Goal: Task Accomplishment & Management: Manage account settings

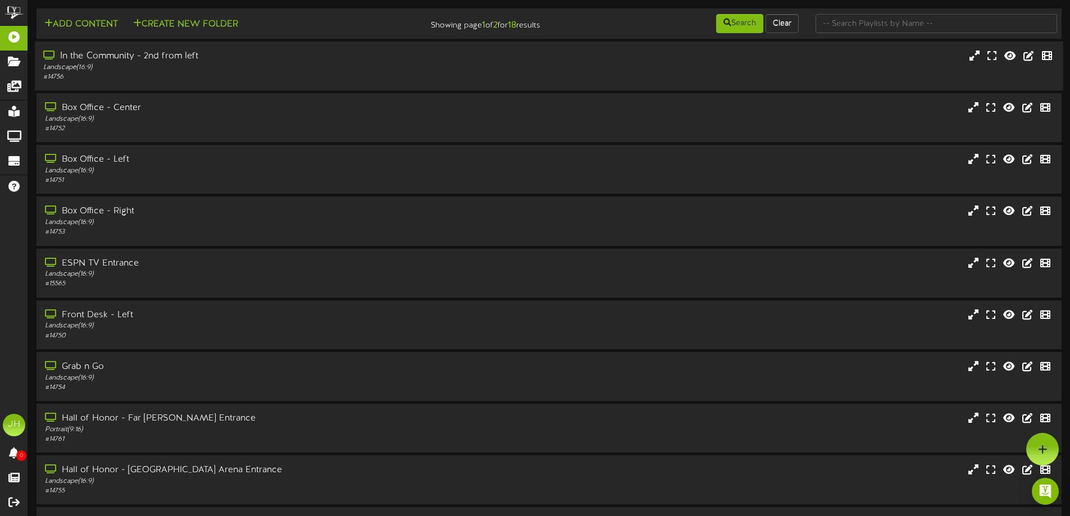
click at [268, 60] on div "In the Community - 2nd from left" at bounding box center [249, 56] width 412 height 13
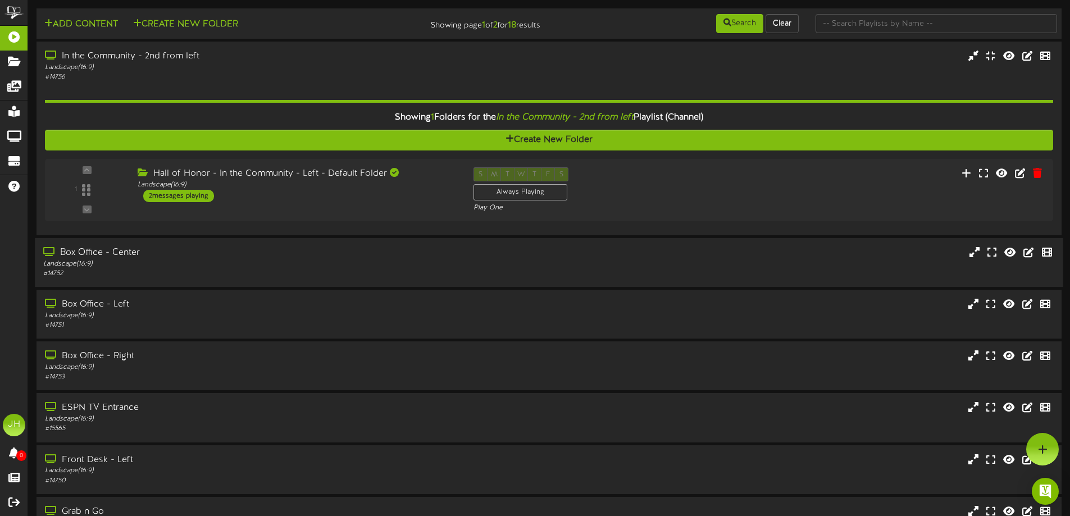
click at [206, 263] on div "Landscape ( 16:9 )" at bounding box center [249, 265] width 412 height 10
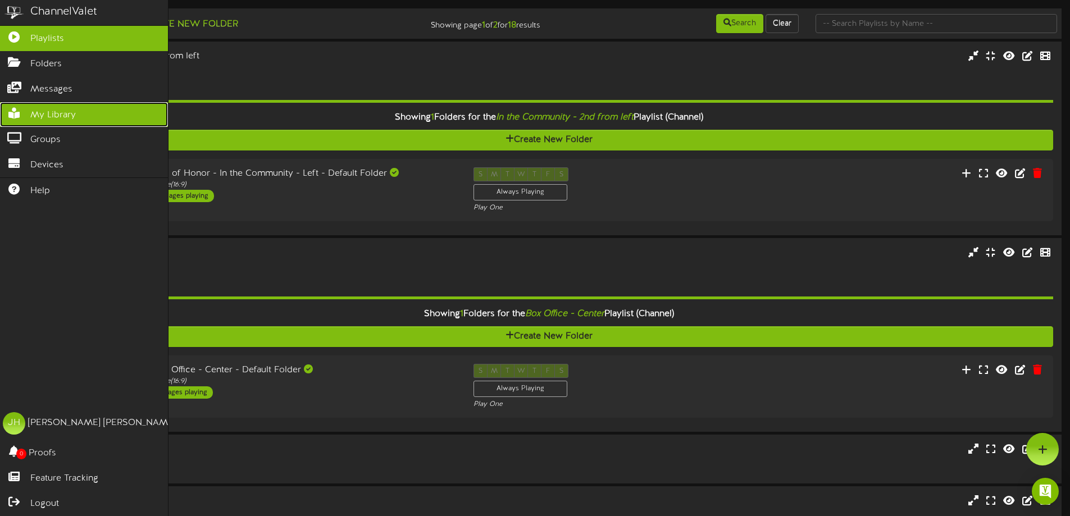
click at [24, 112] on icon at bounding box center [14, 112] width 28 height 8
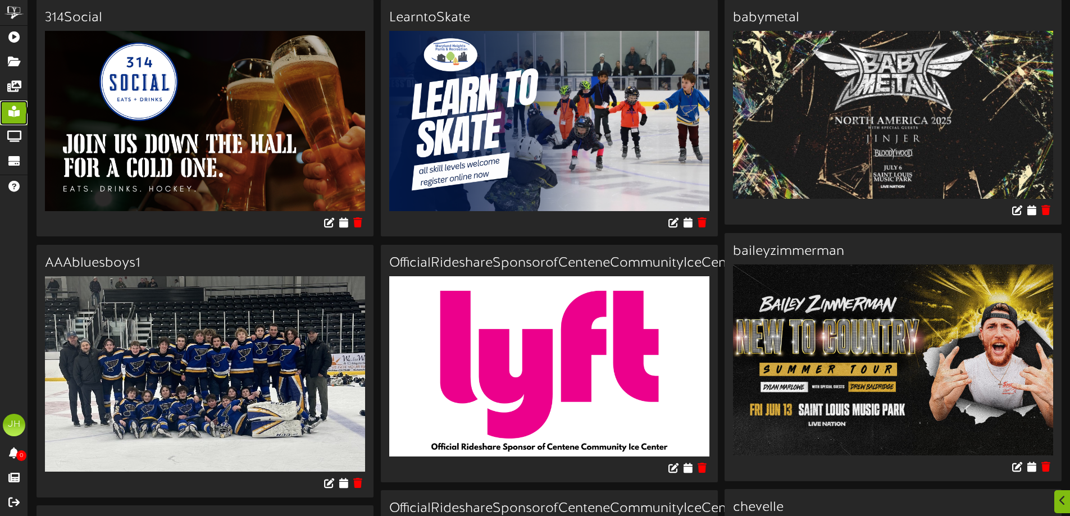
scroll to position [112, 0]
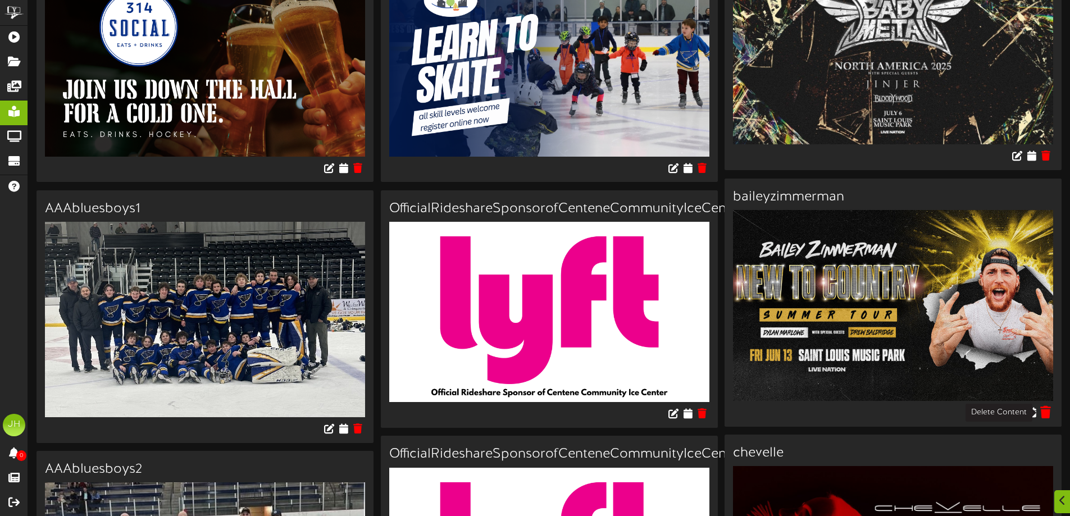
click at [1046, 412] on icon at bounding box center [1046, 412] width 11 height 12
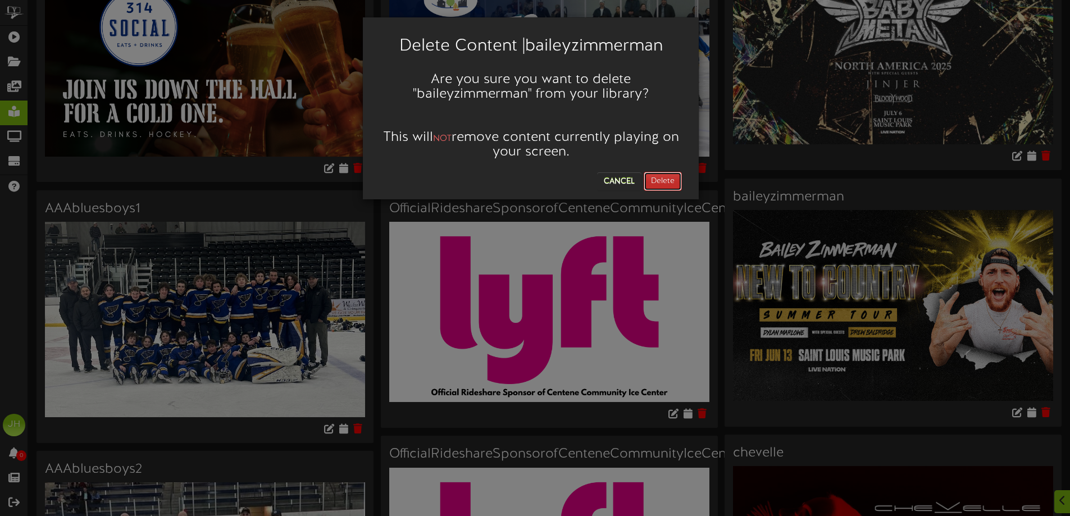
click at [653, 178] on button "Delete" at bounding box center [663, 181] width 38 height 19
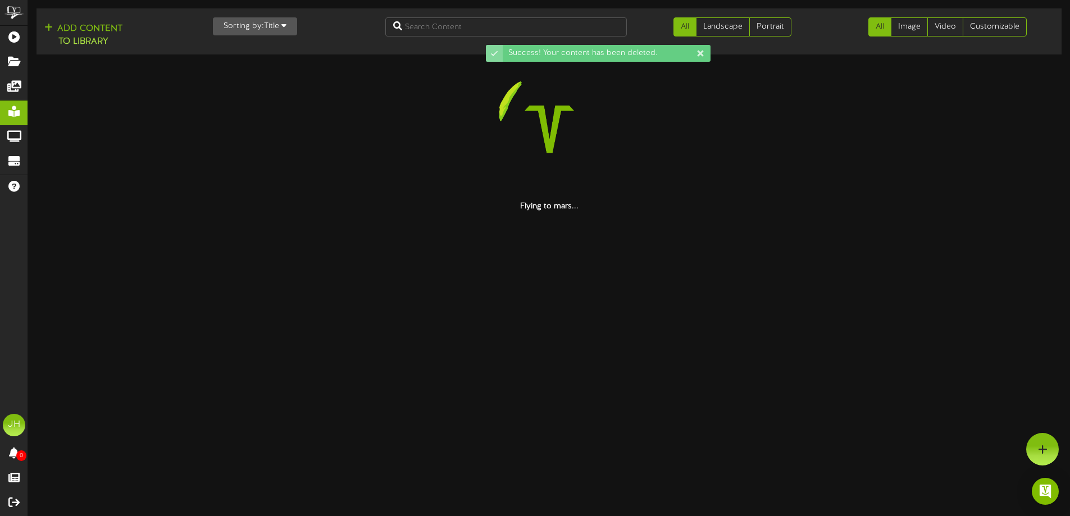
scroll to position [0, 0]
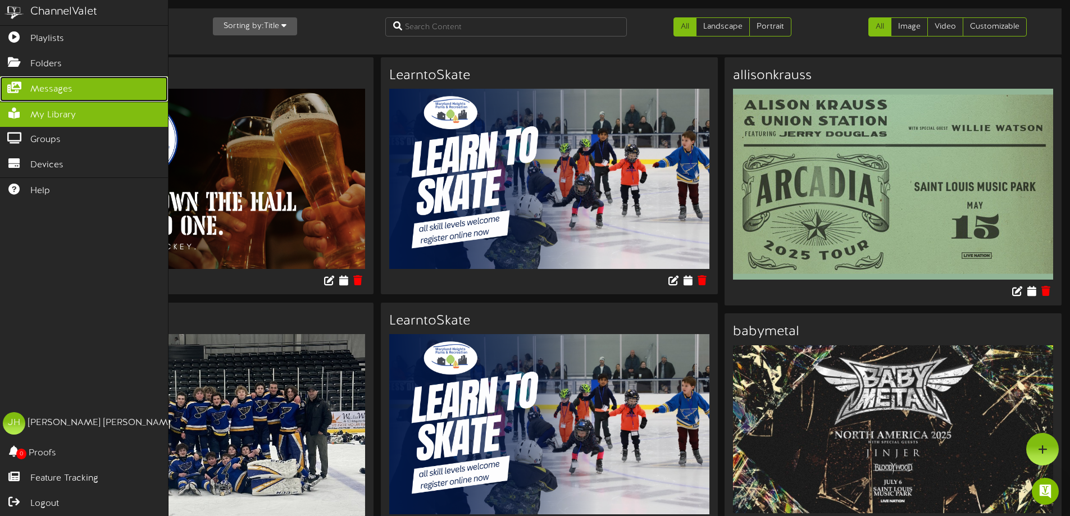
click at [49, 85] on span "Messages" at bounding box center [51, 89] width 42 height 13
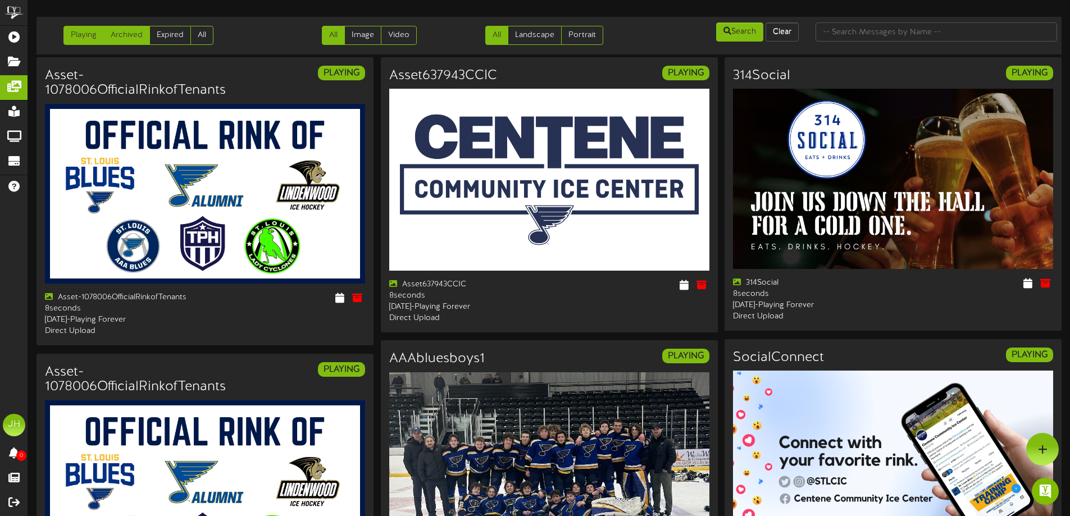
click at [135, 30] on link "Archived" at bounding box center [126, 35] width 47 height 19
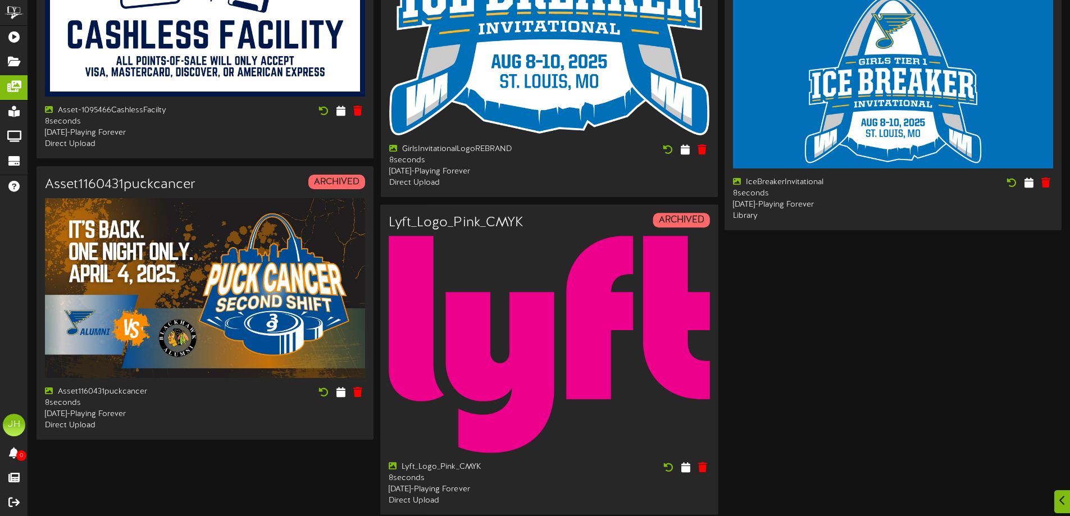
scroll to position [1713, 0]
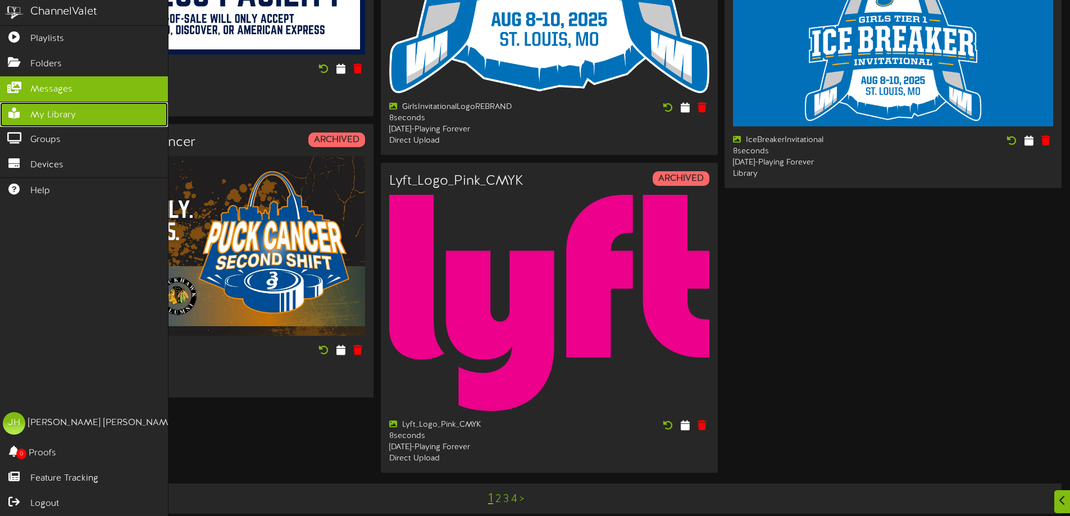
click at [20, 110] on icon at bounding box center [14, 112] width 28 height 8
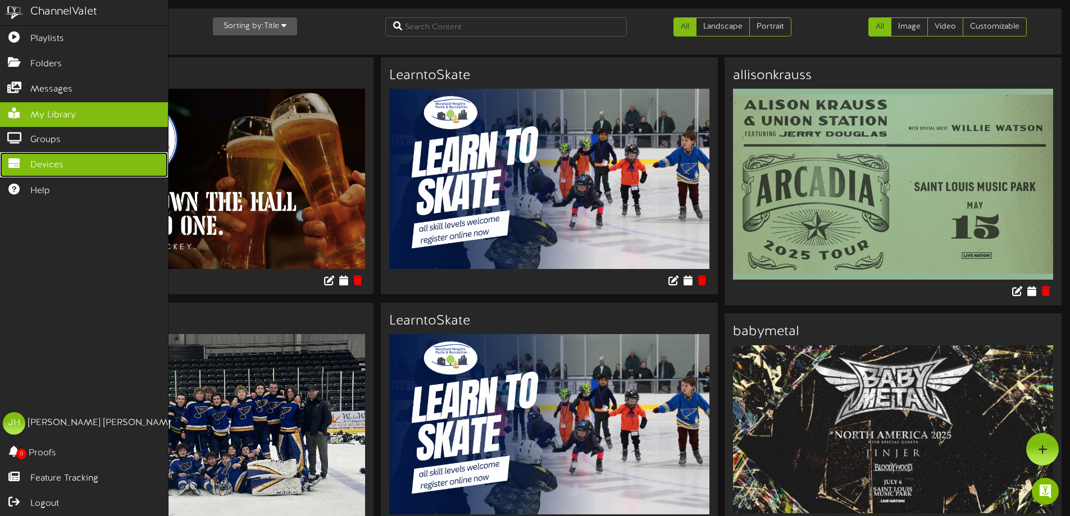
click at [31, 162] on span "Devices" at bounding box center [46, 165] width 33 height 13
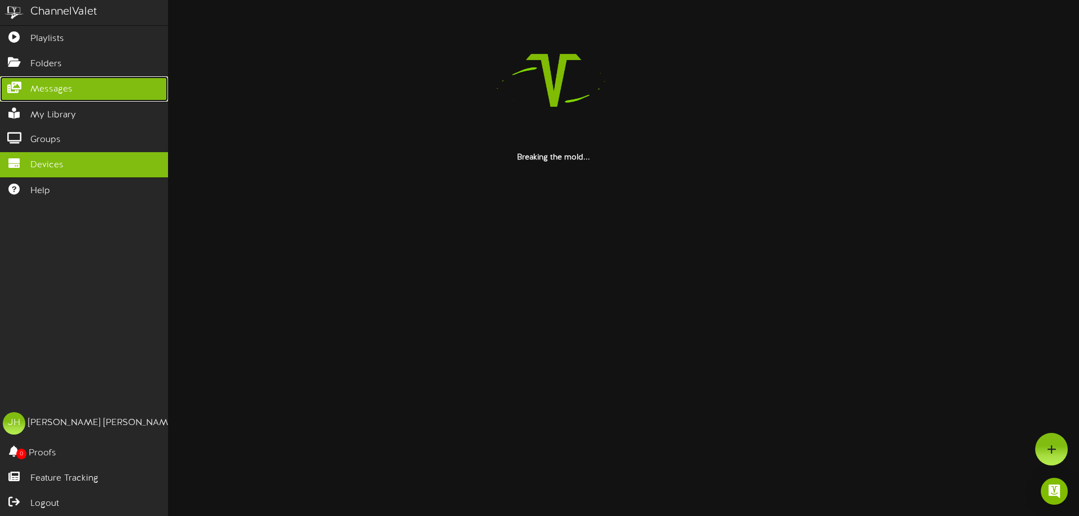
click at [33, 89] on span "Messages" at bounding box center [51, 89] width 42 height 13
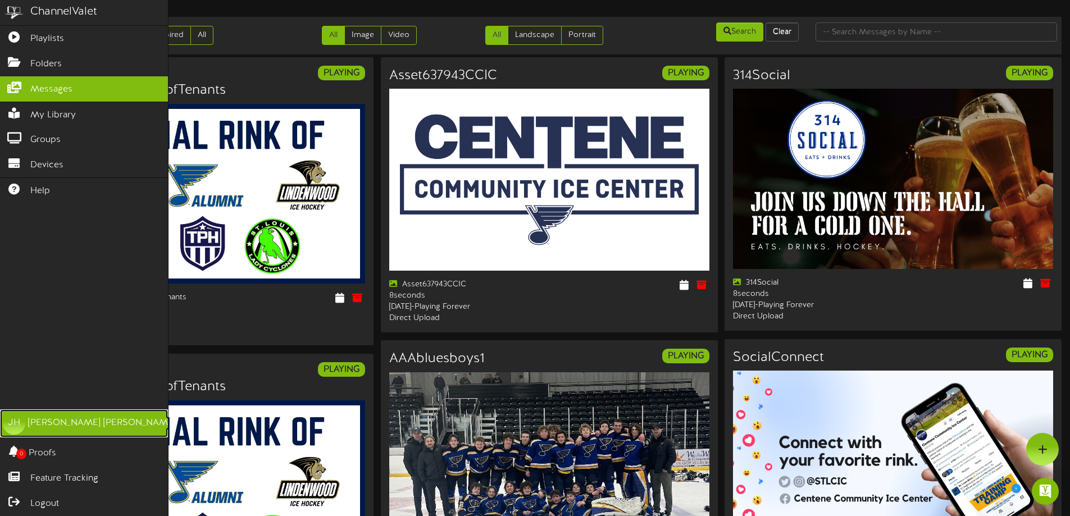
click at [22, 420] on div "JH" at bounding box center [14, 423] width 22 height 22
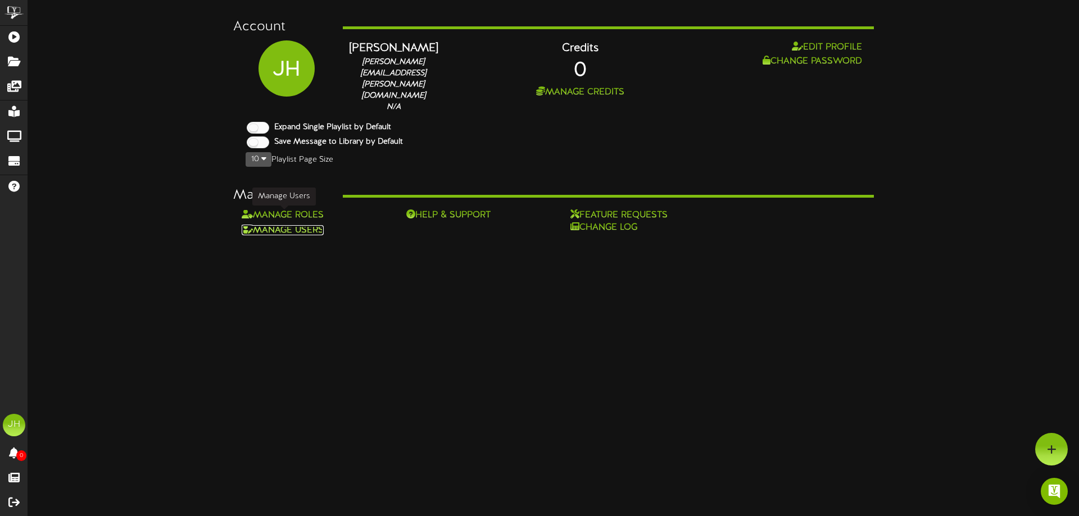
click at [288, 225] on link "Manage Users" at bounding box center [283, 230] width 82 height 10
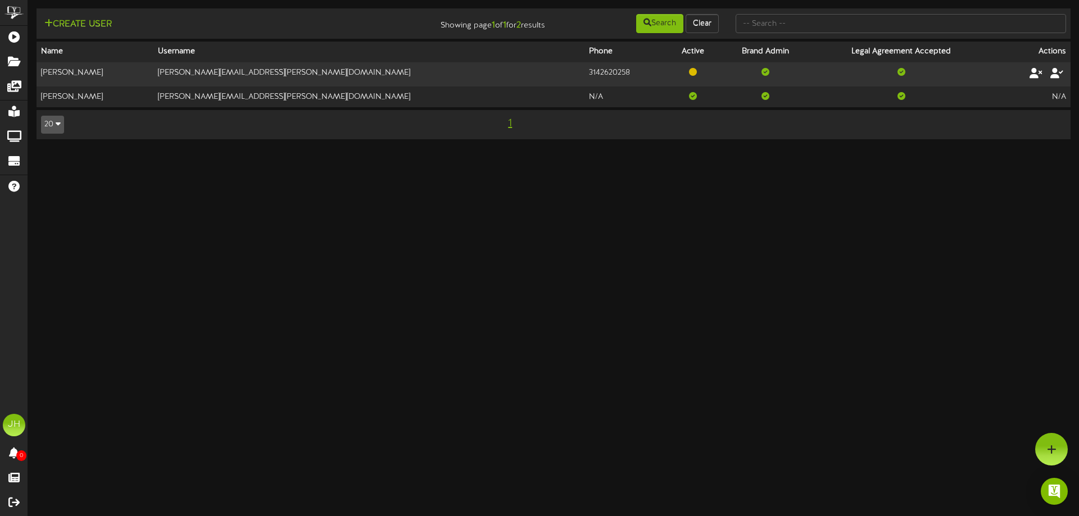
click at [204, 151] on html "ChannelValet Playlists Folders Messages My Library Groups Devices Help JH Jerem…" at bounding box center [539, 75] width 1079 height 151
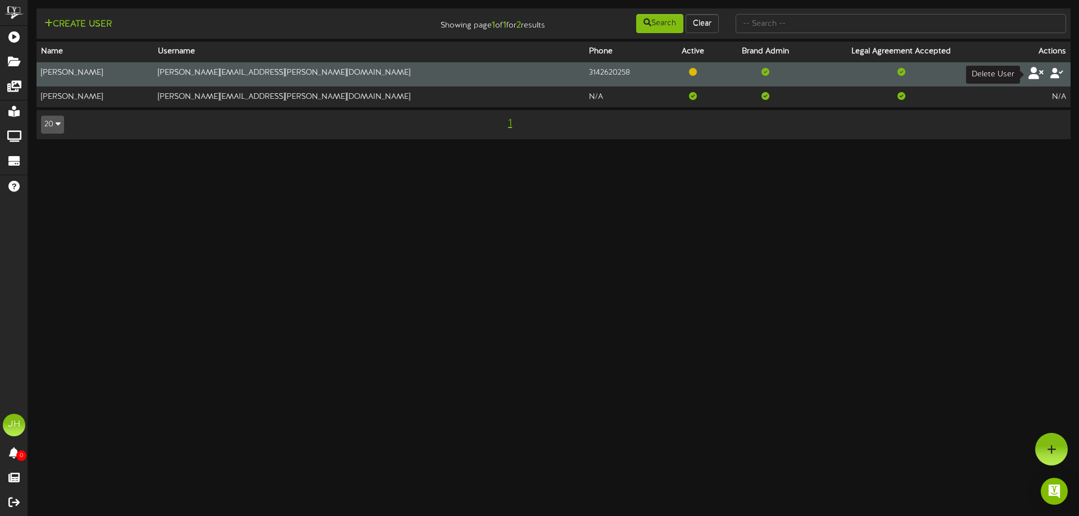
click at [1037, 74] on icon at bounding box center [1036, 73] width 16 height 12
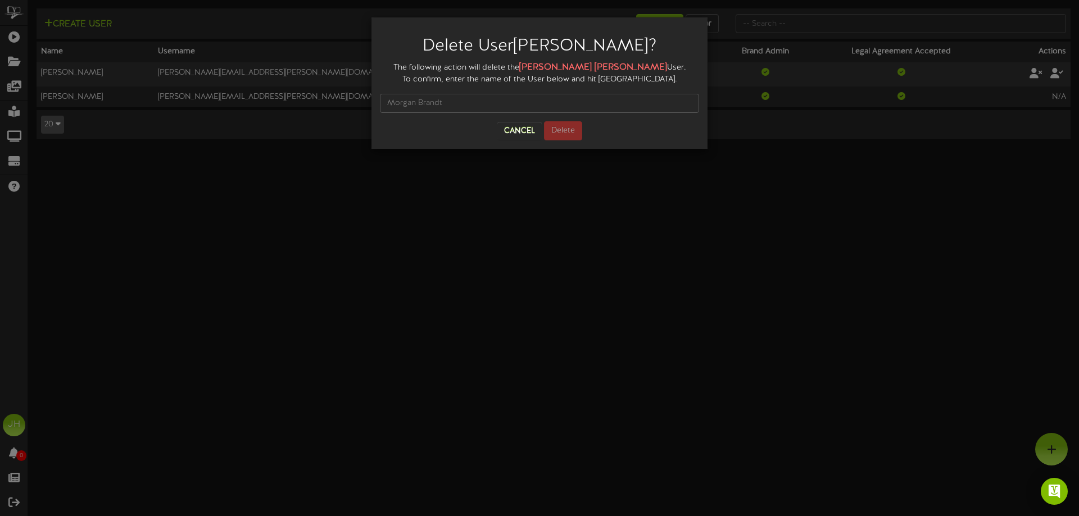
click at [419, 308] on div "Delete User Morgan Brandt ? The following action will delete the Morgan Brandt …" at bounding box center [539, 258] width 1079 height 516
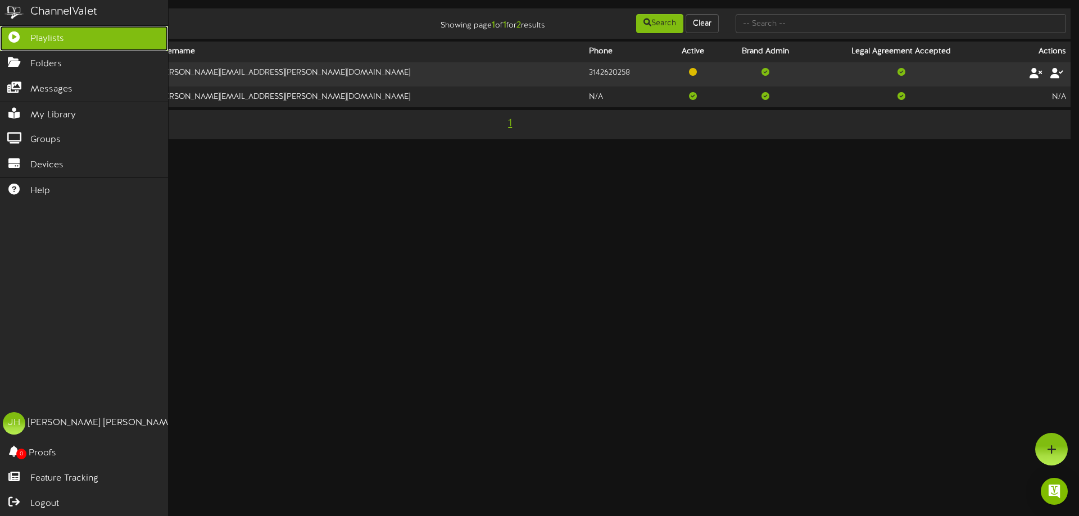
click at [61, 35] on span "Playlists" at bounding box center [47, 39] width 34 height 13
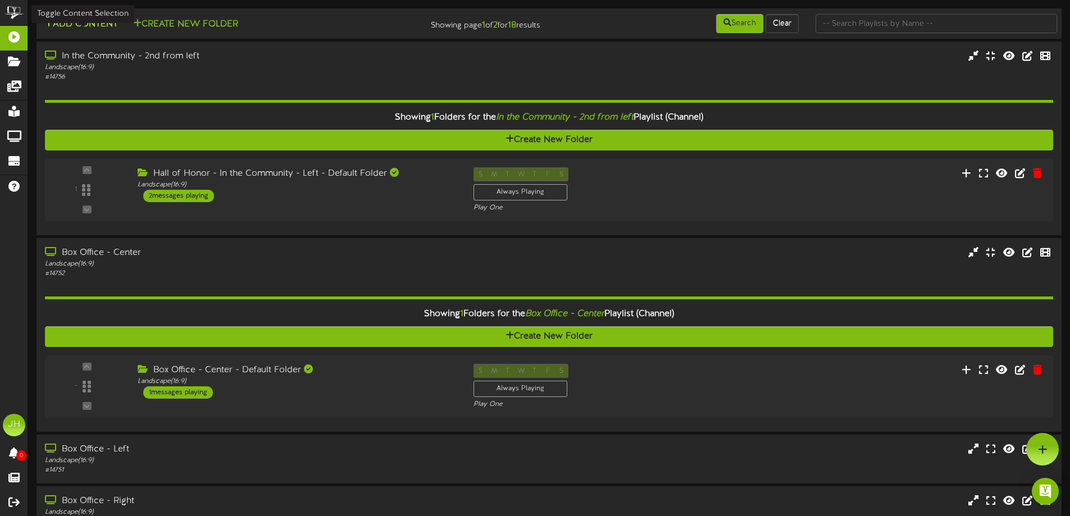
click at [82, 25] on button "Add Content" at bounding box center [81, 24] width 80 height 14
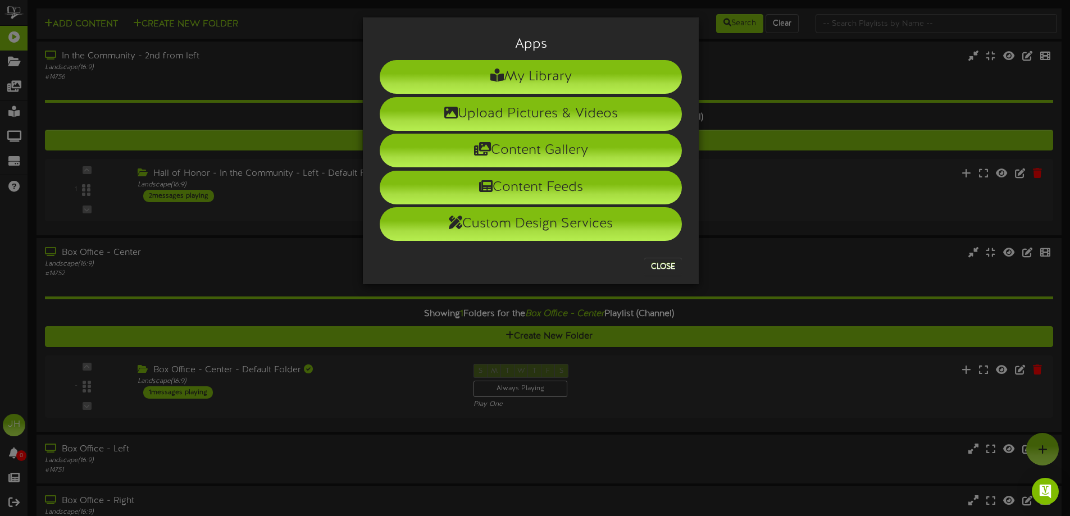
click at [282, 34] on div "Apps My Library Upload Pictures & Videos Content Gallery Content Feeds Custom D…" at bounding box center [535, 258] width 1070 height 516
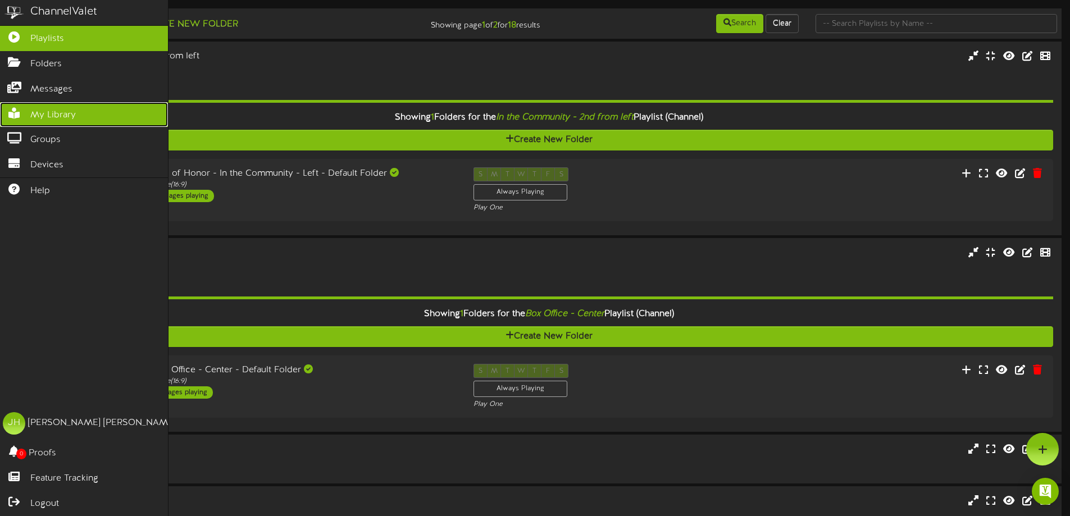
click at [41, 106] on link "My Library" at bounding box center [84, 114] width 168 height 25
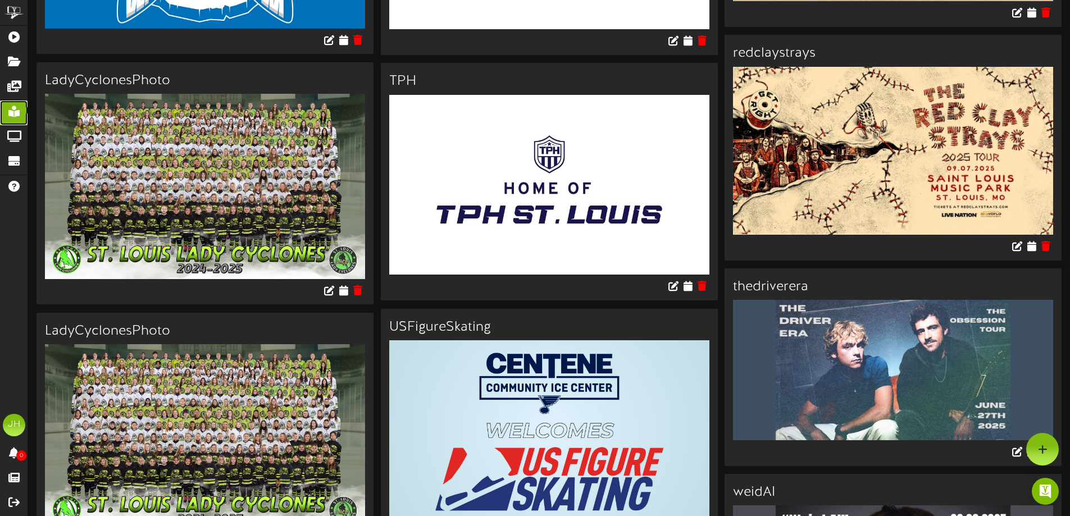
scroll to position [3805, 0]
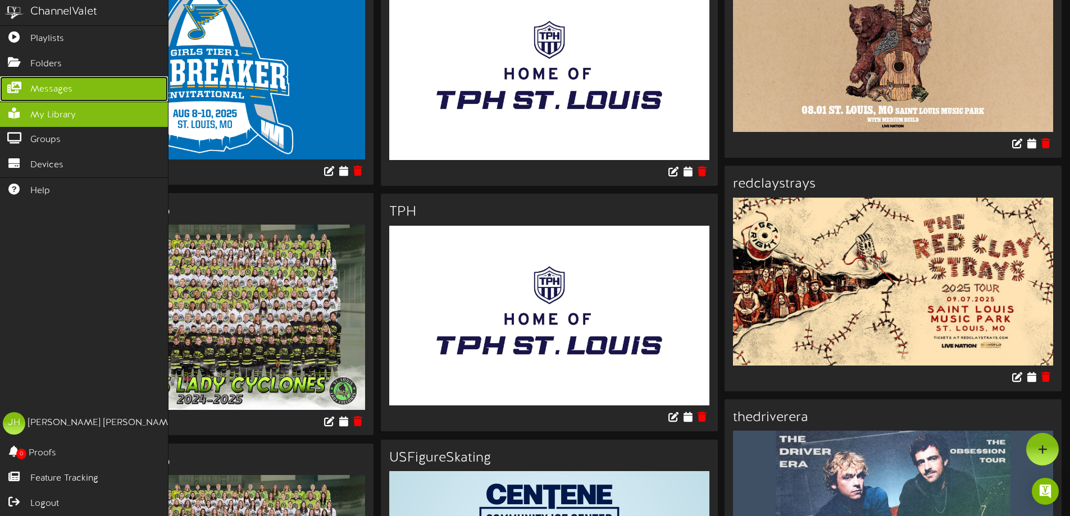
click at [23, 83] on icon at bounding box center [14, 86] width 28 height 8
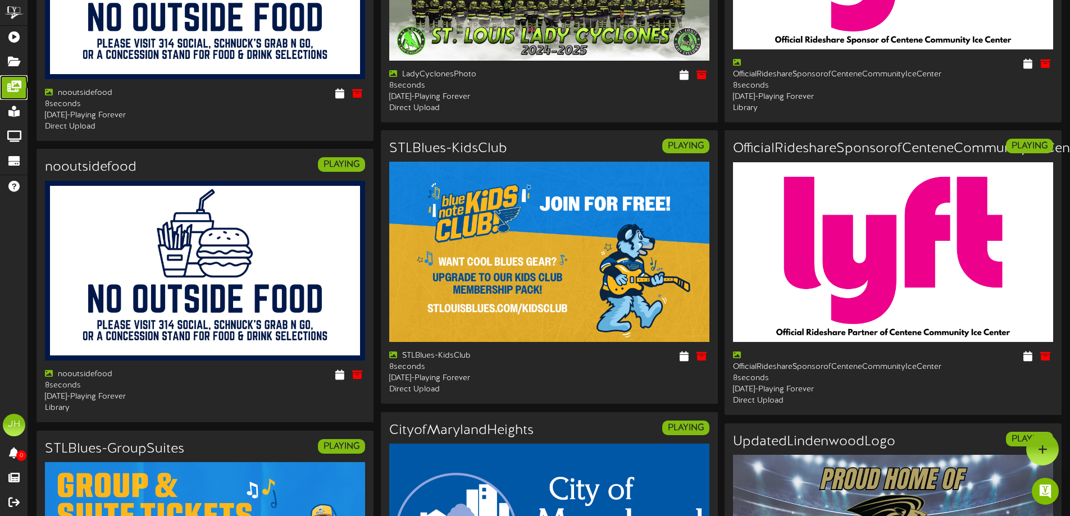
scroll to position [700, 0]
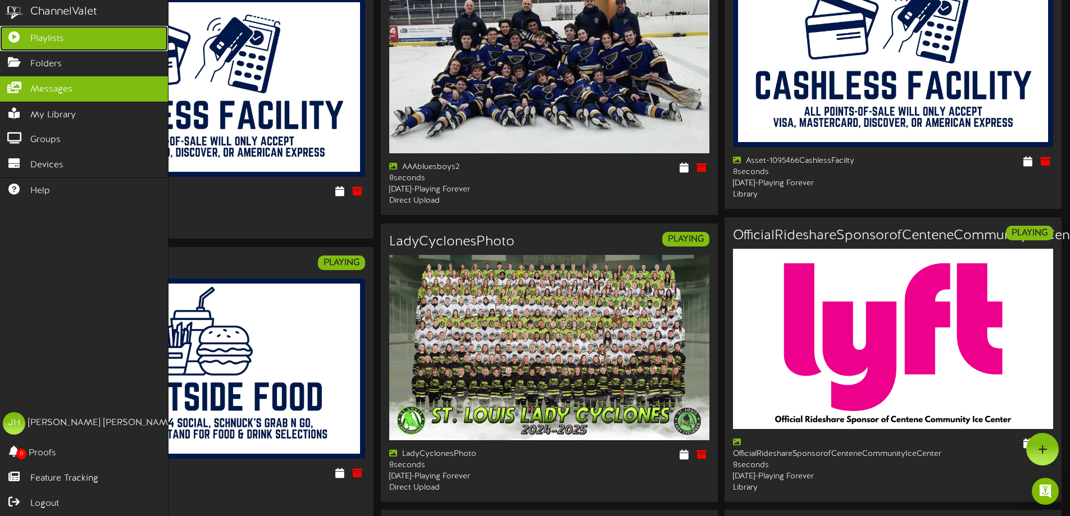
click at [67, 36] on link "Playlists" at bounding box center [84, 38] width 168 height 25
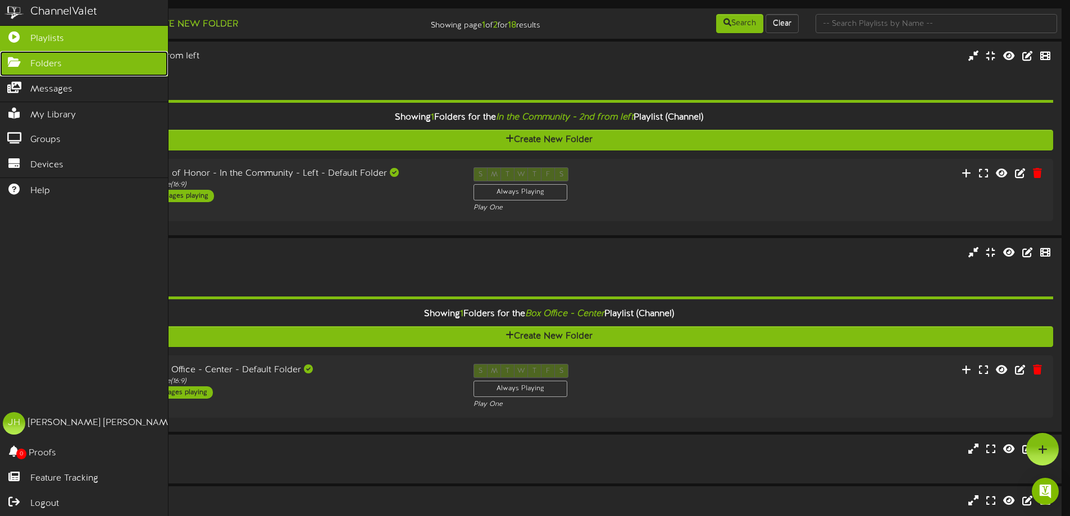
click at [19, 63] on icon at bounding box center [14, 61] width 28 height 8
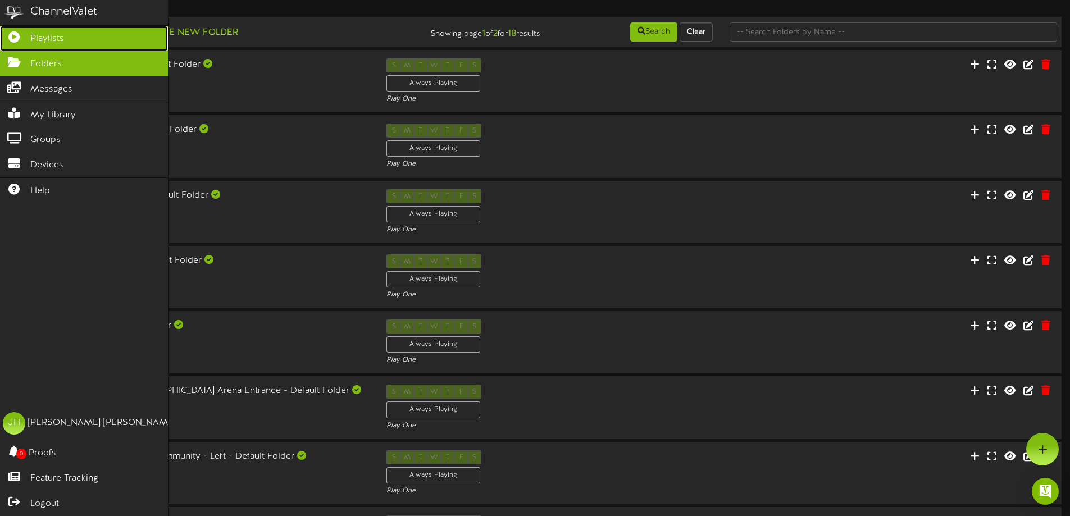
click at [28, 35] on link "Playlists" at bounding box center [84, 38] width 168 height 25
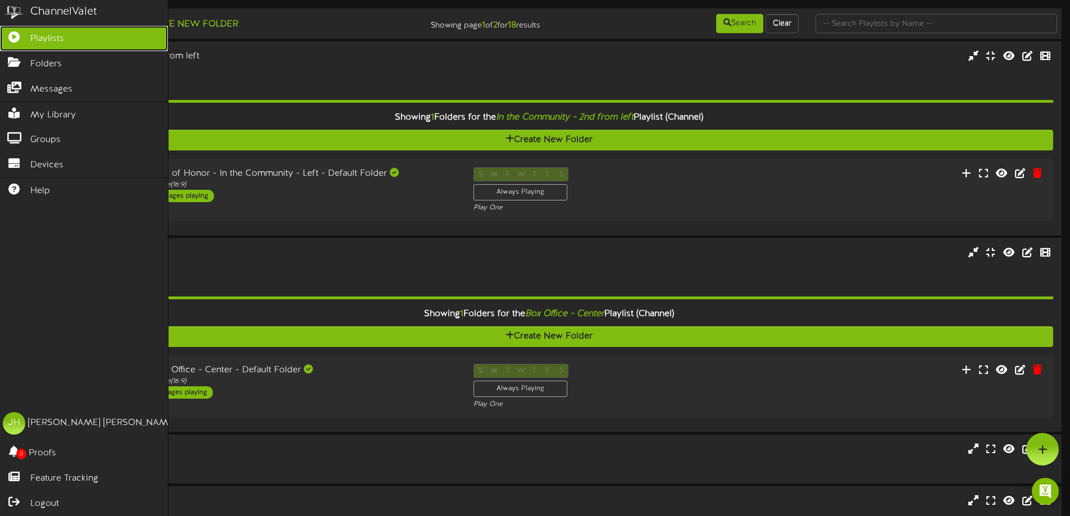
click at [40, 39] on span "Playlists" at bounding box center [47, 39] width 34 height 13
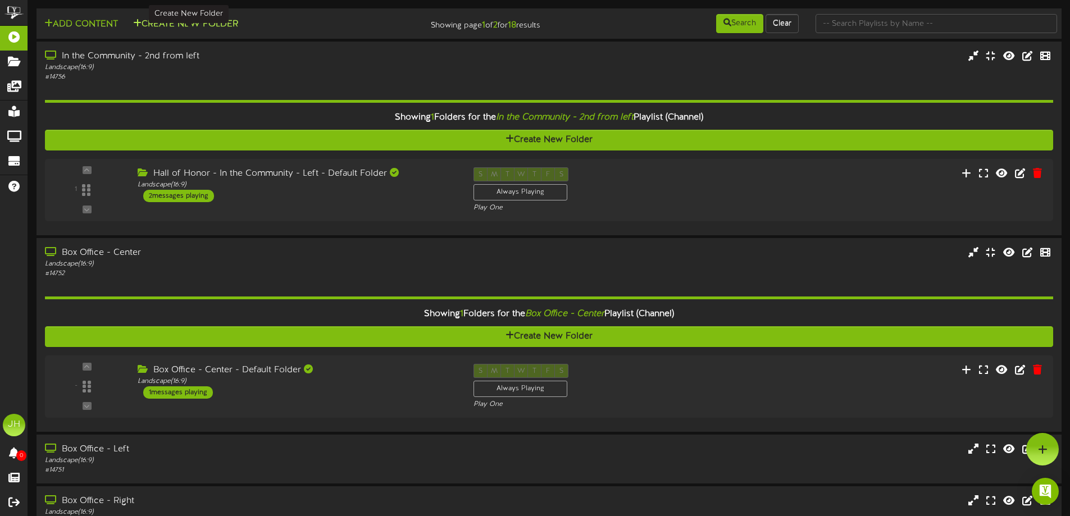
click at [167, 26] on button "Create New Folder" at bounding box center [186, 24] width 112 height 14
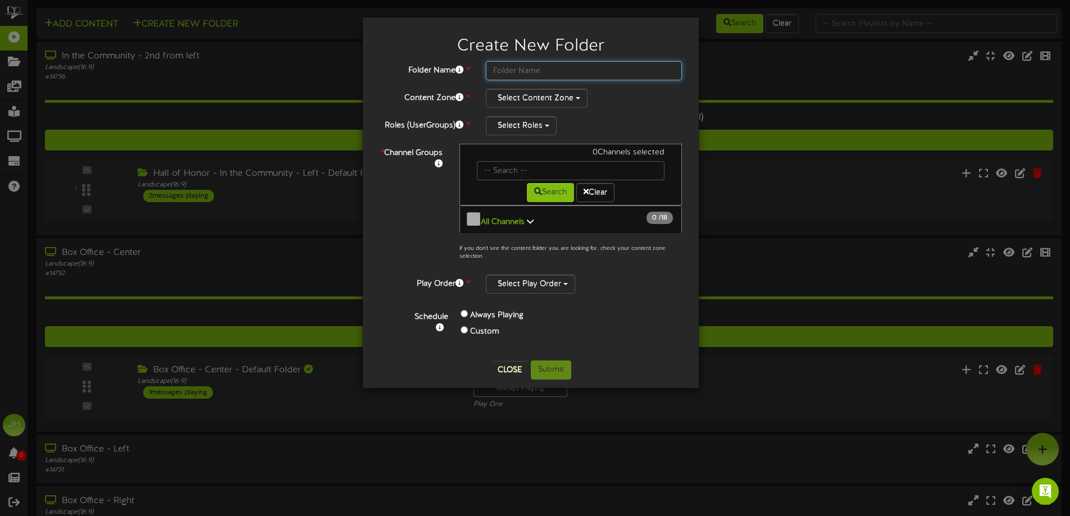
click at [536, 71] on input "text" at bounding box center [584, 70] width 196 height 19
type input "Master Facility Folder"
click at [560, 102] on button "Select Content Zone" at bounding box center [537, 98] width 102 height 19
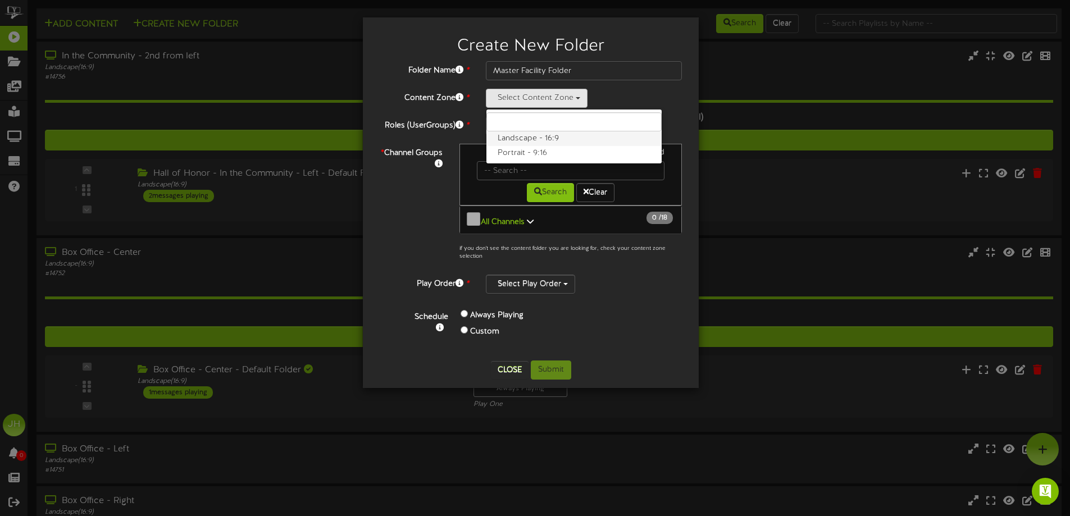
click at [556, 133] on label "Landscape - 16:9" at bounding box center [574, 138] width 175 height 15
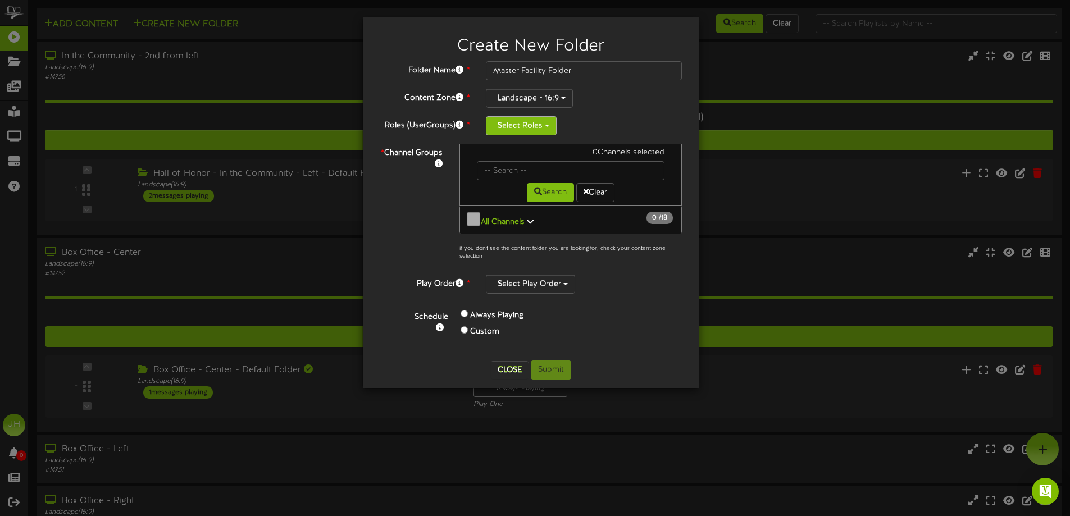
click at [541, 126] on button "Select Roles" at bounding box center [521, 125] width 71 height 19
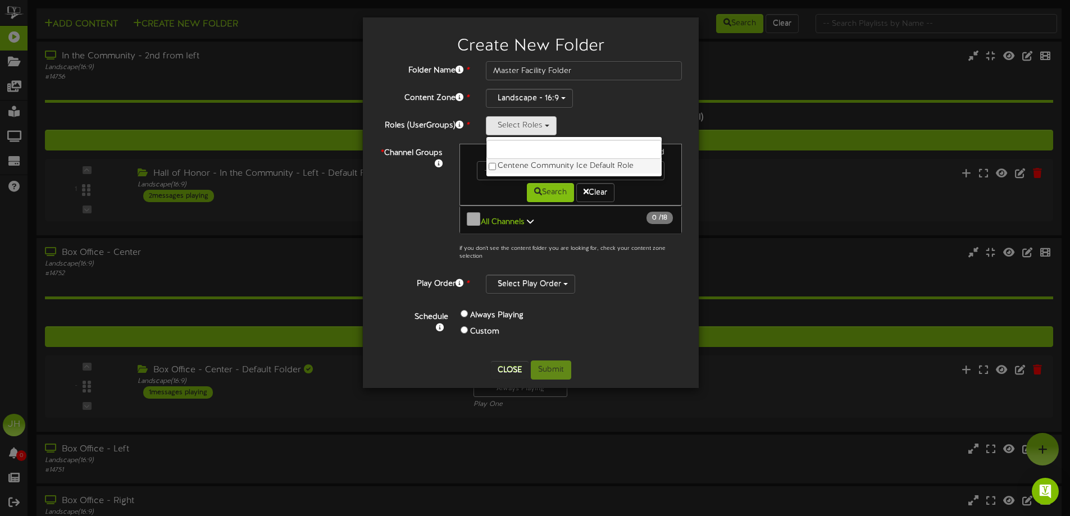
click at [535, 165] on label "Centene Community Ice Default Role" at bounding box center [574, 166] width 175 height 15
click at [664, 96] on div "Landscape - 16:9 Landscape - 16:9 Portrait - 9:16" at bounding box center [584, 98] width 196 height 19
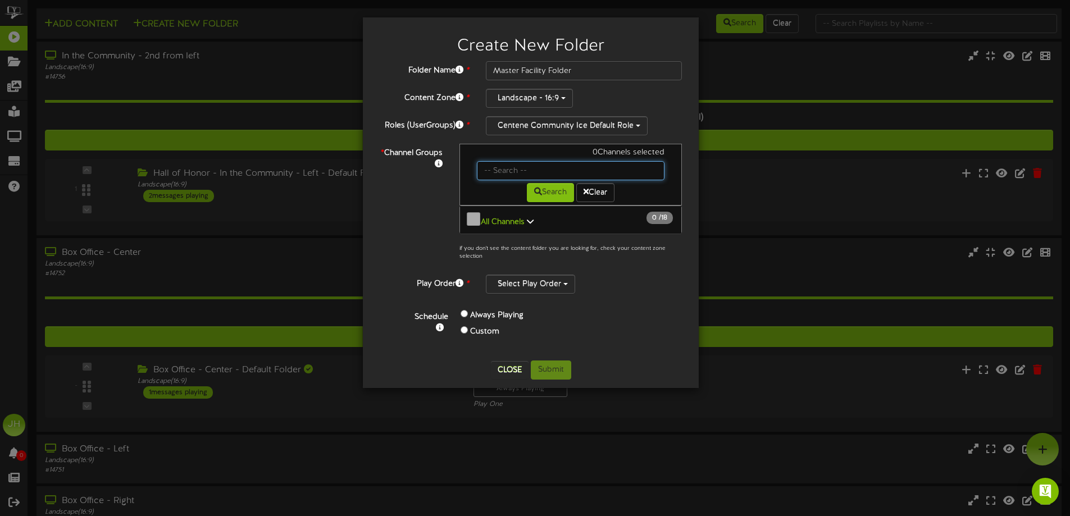
click at [520, 166] on input "text" at bounding box center [571, 170] width 188 height 19
click at [545, 188] on button "Search" at bounding box center [550, 192] width 47 height 19
click at [521, 176] on input "text" at bounding box center [571, 170] width 188 height 19
click at [441, 164] on icon at bounding box center [439, 164] width 8 height 8
click at [556, 171] on input "text" at bounding box center [571, 170] width 188 height 19
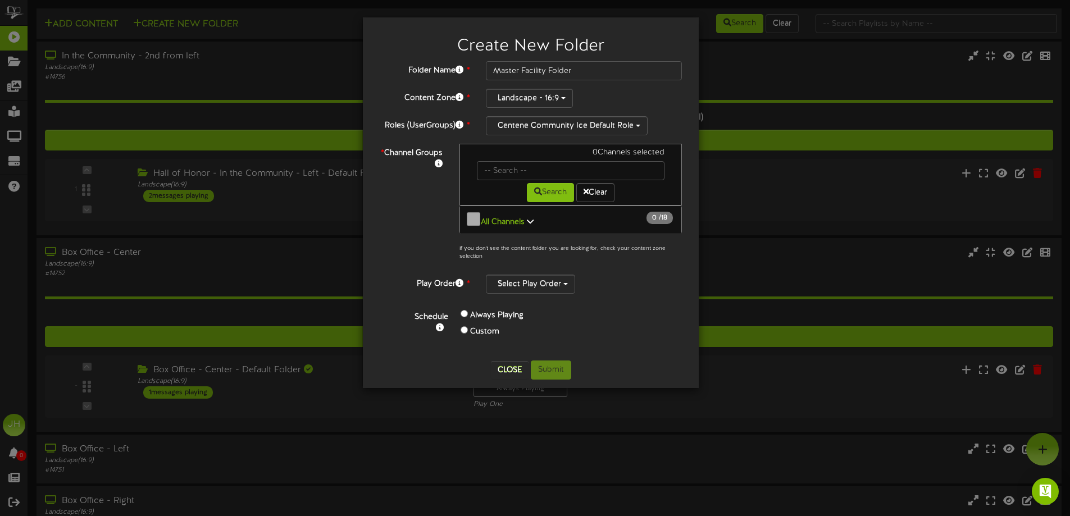
click at [527, 217] on icon at bounding box center [530, 221] width 7 height 8
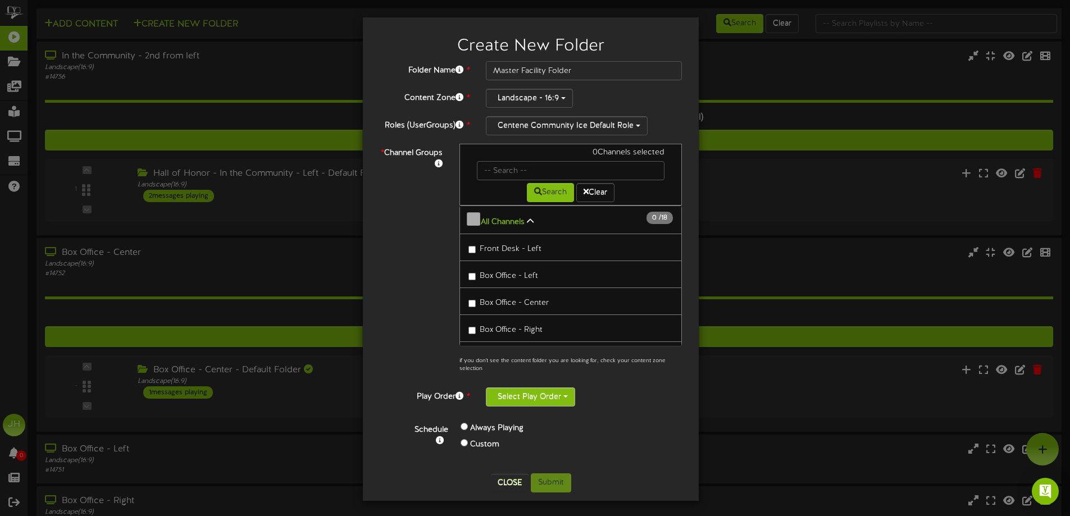
click at [547, 400] on button "Select Play Order" at bounding box center [530, 397] width 89 height 19
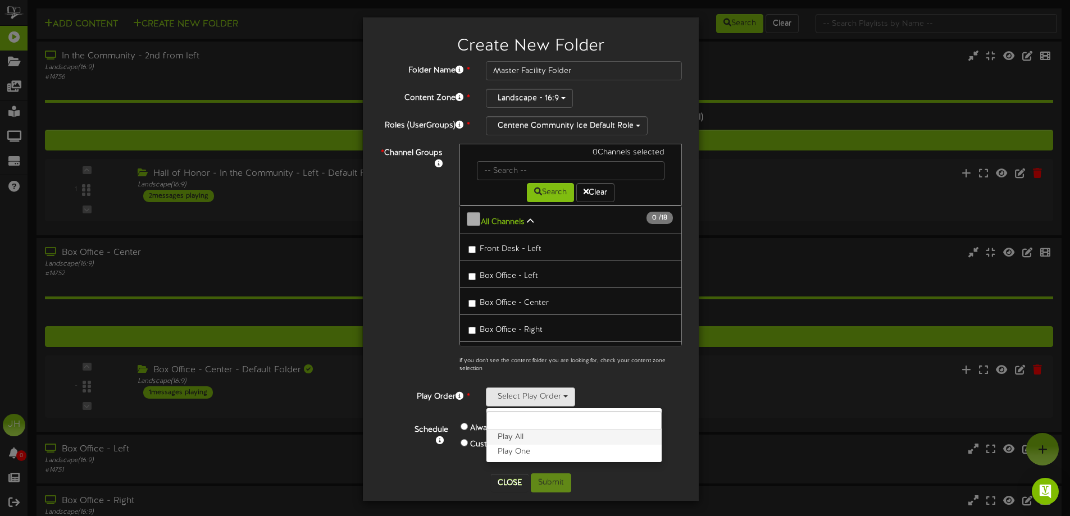
click at [529, 441] on label "Play All" at bounding box center [574, 437] width 175 height 15
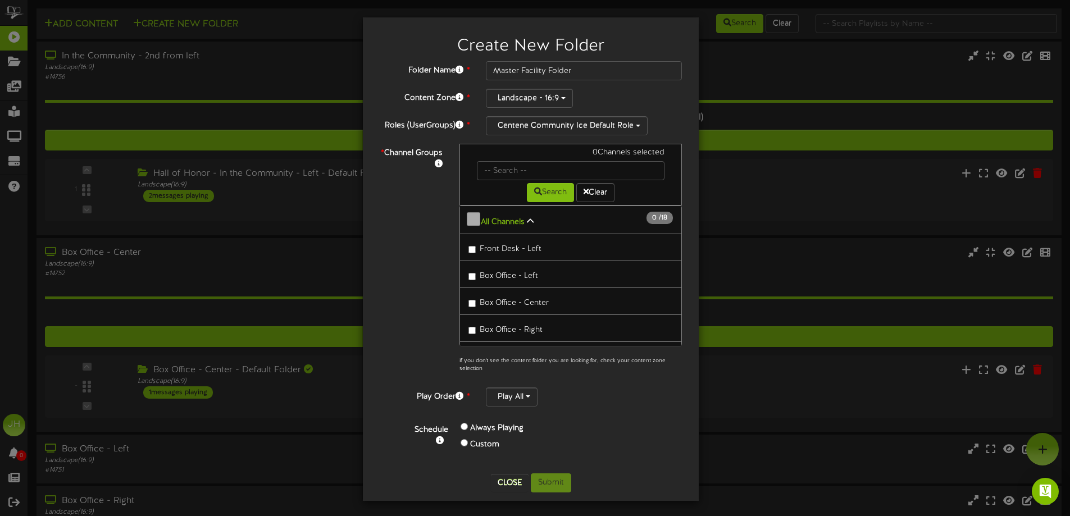
click at [583, 399] on div "Play All Play All Play One" at bounding box center [584, 397] width 196 height 19
click at [801, 75] on div "Create New Folder Folder Name * Master Facility Folder Content Zone * Landscape…" at bounding box center [535, 258] width 1070 height 516
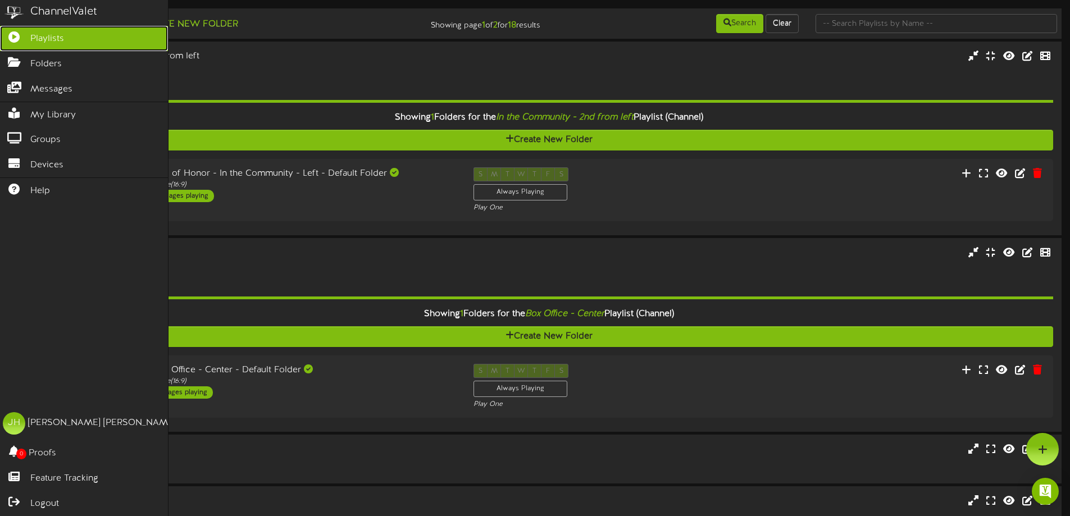
click at [20, 39] on icon at bounding box center [14, 35] width 28 height 8
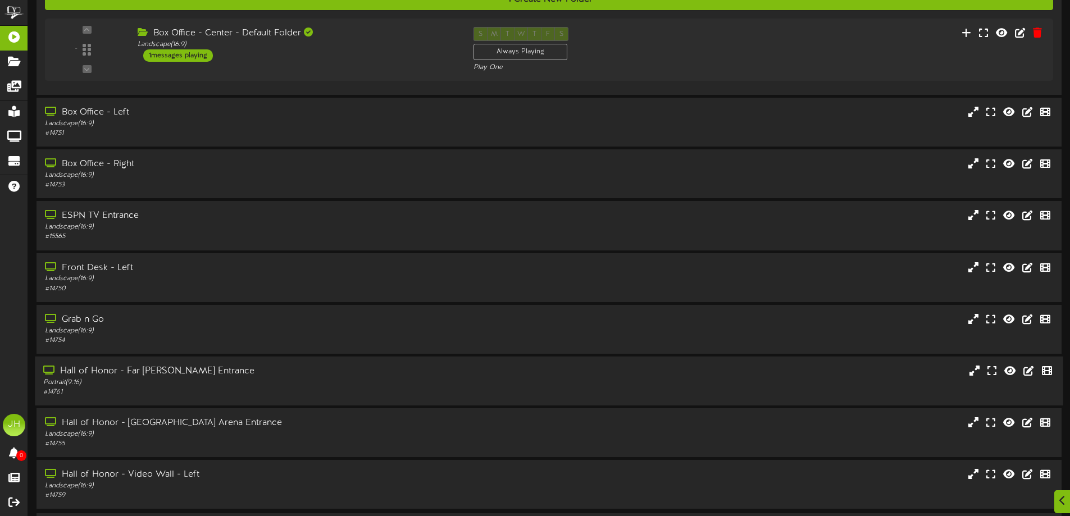
scroll to position [376, 0]
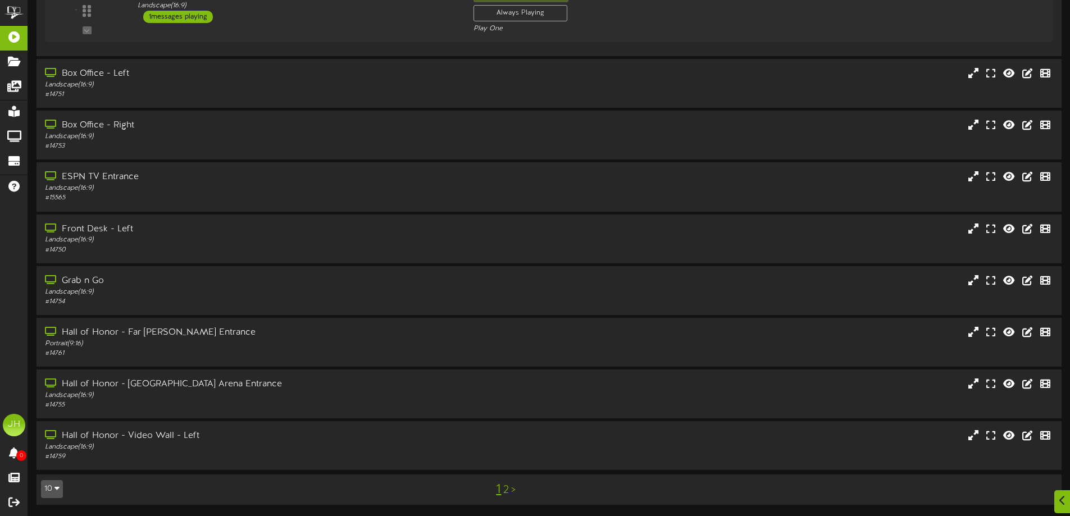
click at [507, 491] on link "2" at bounding box center [506, 490] width 6 height 12
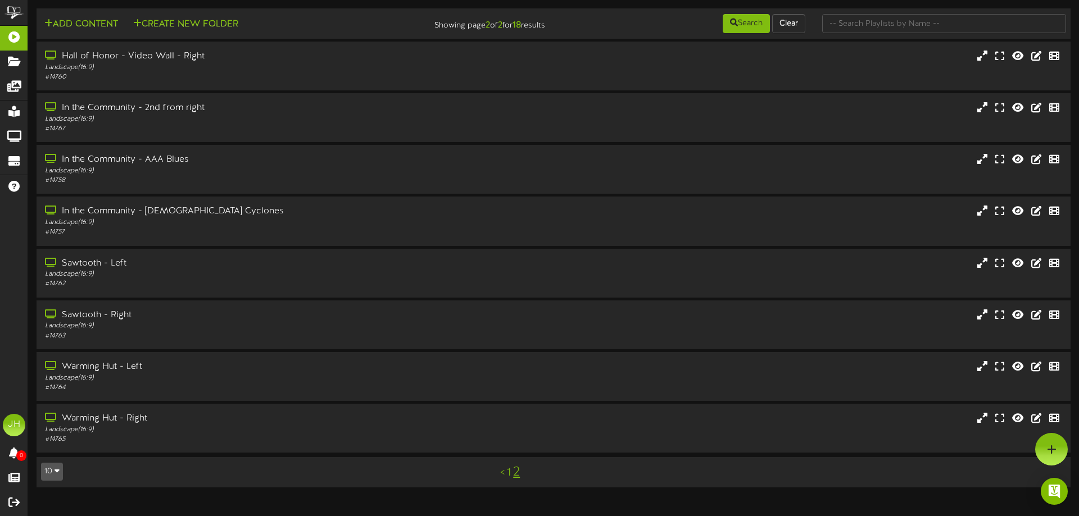
click at [509, 477] on link "1" at bounding box center [509, 473] width 4 height 12
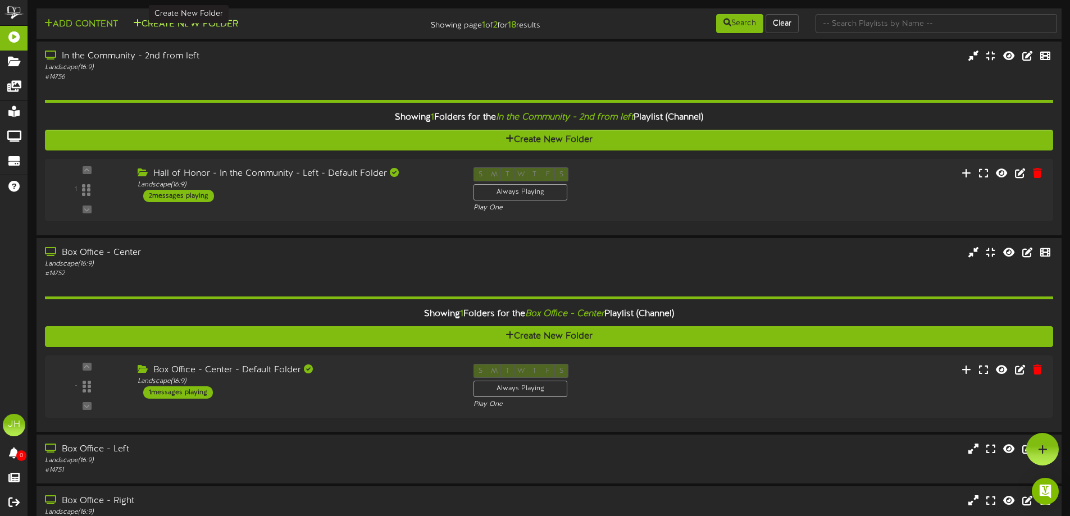
click at [173, 24] on button "Create New Folder" at bounding box center [186, 24] width 112 height 14
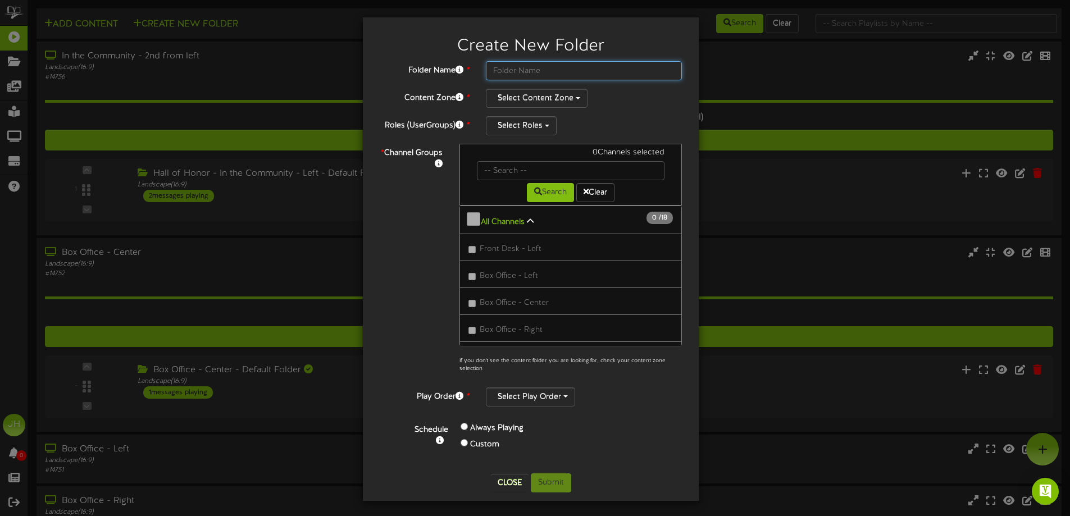
click at [535, 69] on input "text" at bounding box center [584, 70] width 196 height 19
type input "Master Folder"
click at [531, 99] on button "Select Content Zone" at bounding box center [537, 98] width 102 height 19
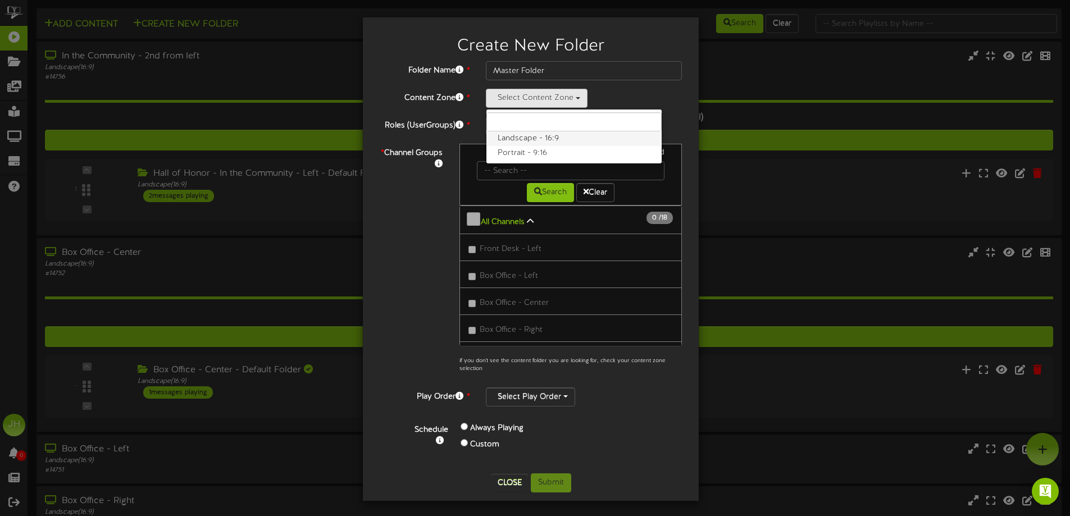
click at [521, 139] on label "Landscape - 16:9" at bounding box center [574, 138] width 175 height 15
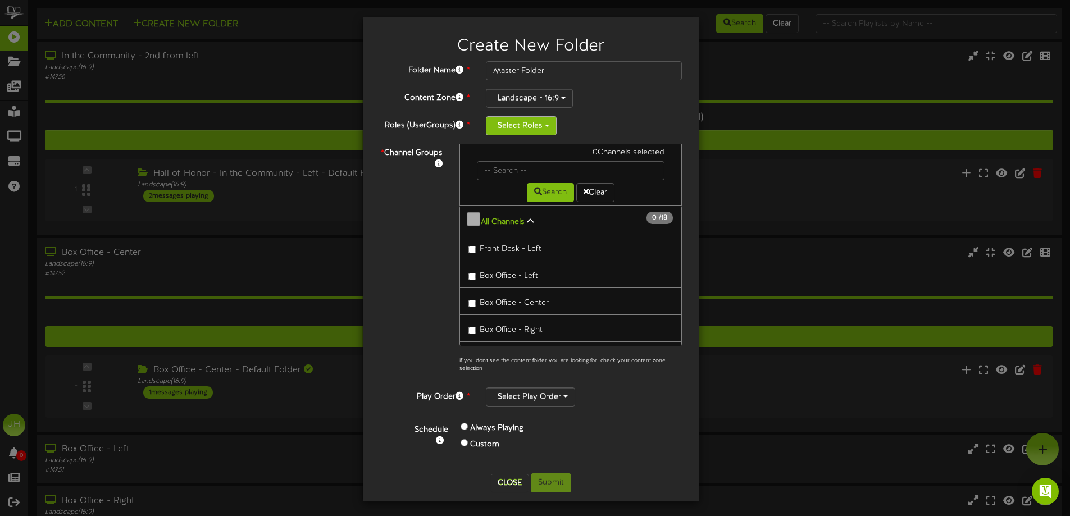
click at [521, 129] on button "Select Roles" at bounding box center [521, 125] width 71 height 19
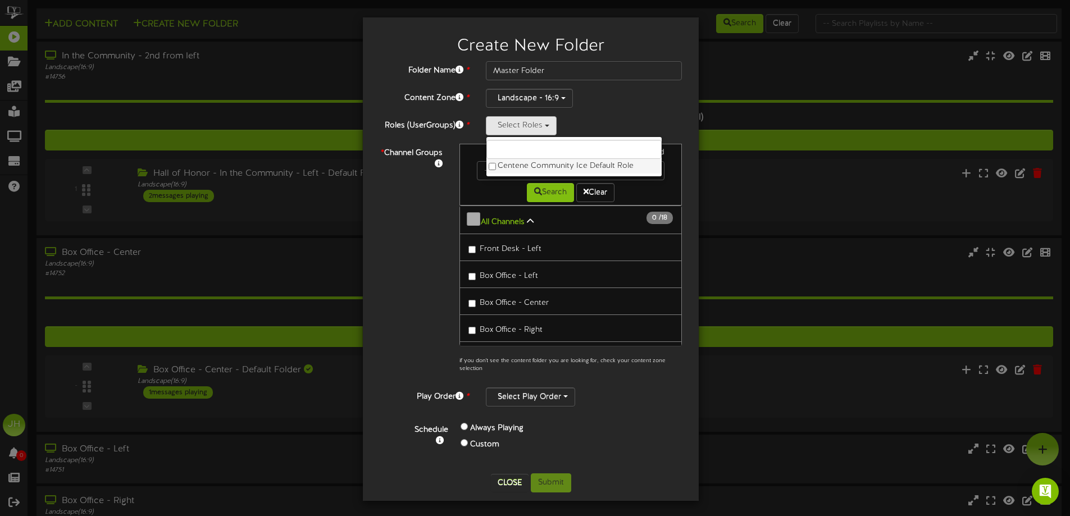
click at [525, 164] on label "Centene Community Ice Default Role" at bounding box center [574, 166] width 175 height 15
click at [449, 191] on div "* Channel Groups 0 Channels selected Search Clear All Channels 0 18" at bounding box center [530, 261] width 319 height 235
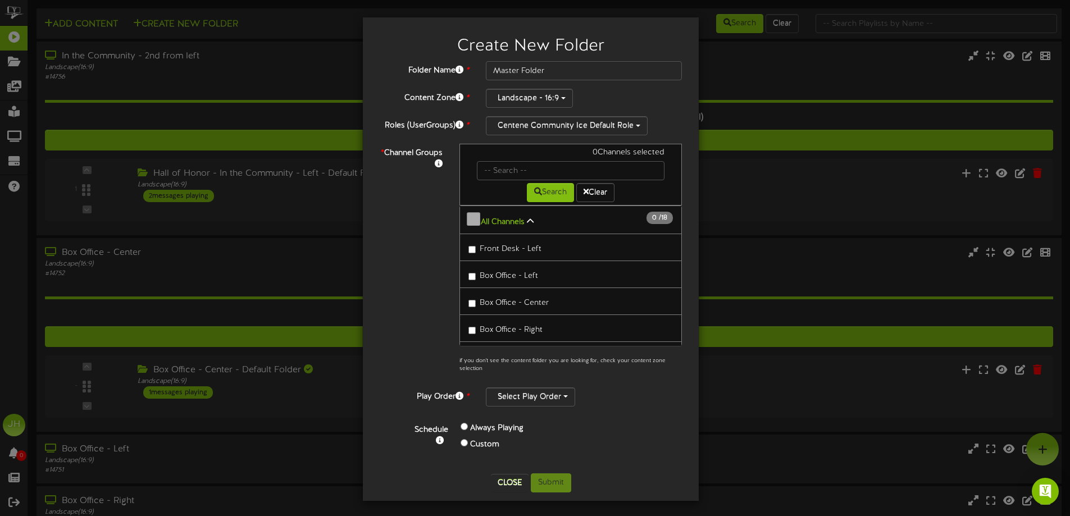
click at [510, 248] on span "Front Desk - Left" at bounding box center [511, 249] width 62 height 8
click at [505, 272] on span "Box Office - Left" at bounding box center [509, 276] width 58 height 8
click at [502, 302] on span "Box Office - Center" at bounding box center [514, 303] width 69 height 8
click at [502, 326] on span "Box Office - Right" at bounding box center [511, 330] width 63 height 8
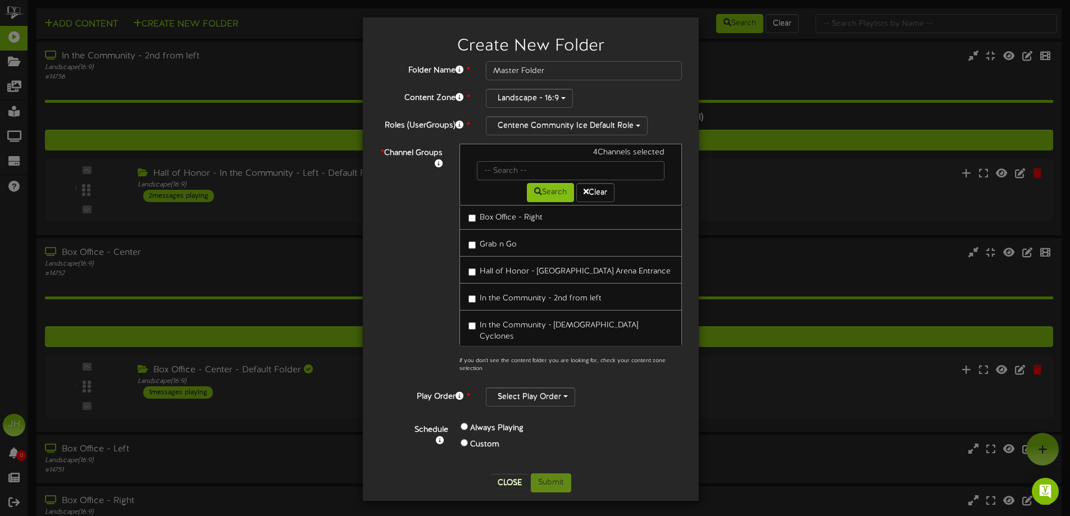
click at [497, 246] on span "Grab n Go" at bounding box center [498, 245] width 37 height 8
click at [496, 267] on span "Hall of Honor - USA Arena Entrance" at bounding box center [575, 271] width 191 height 8
click at [501, 294] on span "In the Community - 2nd from left" at bounding box center [541, 298] width 122 height 8
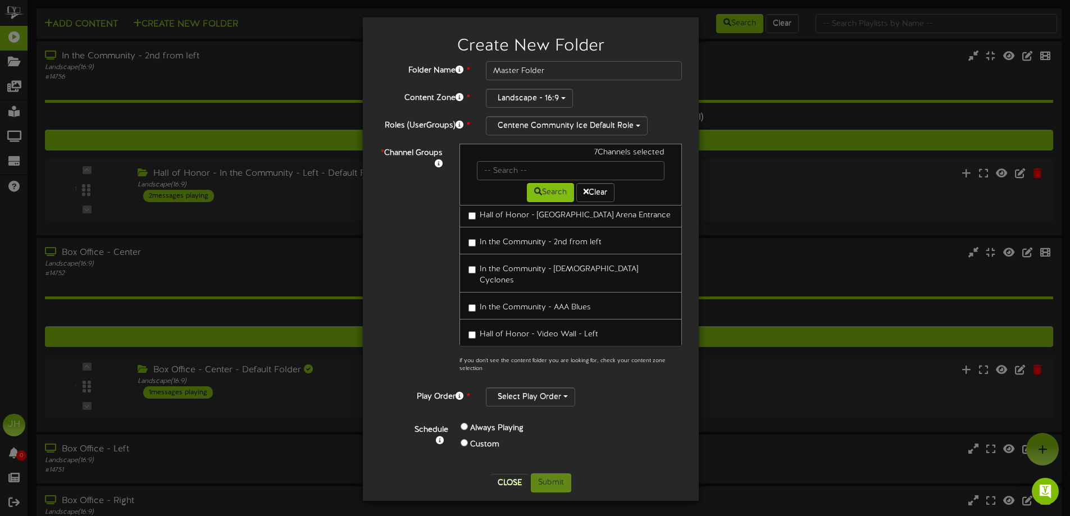
click at [500, 330] on span "Hall of Honor - Video Wall - Left" at bounding box center [539, 334] width 119 height 8
click at [498, 299] on span "Sawtooth - Left" at bounding box center [508, 303] width 57 height 8
click at [522, 326] on span "Sawtooth - Right" at bounding box center [510, 330] width 61 height 8
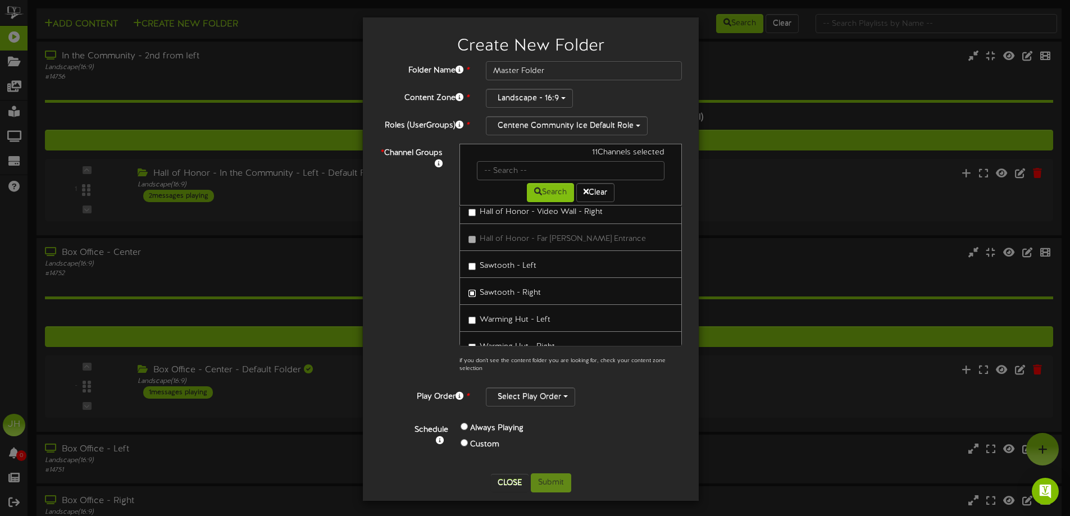
scroll to position [337, 0]
click at [546, 297] on span "Warming Hut - Left" at bounding box center [515, 301] width 71 height 8
click at [542, 324] on span "Warming Hut - Right" at bounding box center [517, 328] width 75 height 8
click at [565, 306] on span "In the Community - 2nd from right" at bounding box center [543, 310] width 126 height 8
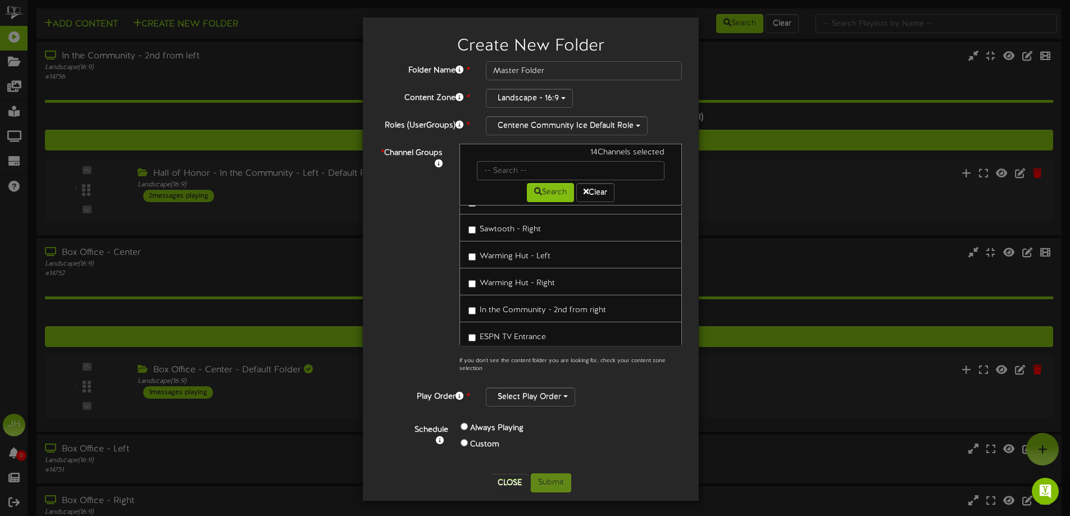
click at [516, 333] on span "ESPN TV Entrance" at bounding box center [513, 337] width 66 height 8
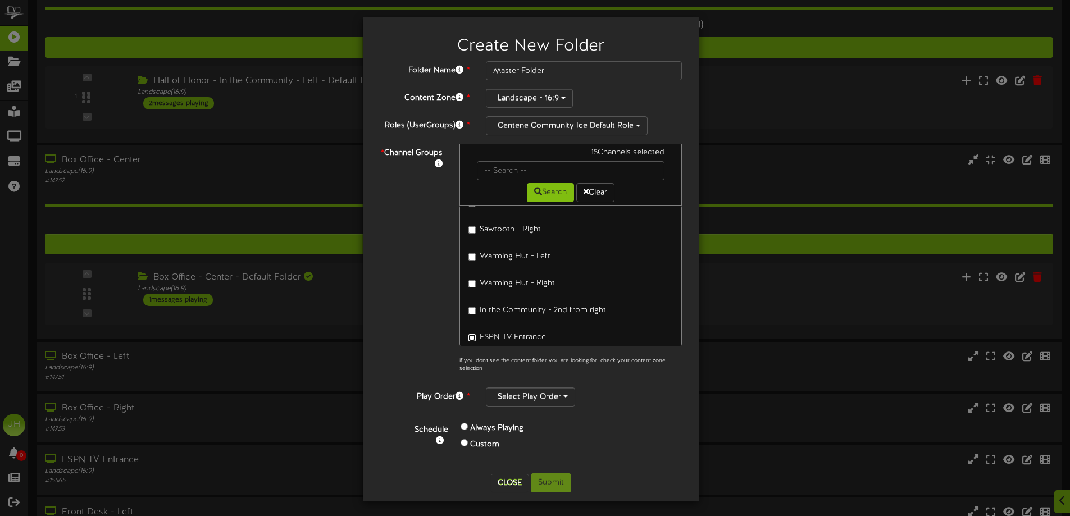
scroll to position [112, 0]
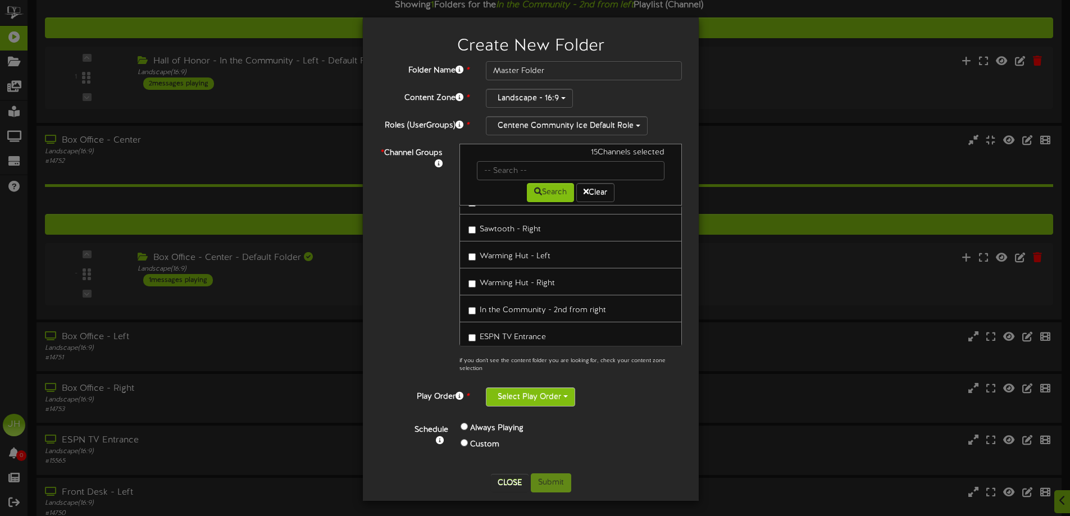
click at [523, 398] on button "Select Play Order" at bounding box center [530, 397] width 89 height 19
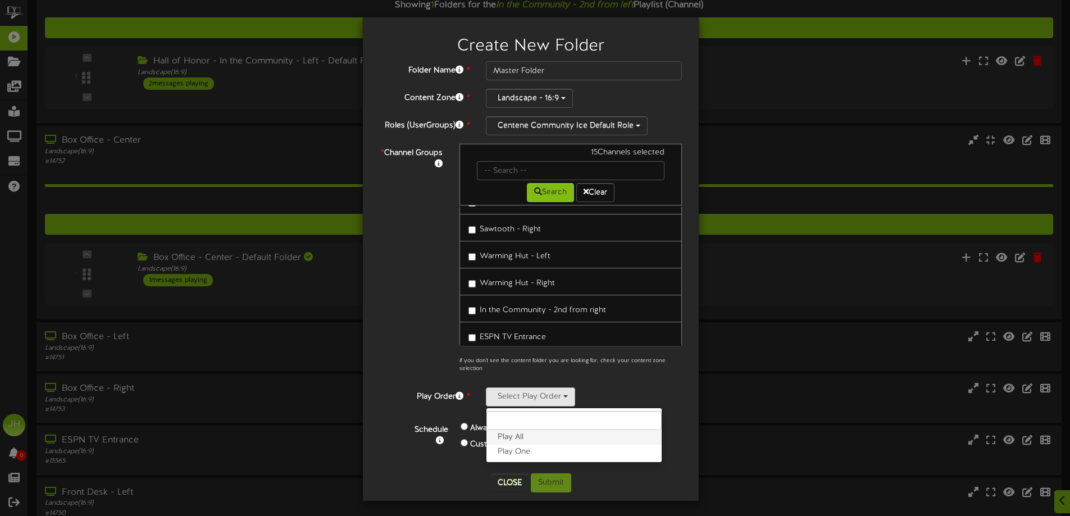
click at [515, 439] on label "Play All" at bounding box center [574, 437] width 175 height 15
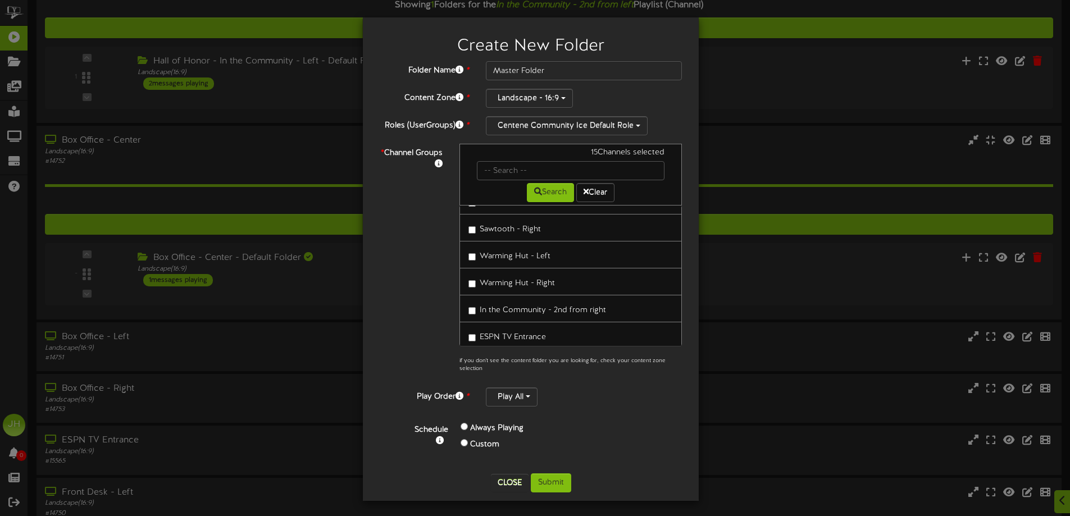
click at [597, 398] on div "Play All Play All Play One" at bounding box center [584, 397] width 196 height 19
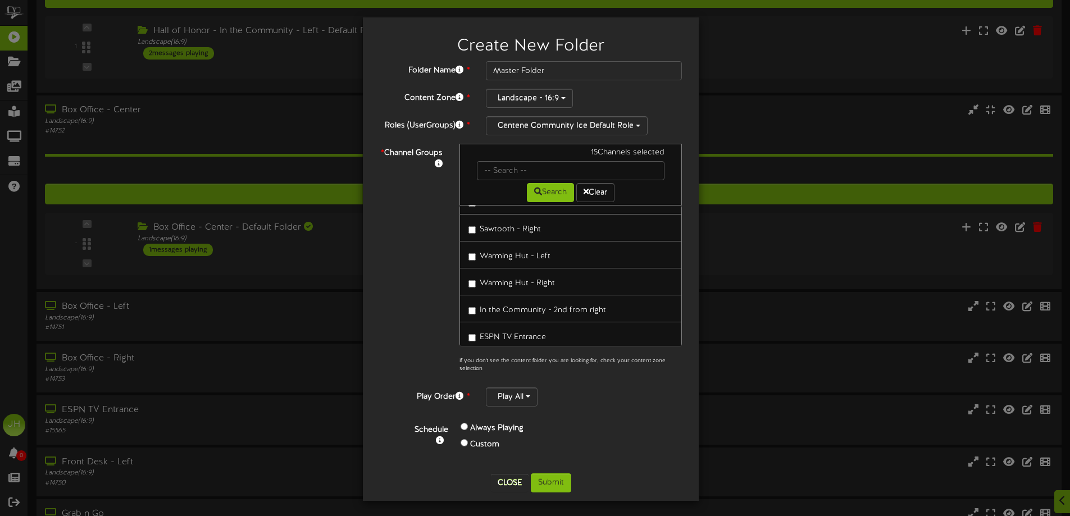
scroll to position [169, 0]
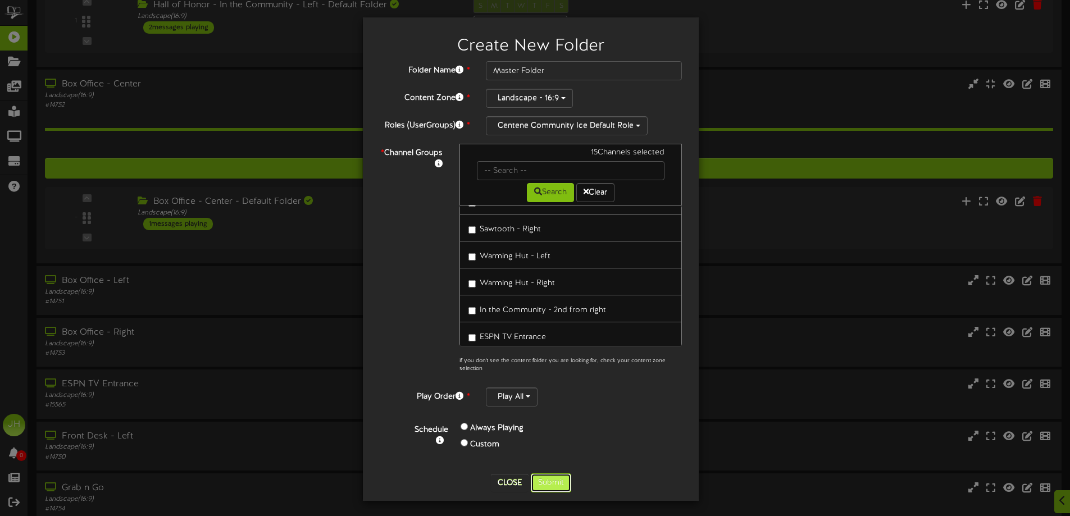
click at [549, 481] on button "Submit" at bounding box center [551, 483] width 40 height 19
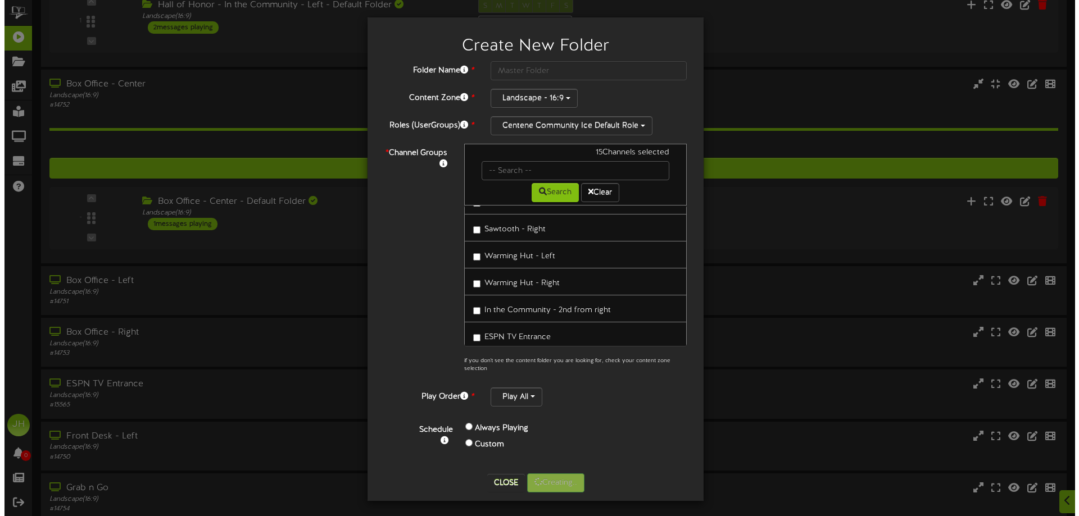
scroll to position [0, 0]
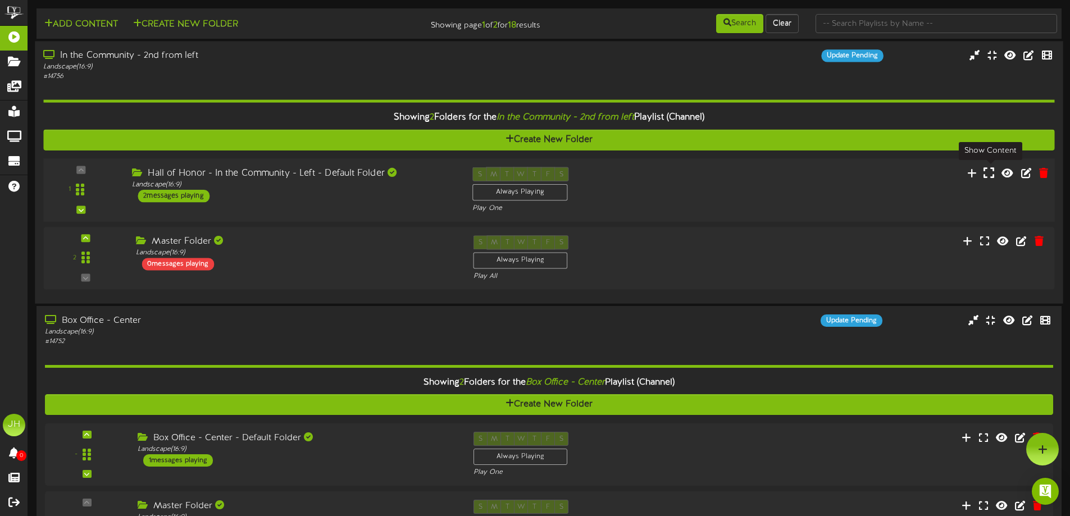
click at [993, 177] on icon at bounding box center [989, 172] width 11 height 12
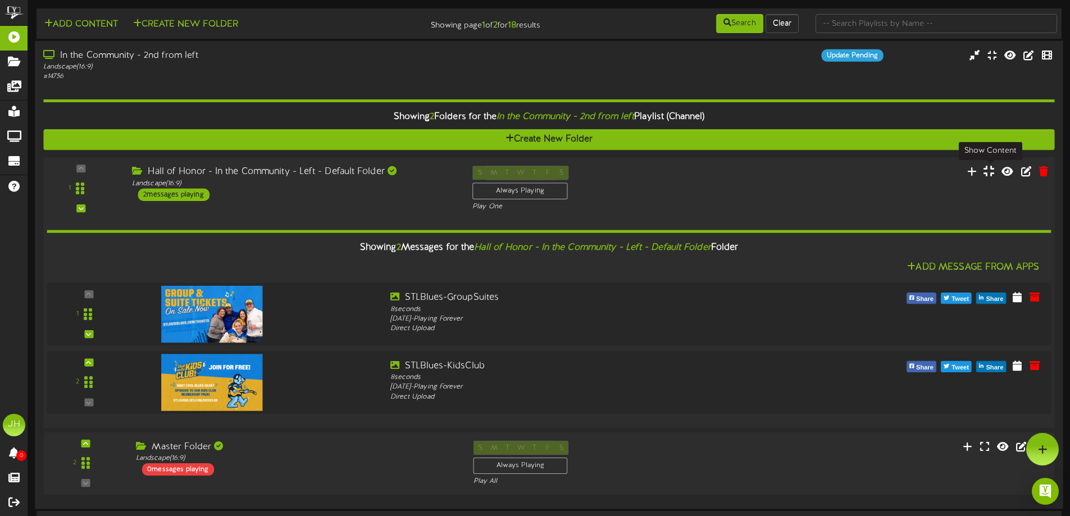
click at [993, 177] on icon at bounding box center [989, 171] width 11 height 12
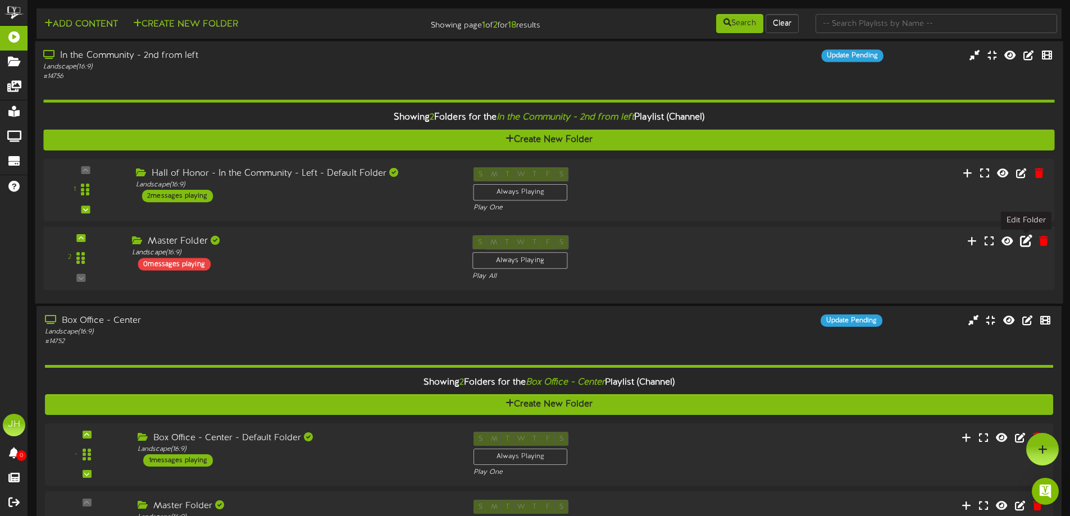
click at [1023, 241] on icon at bounding box center [1026, 241] width 12 height 12
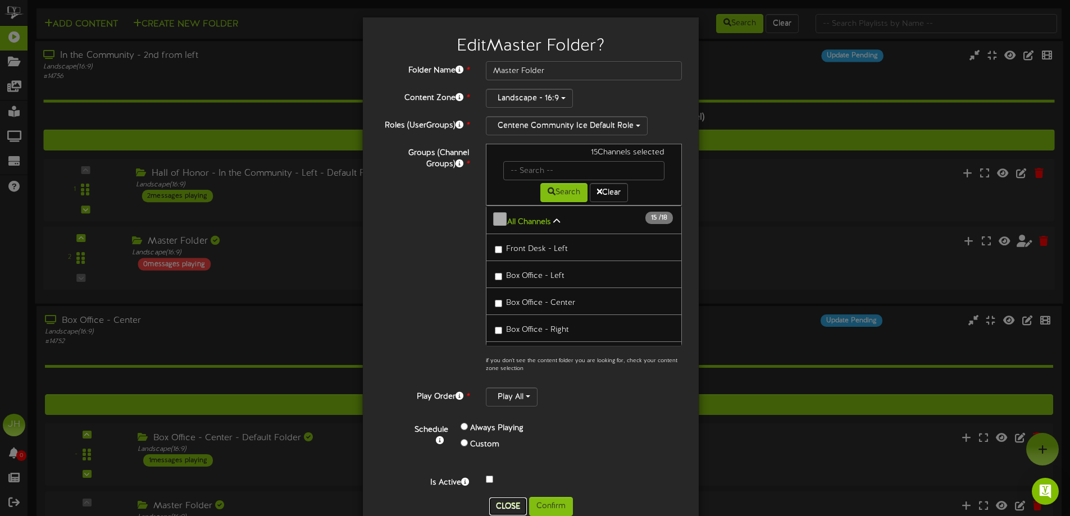
click at [501, 509] on button "Close" at bounding box center [508, 507] width 38 height 18
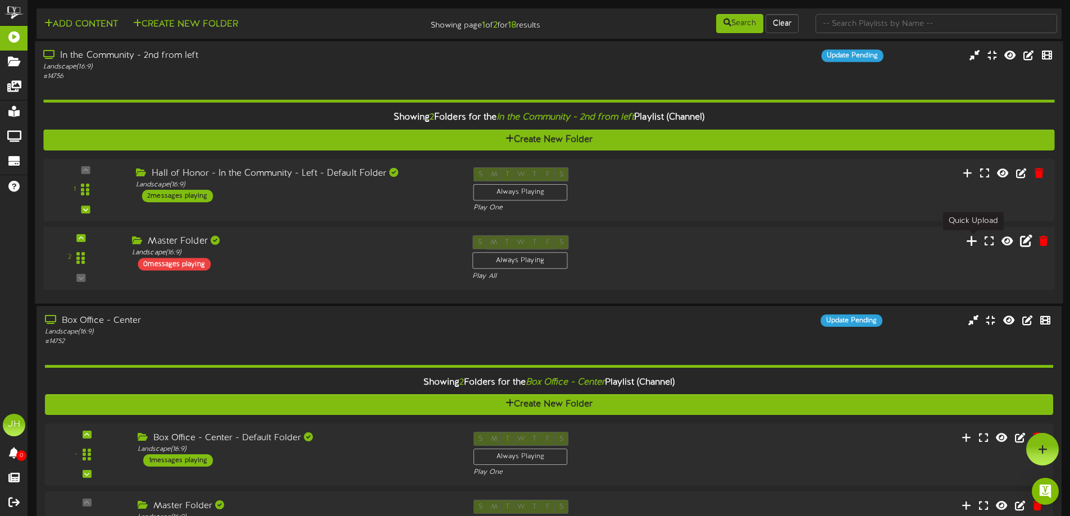
click at [975, 242] on icon at bounding box center [972, 241] width 12 height 12
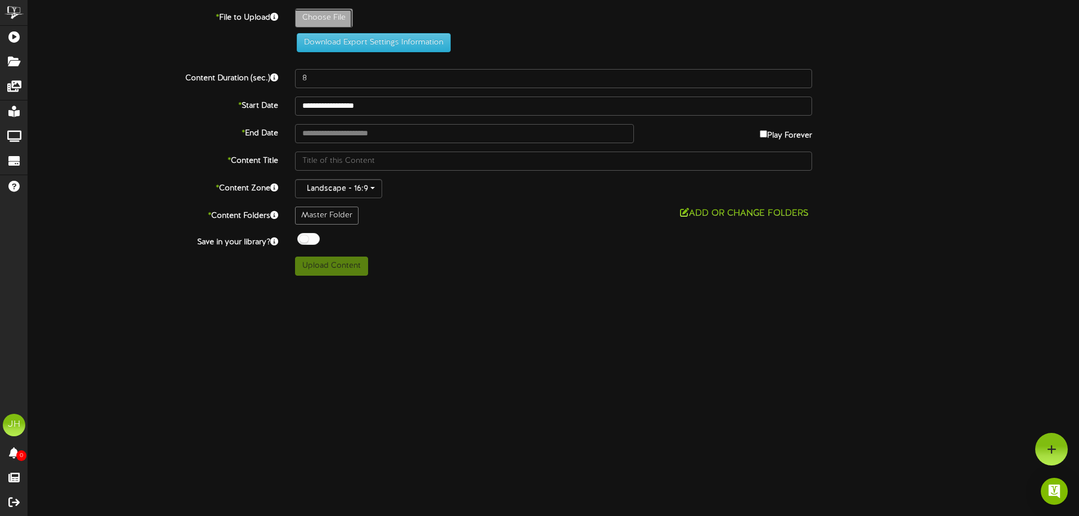
click at [493, 243] on div "Off On" at bounding box center [553, 240] width 517 height 15
click at [870, 187] on div "* Content Zone Landscape - 16:9" at bounding box center [554, 188] width 1068 height 19
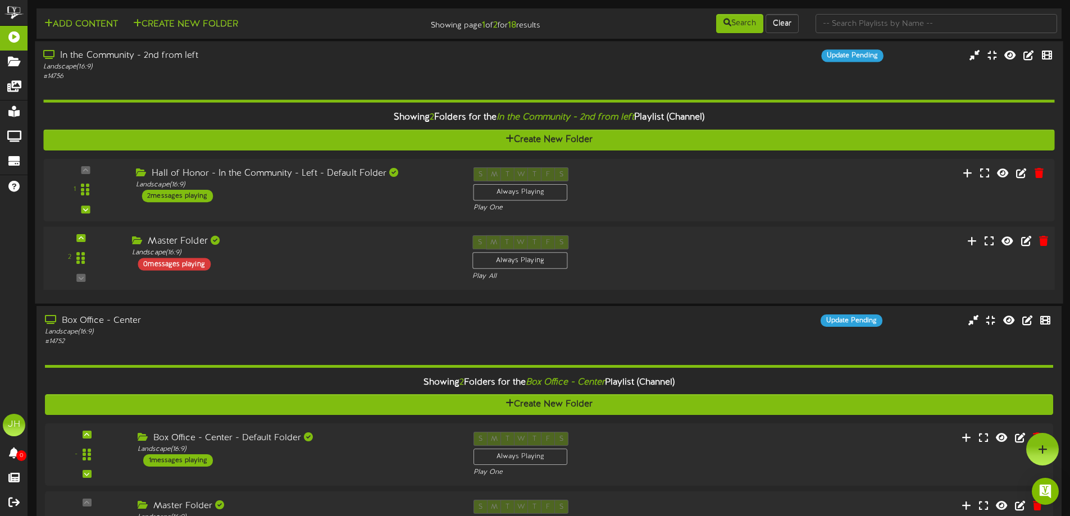
click at [194, 262] on div "0 messages playing" at bounding box center [174, 264] width 73 height 12
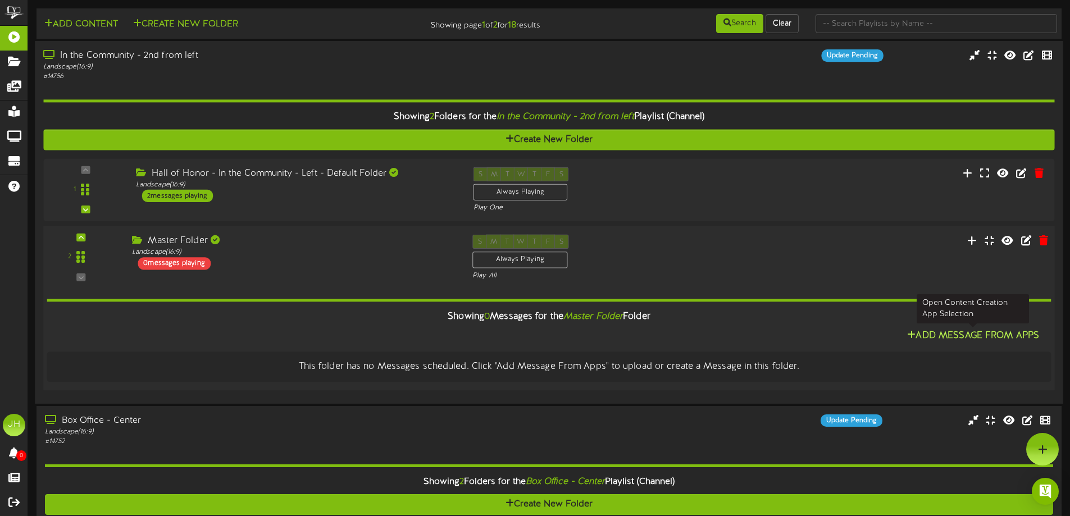
click at [940, 339] on button "Add Message From Apps" at bounding box center [973, 336] width 139 height 14
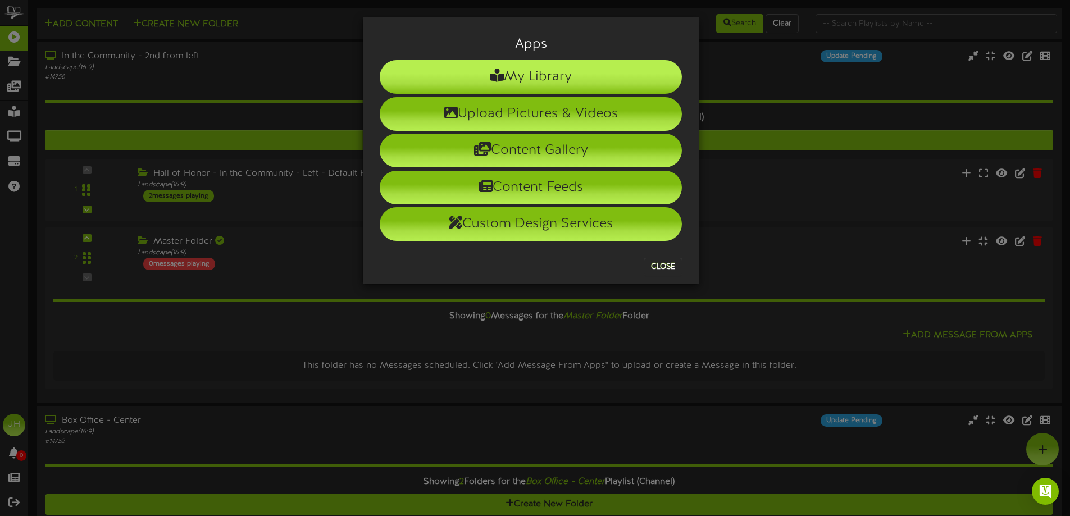
click at [563, 74] on li "My Library" at bounding box center [531, 77] width 302 height 34
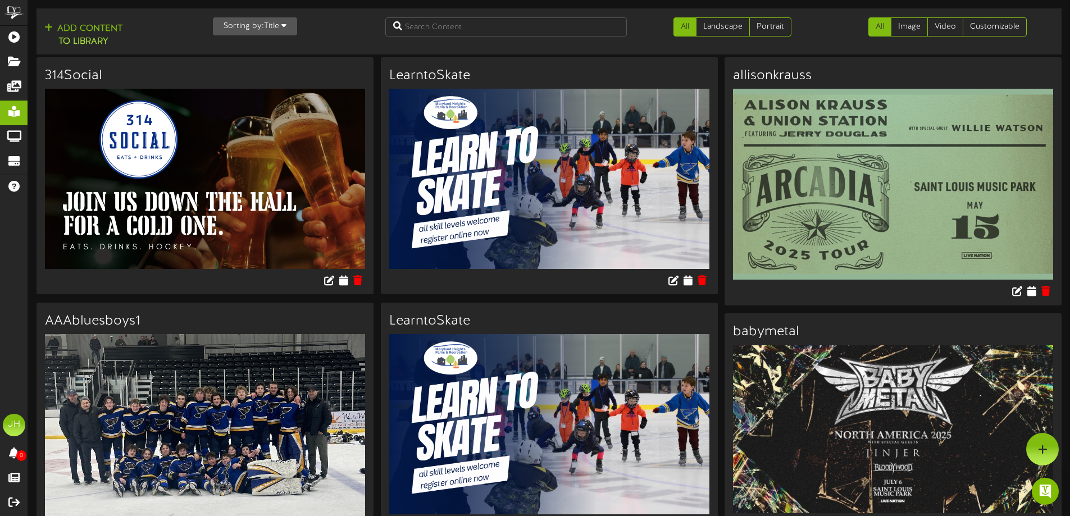
click at [573, 152] on img at bounding box center [549, 179] width 320 height 180
drag, startPoint x: 492, startPoint y: 161, endPoint x: 473, endPoint y: 162, distance: 19.7
click at [473, 162] on img at bounding box center [549, 179] width 320 height 180
click at [685, 282] on icon at bounding box center [688, 280] width 11 height 12
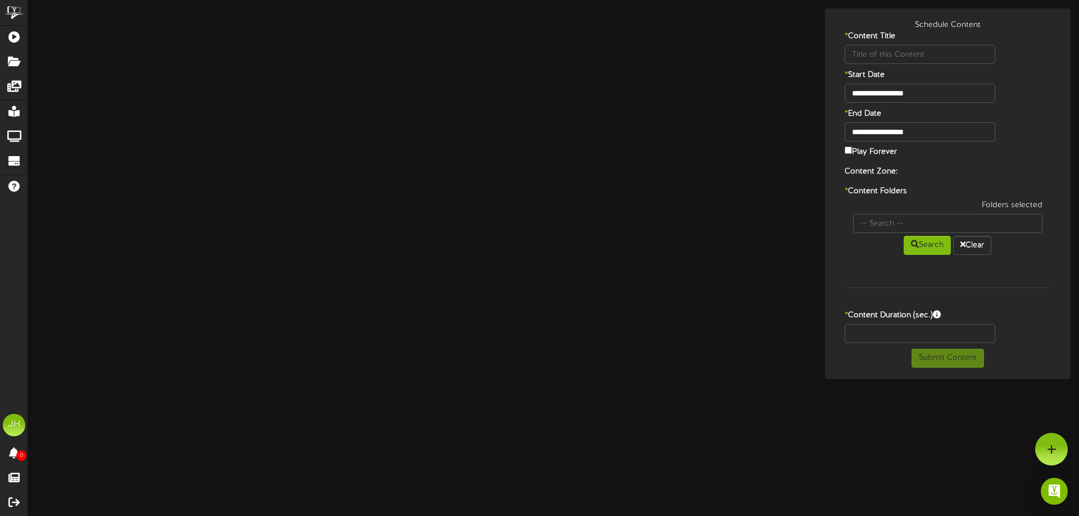
type input "LearntoSkate"
type input "8"
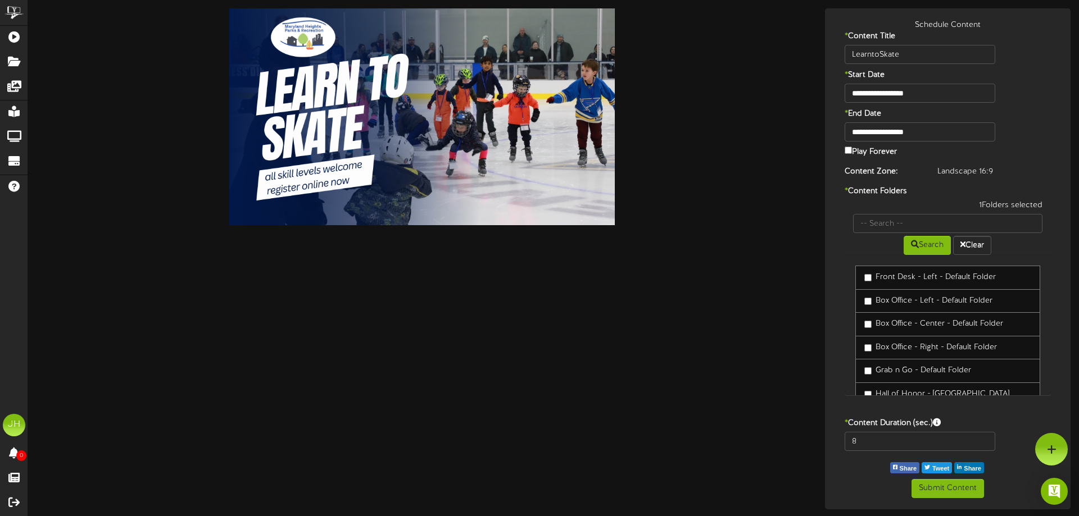
click at [880, 186] on label "* Content Folders" at bounding box center [948, 191] width 224 height 11
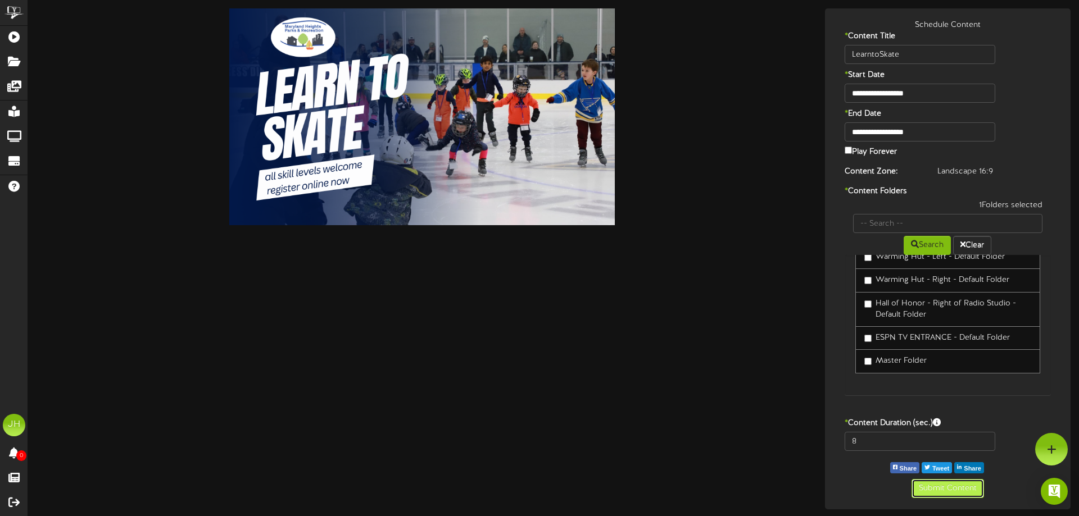
click at [942, 487] on button "Submit Content" at bounding box center [947, 488] width 72 height 19
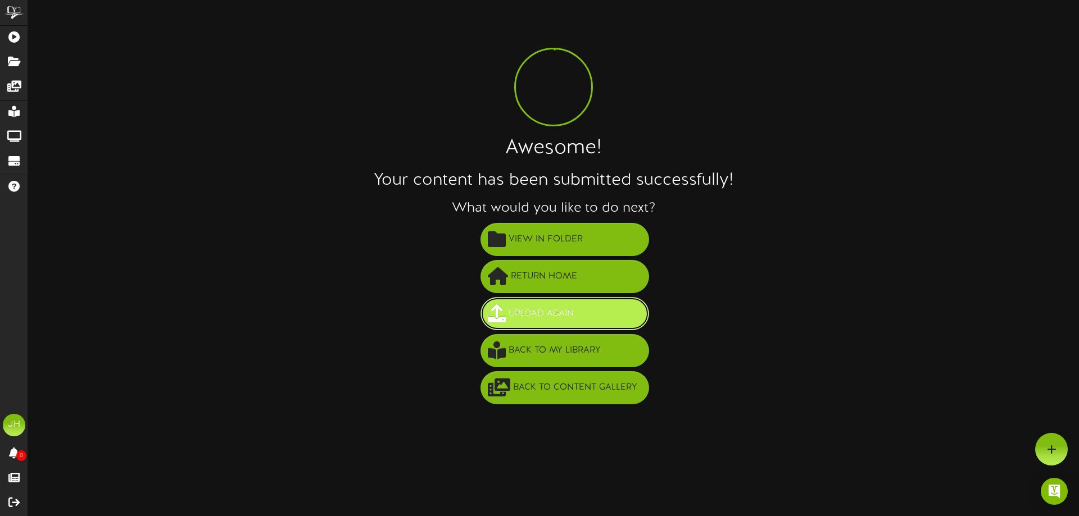
click at [592, 318] on button "Upload Again" at bounding box center [564, 313] width 169 height 33
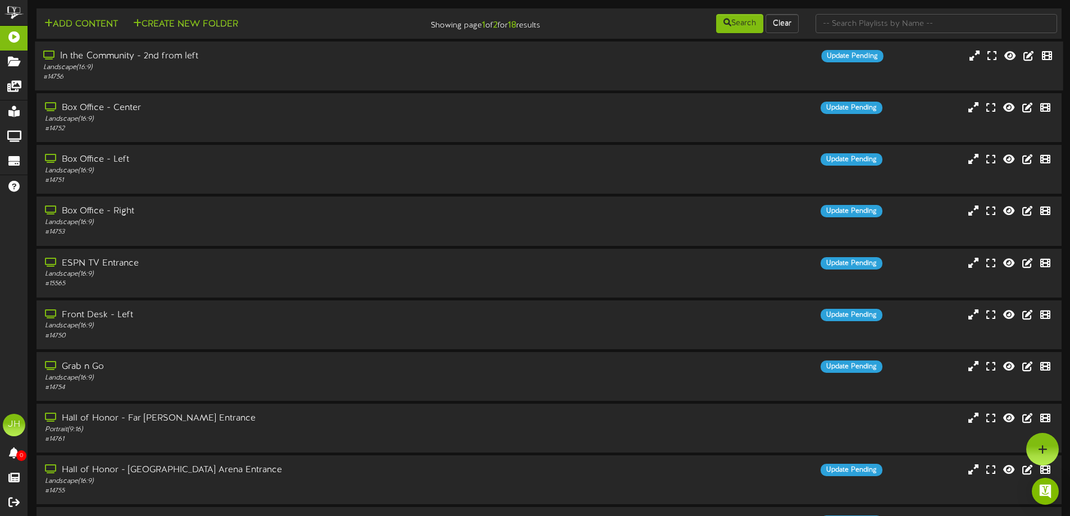
click at [276, 54] on div "In the Community - 2nd from left" at bounding box center [249, 56] width 412 height 13
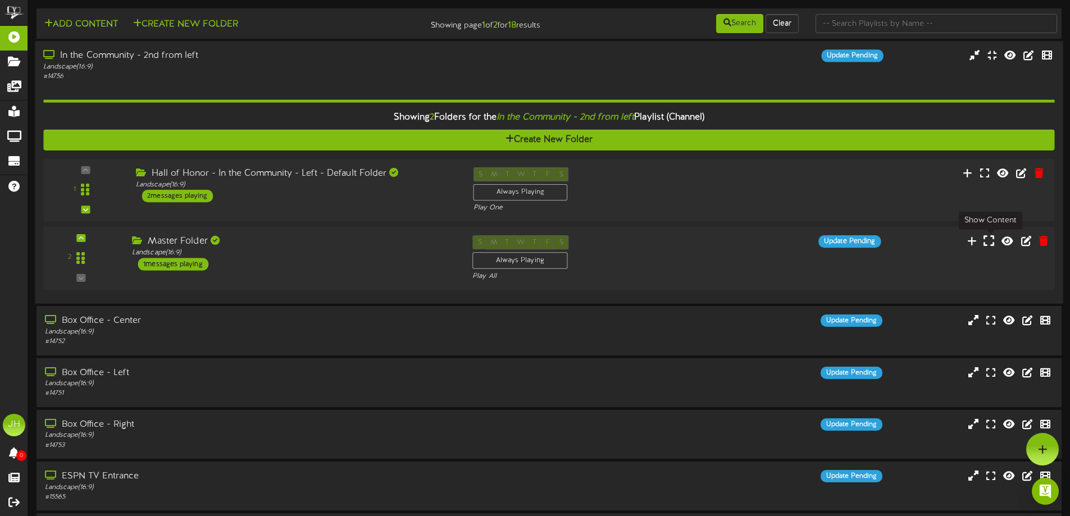
click at [994, 242] on icon at bounding box center [989, 241] width 11 height 12
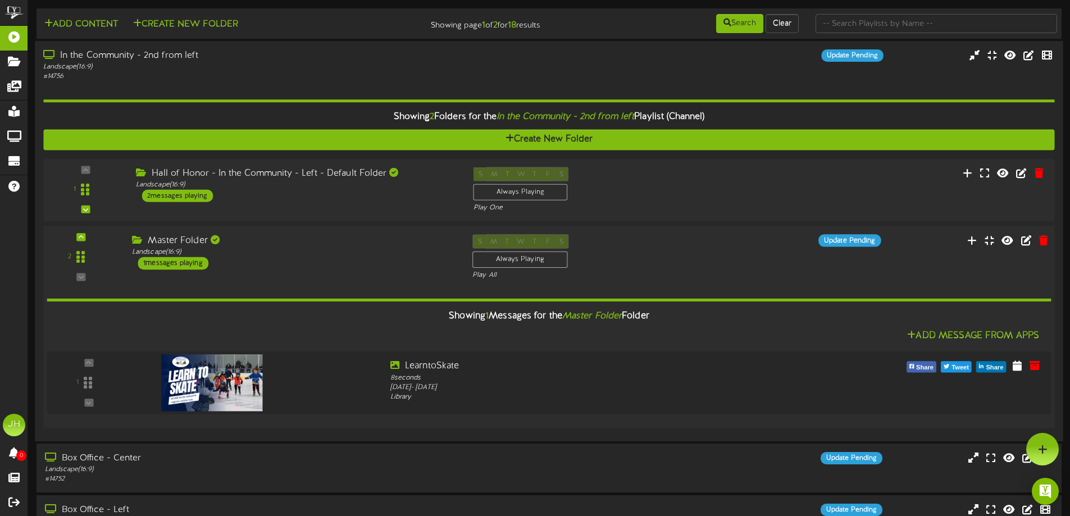
click at [686, 264] on div "S M T W T F S Always Playing Play All" at bounding box center [592, 257] width 256 height 46
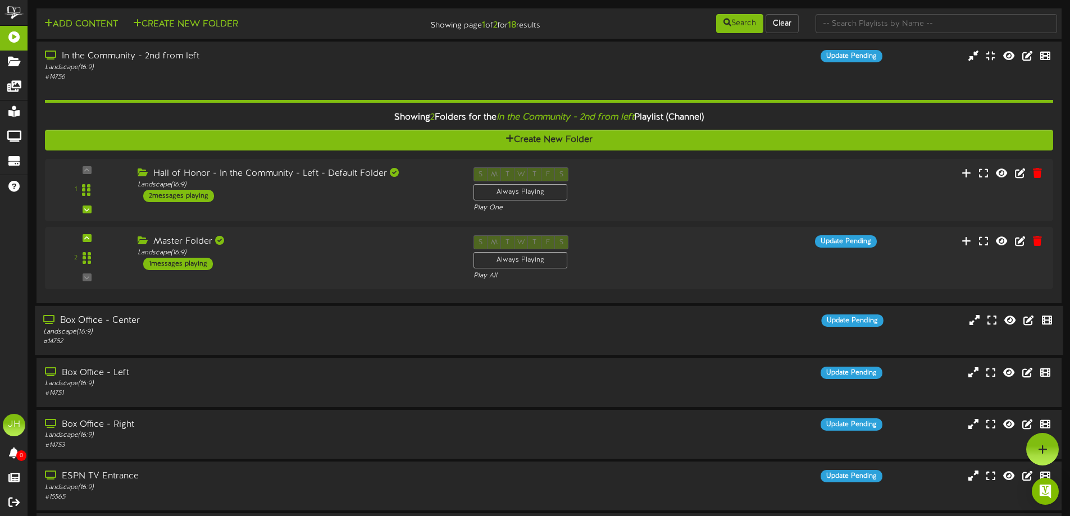
click at [248, 332] on div "Landscape ( 16:9 )" at bounding box center [249, 333] width 412 height 10
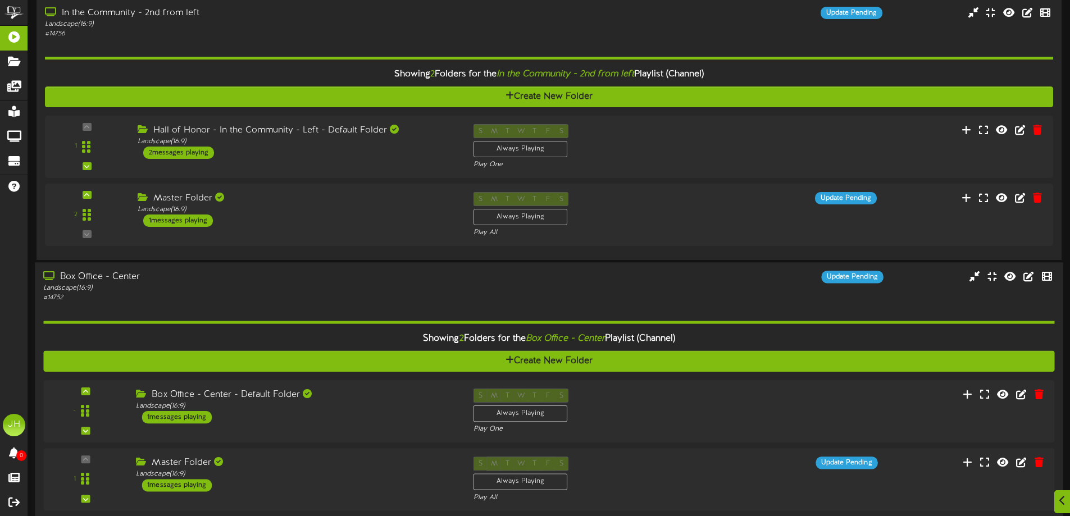
scroll to position [56, 0]
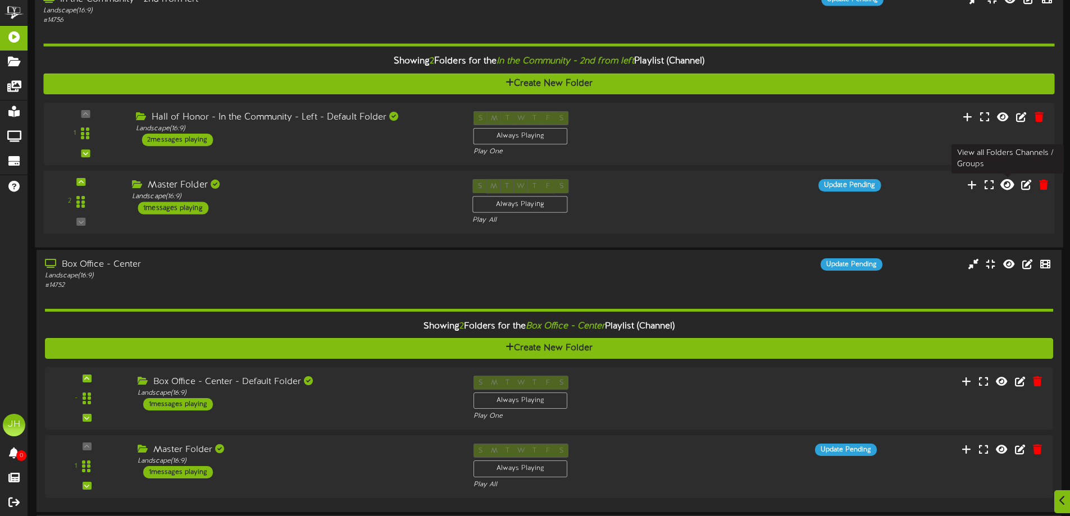
click at [1006, 186] on icon at bounding box center [1007, 185] width 13 height 12
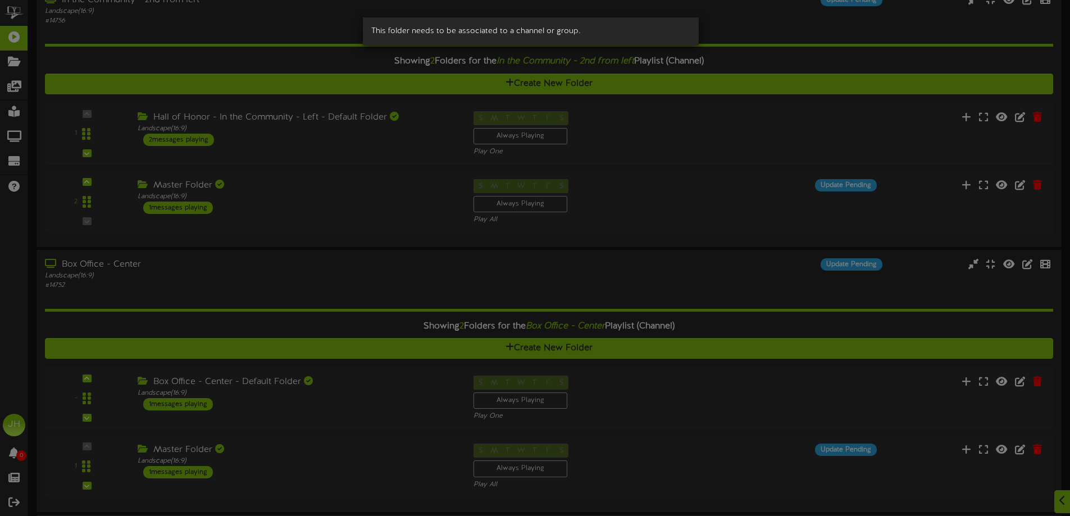
click at [656, 206] on div "This folder needs to be associated to a channel or group." at bounding box center [535, 258] width 1070 height 516
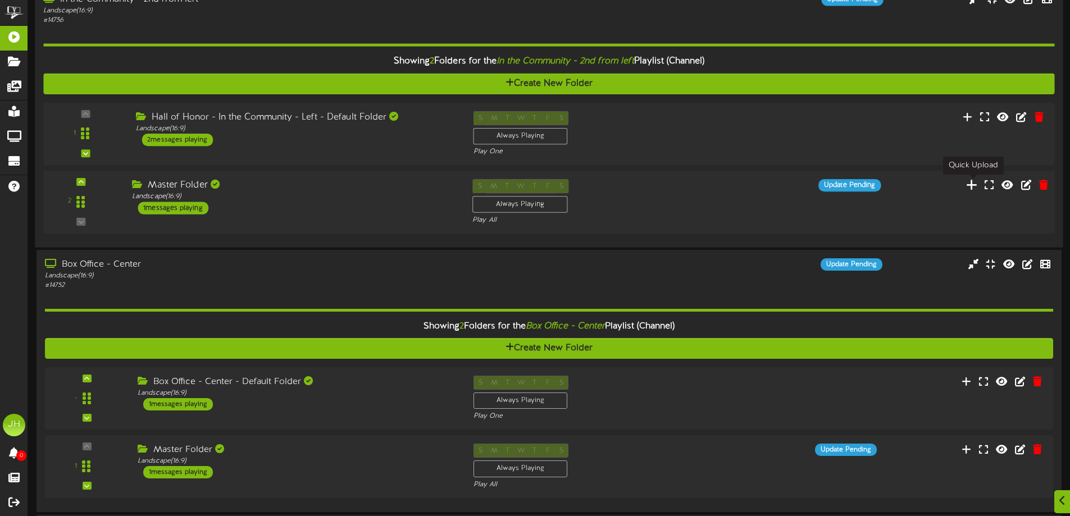
click at [975, 185] on icon at bounding box center [972, 185] width 12 height 12
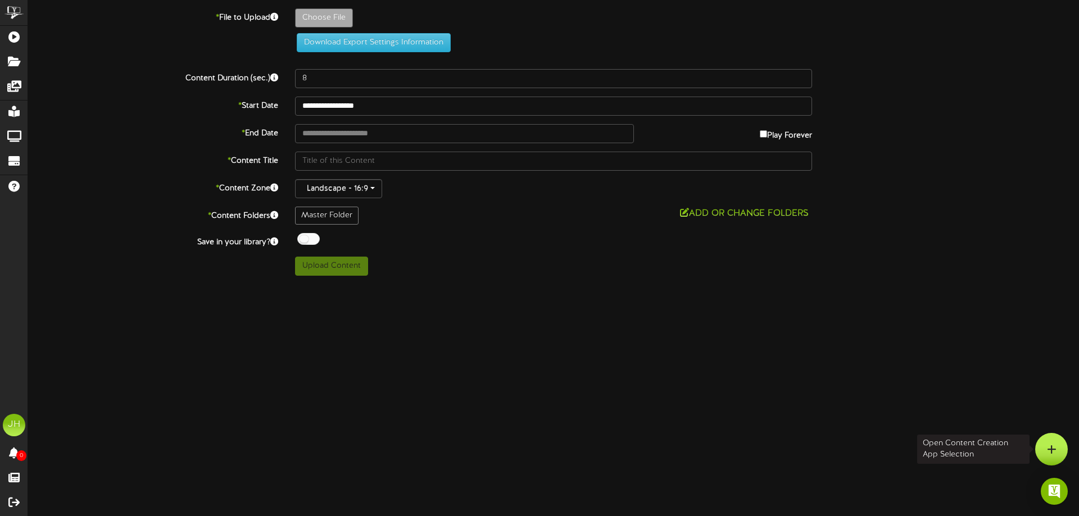
click at [1058, 452] on div at bounding box center [1051, 449] width 33 height 33
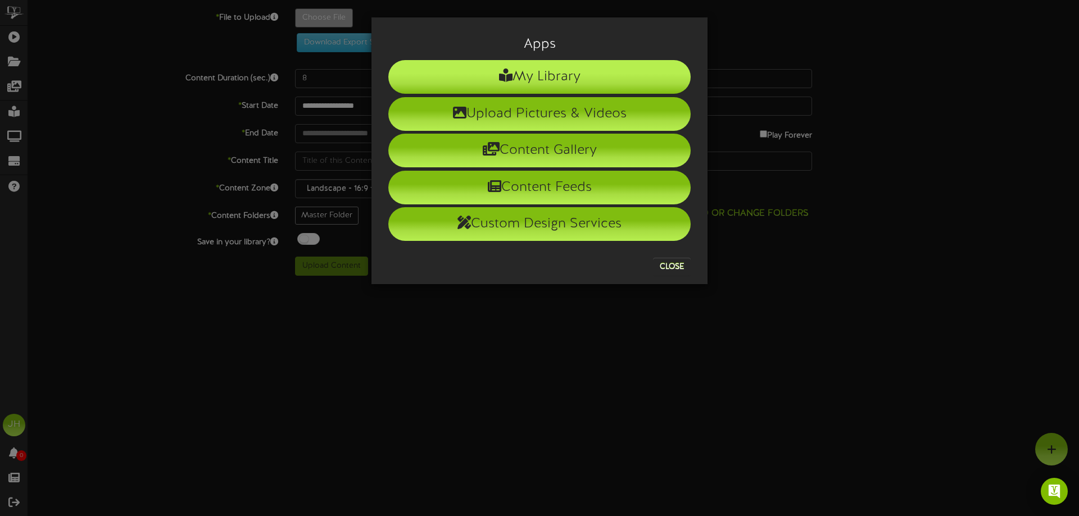
click at [564, 79] on li "My Library" at bounding box center [539, 77] width 302 height 34
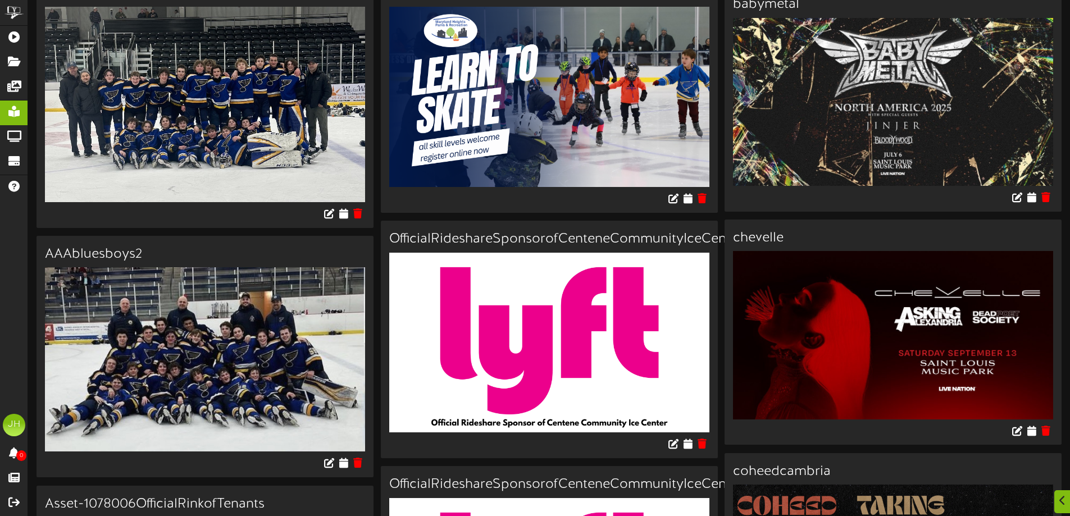
scroll to position [337, 0]
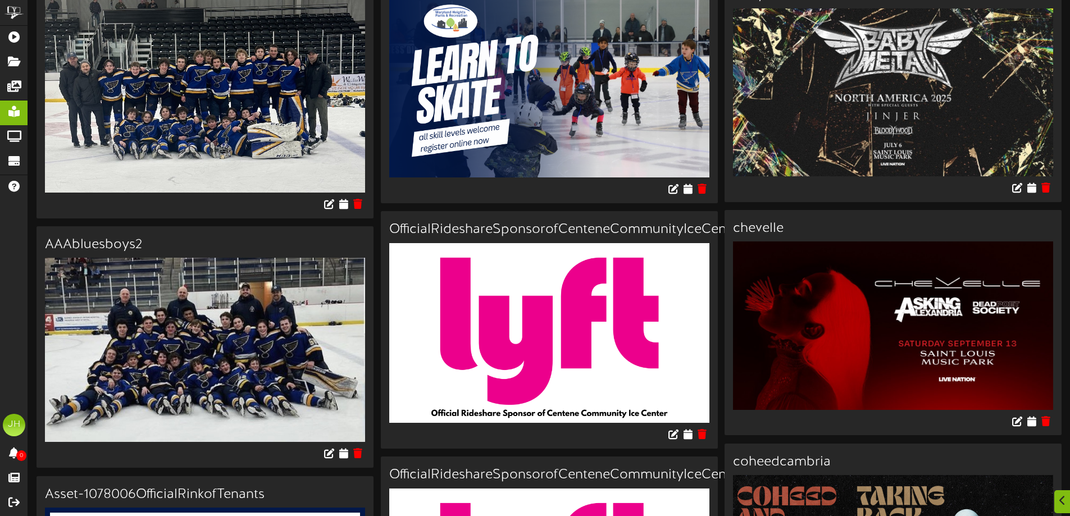
click at [603, 303] on img at bounding box center [549, 333] width 320 height 180
click at [686, 434] on icon at bounding box center [688, 434] width 11 height 12
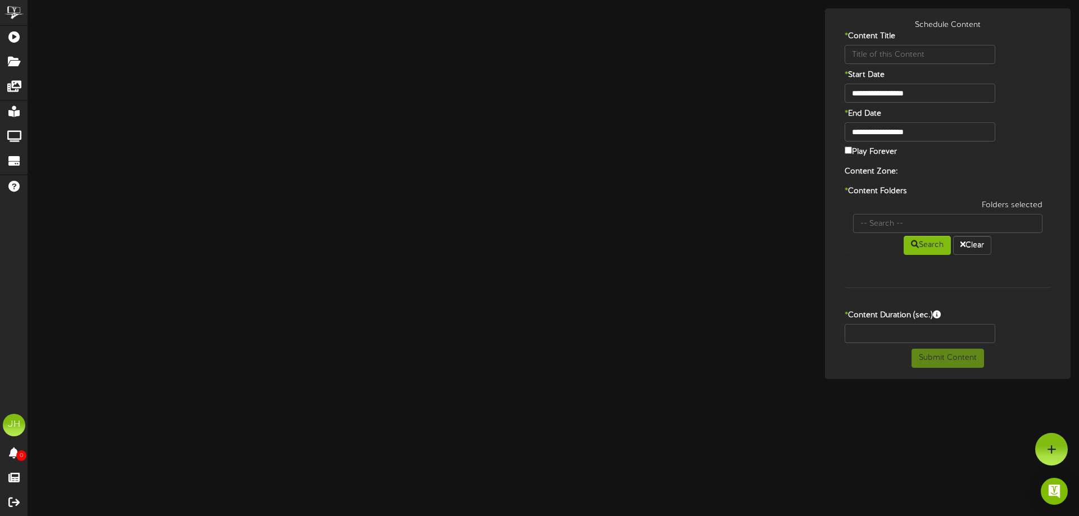
type input "OfficialRideshareSponsorofCenteneCommunityIceCenter"
type input "8"
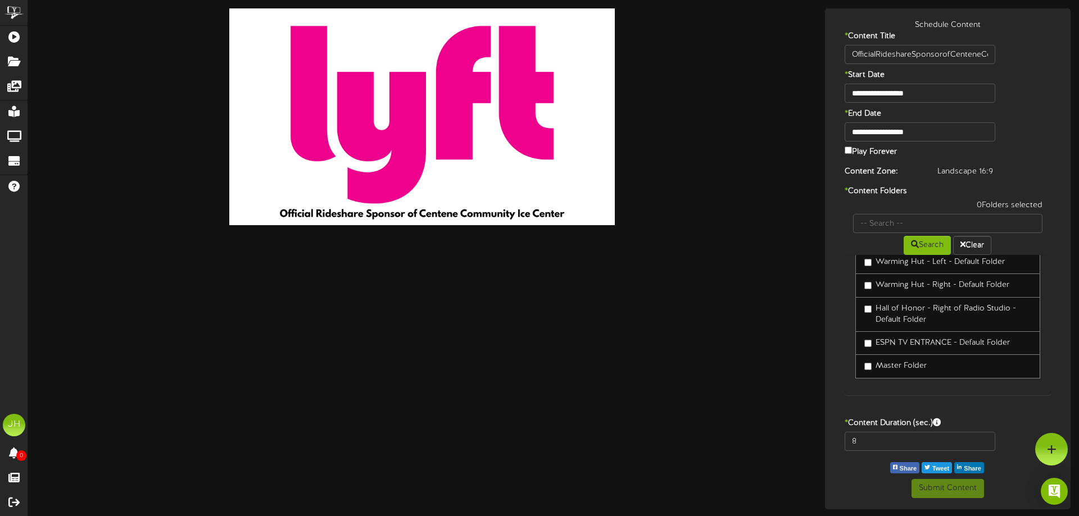
scroll to position [430, 0]
click at [906, 361] on label "Master Folder" at bounding box center [895, 361] width 62 height 11
click at [954, 487] on button "Submit Content" at bounding box center [947, 488] width 72 height 19
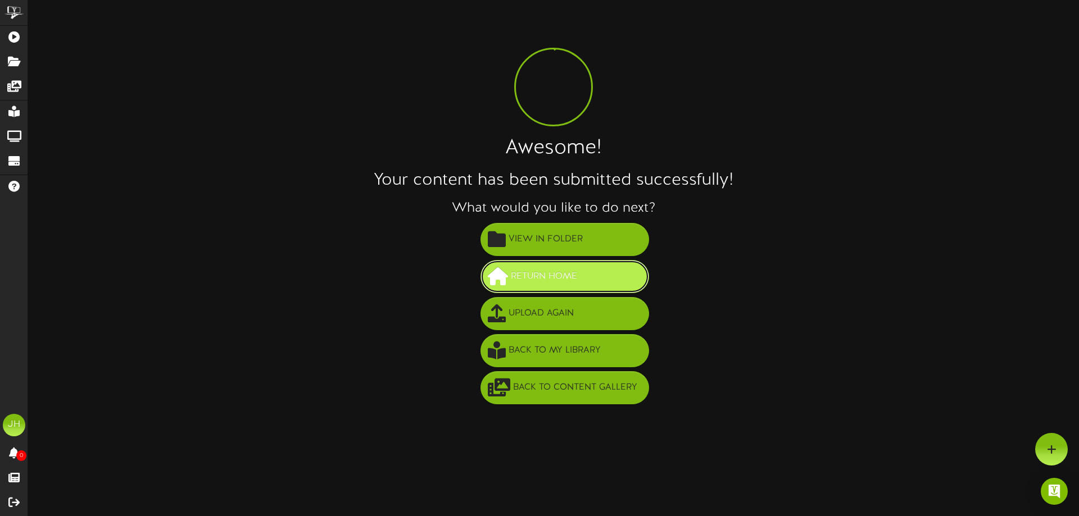
click at [537, 278] on span "Return Home" at bounding box center [544, 276] width 72 height 19
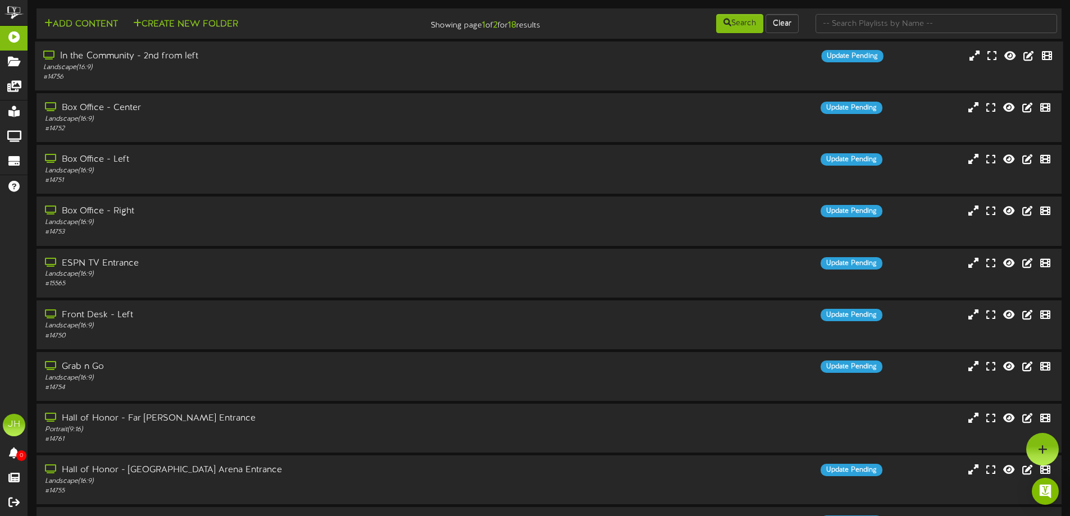
click at [258, 78] on div "# 14756" at bounding box center [249, 77] width 412 height 10
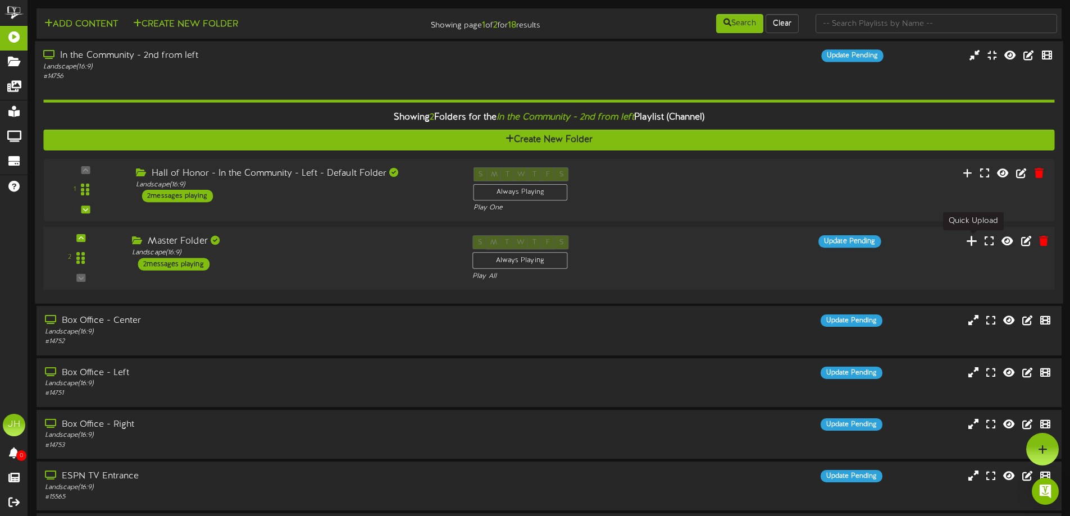
click at [977, 242] on icon at bounding box center [972, 241] width 12 height 12
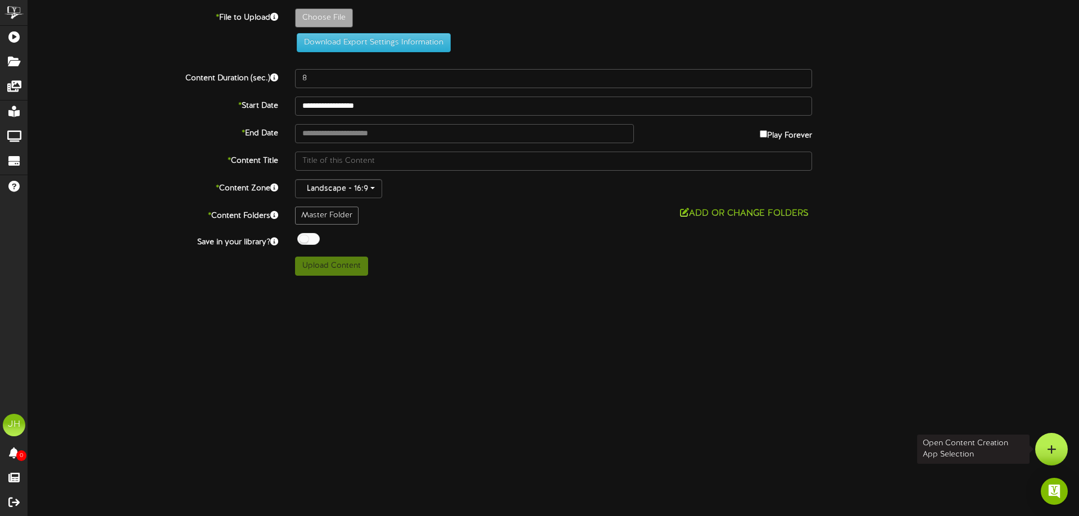
click at [1058, 449] on div at bounding box center [1051, 449] width 33 height 33
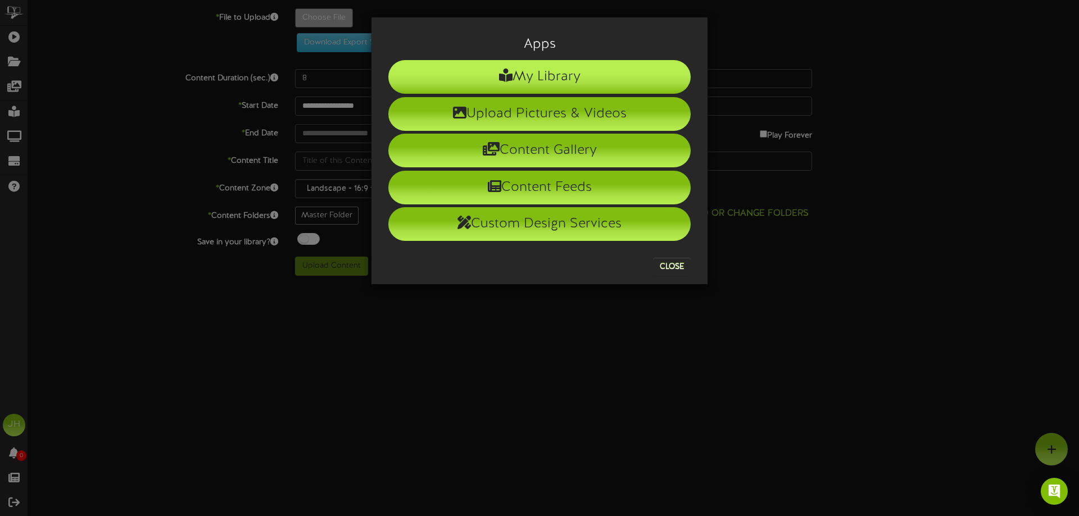
click at [530, 81] on li "My Library" at bounding box center [539, 77] width 302 height 34
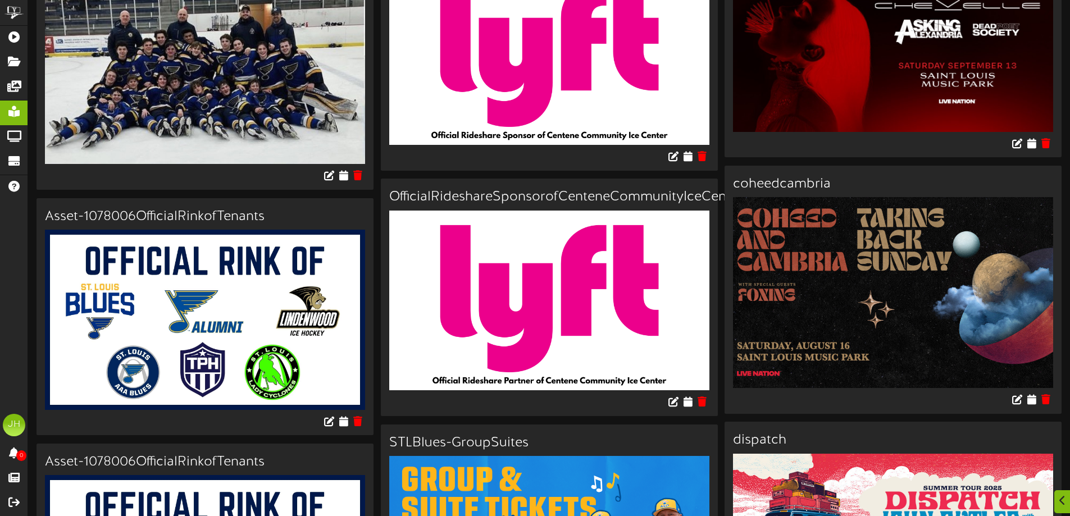
scroll to position [618, 0]
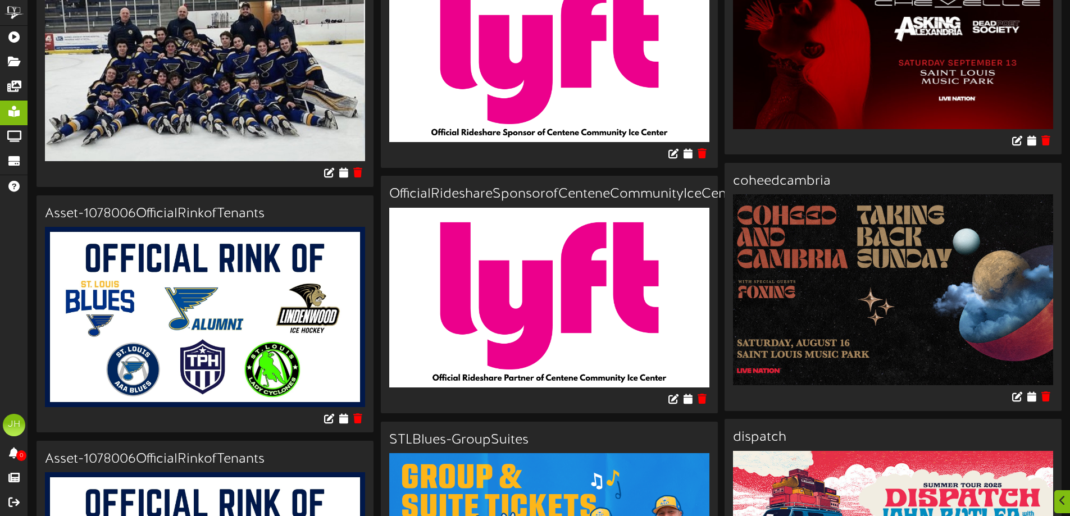
click at [217, 285] on img at bounding box center [205, 317] width 320 height 180
click at [343, 416] on icon at bounding box center [343, 418] width 11 height 12
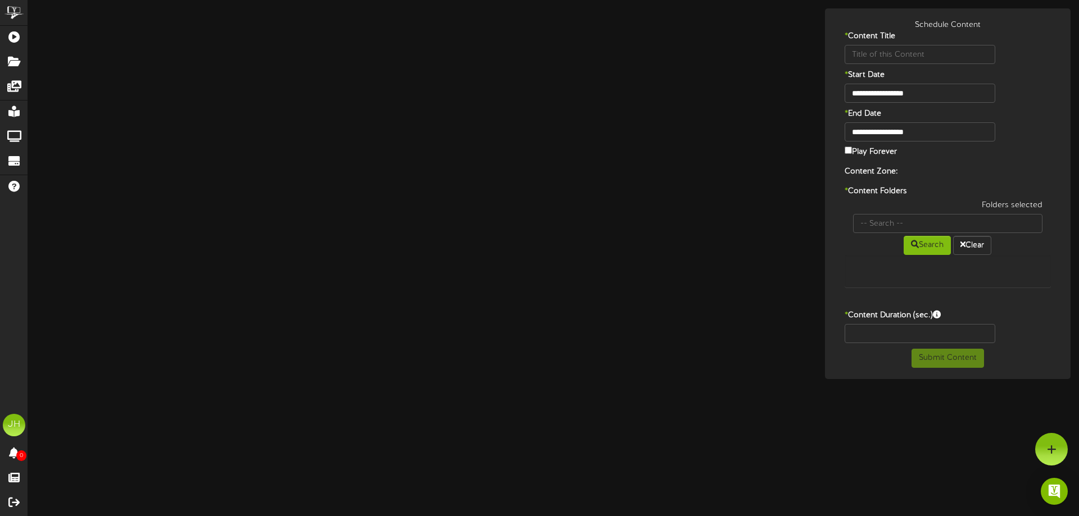
type input "Asset-1078006OfficialRinkofTenants"
type input "8"
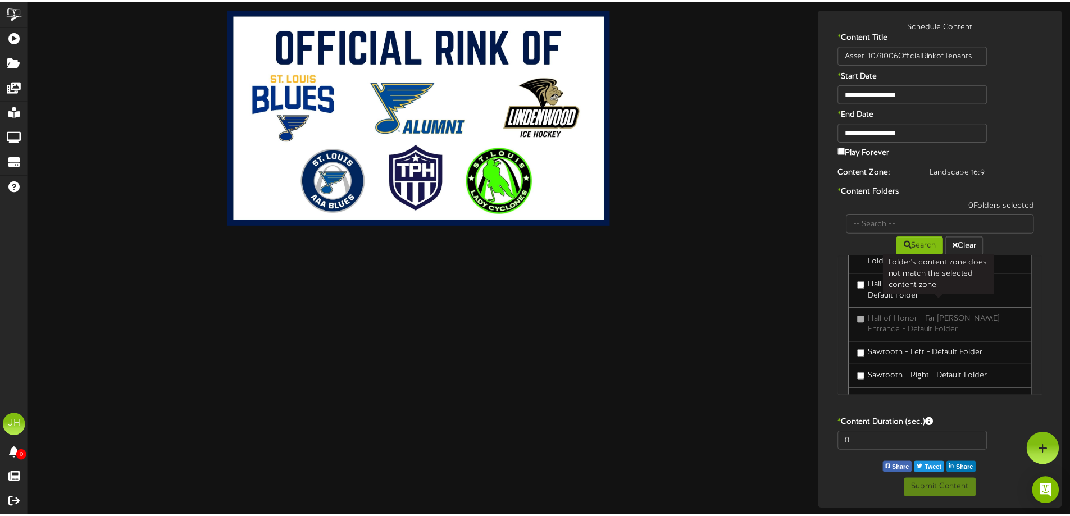
scroll to position [430, 0]
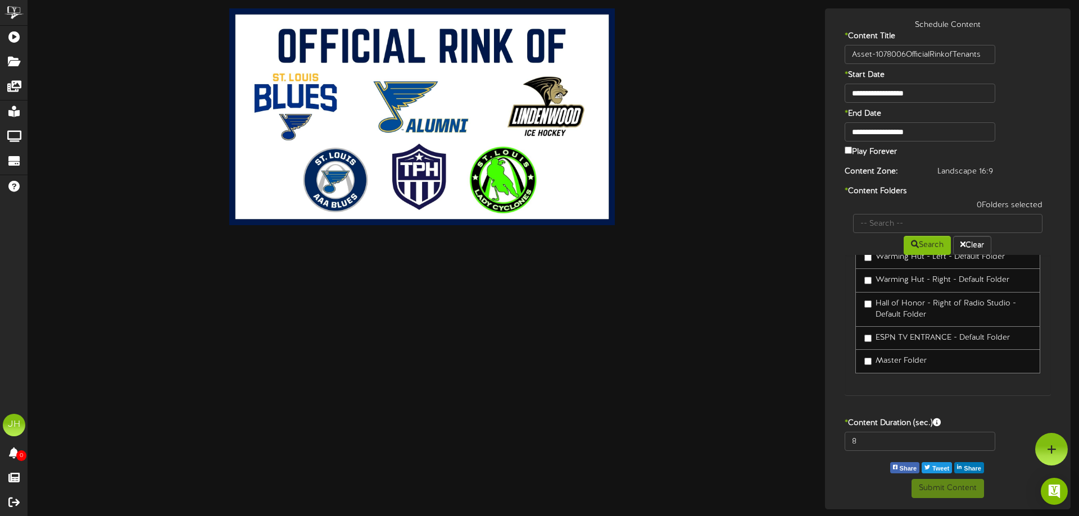
click at [900, 360] on label "Master Folder" at bounding box center [895, 361] width 62 height 11
click at [933, 484] on button "Submit Content" at bounding box center [947, 488] width 72 height 19
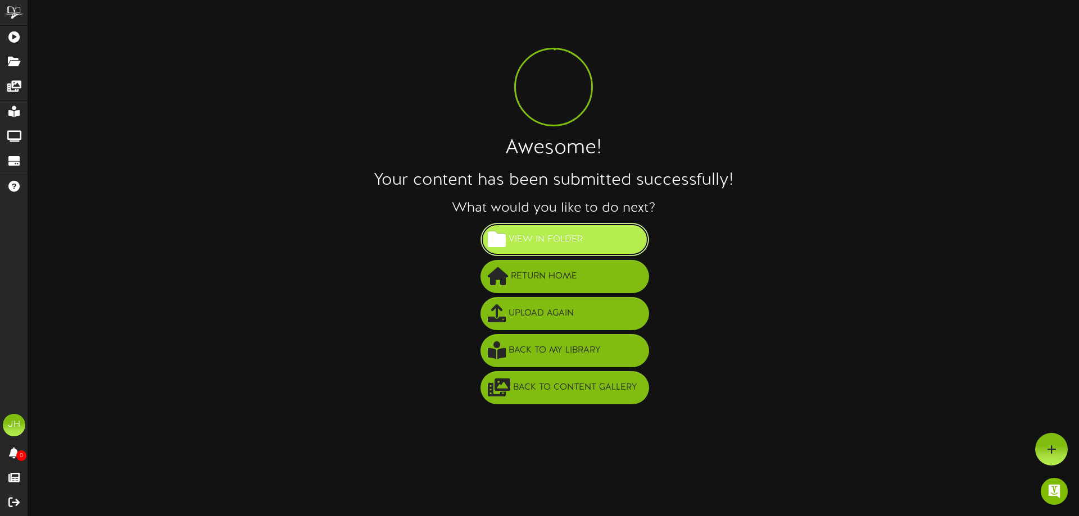
click at [577, 244] on span "View in Folder" at bounding box center [546, 239] width 80 height 19
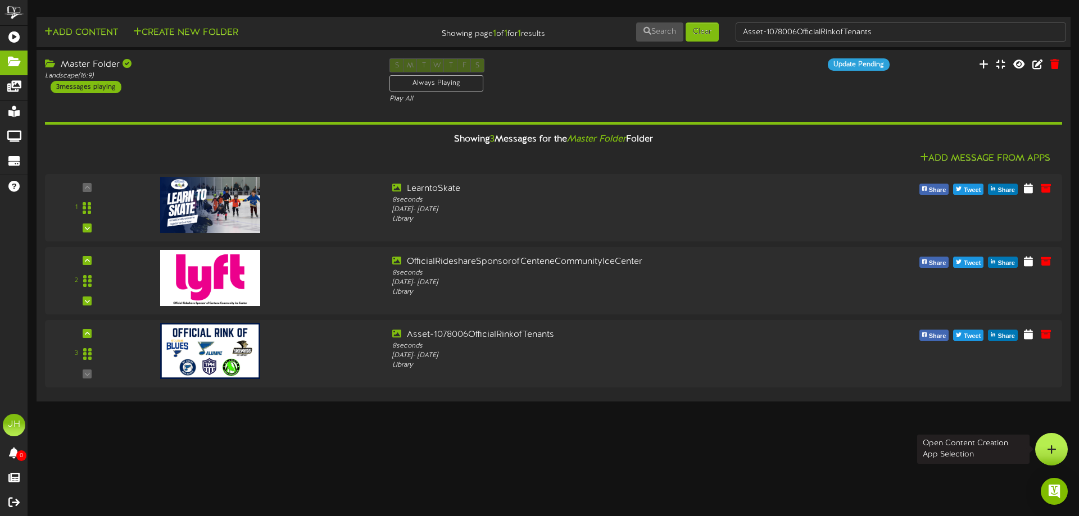
click at [1055, 453] on icon at bounding box center [1052, 449] width 10 height 10
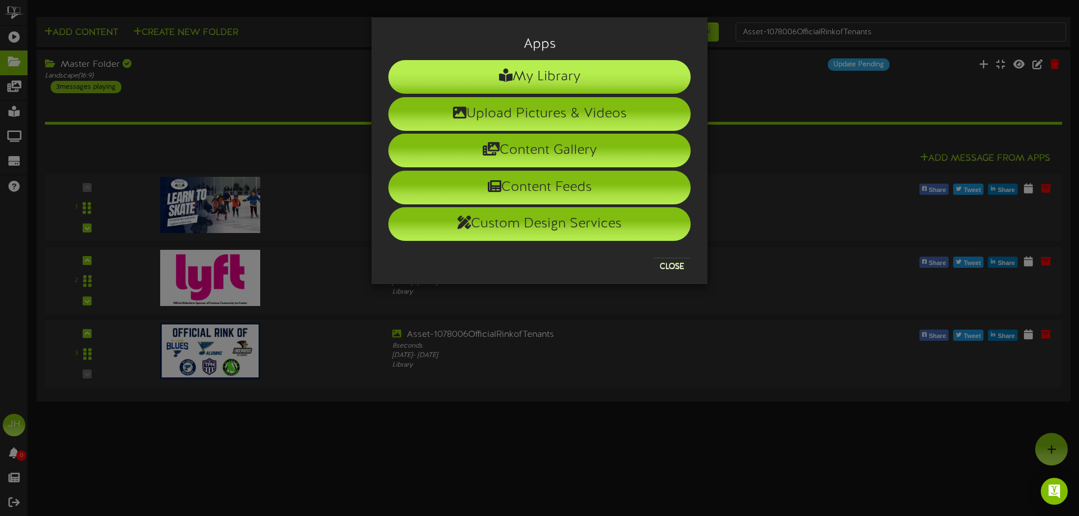
click at [568, 80] on li "My Library" at bounding box center [539, 77] width 302 height 34
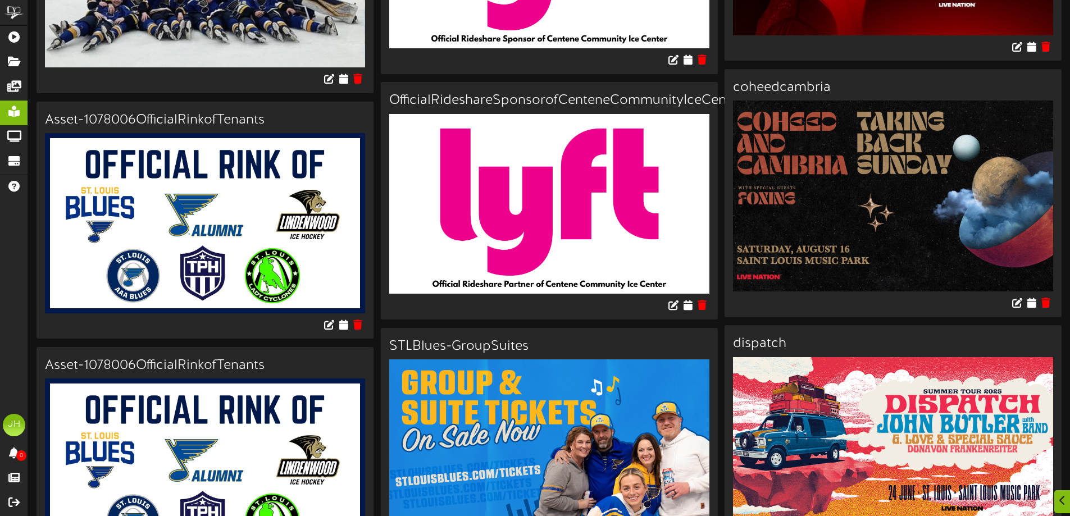
scroll to position [787, 0]
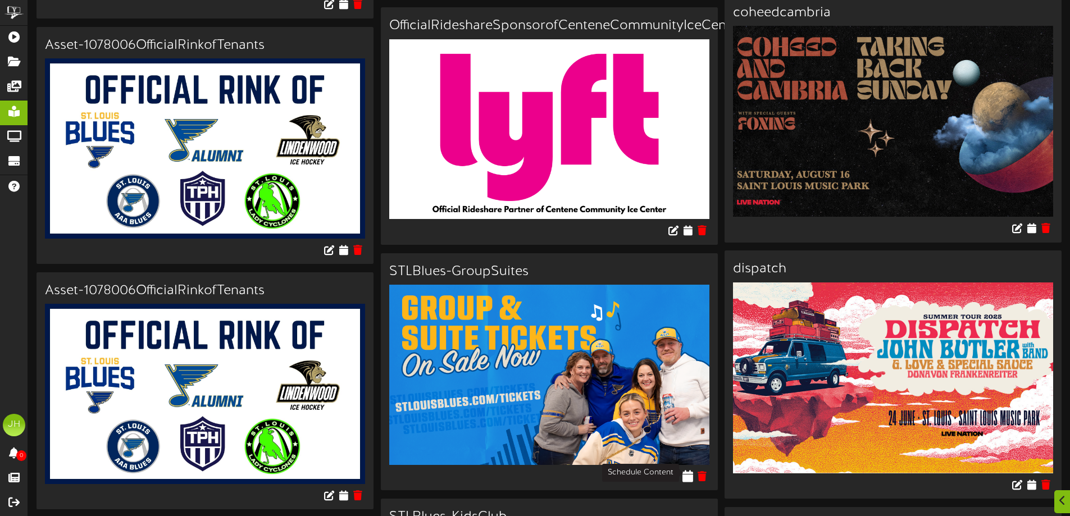
click at [687, 474] on icon at bounding box center [688, 476] width 11 height 12
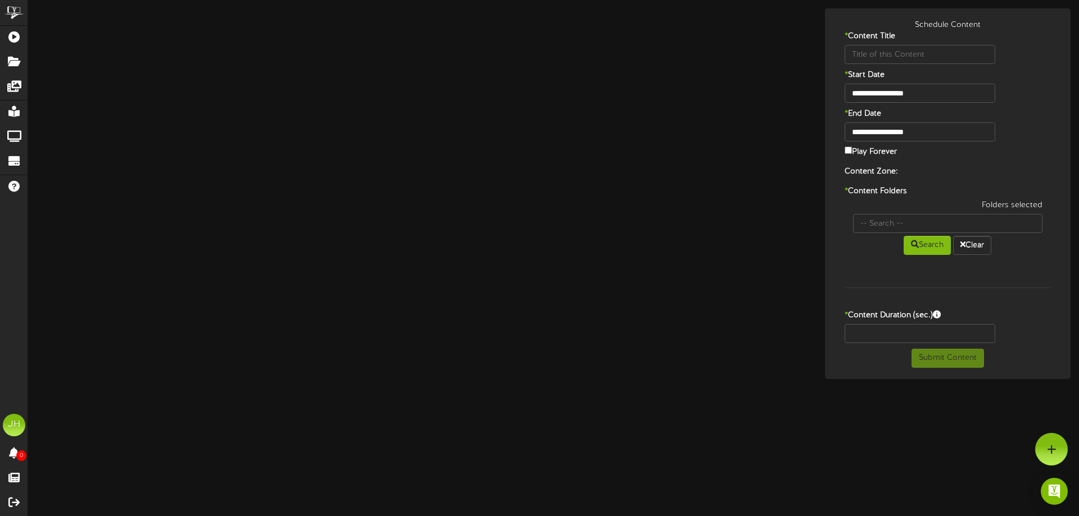
type input "STLBlues-GroupSuites"
type input "8"
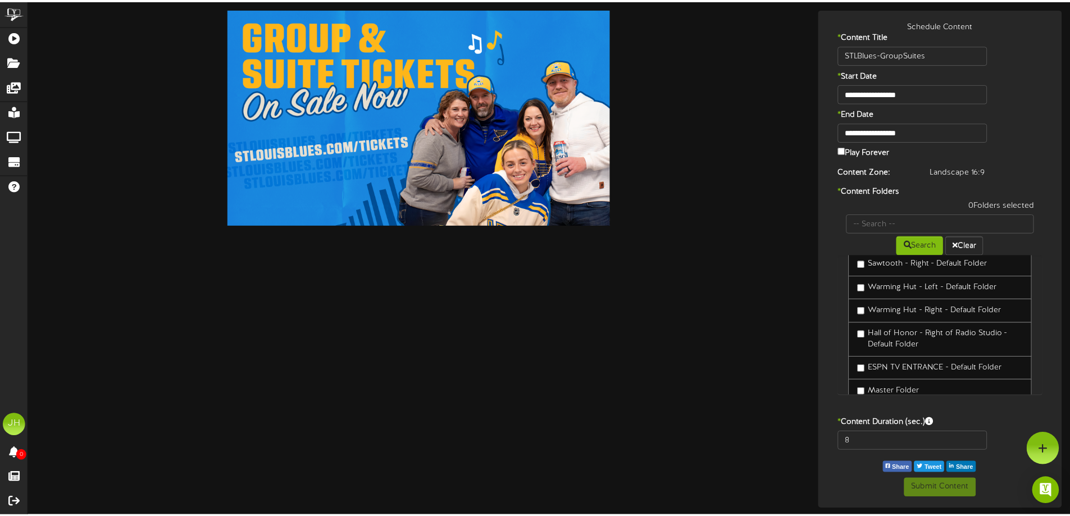
scroll to position [430, 0]
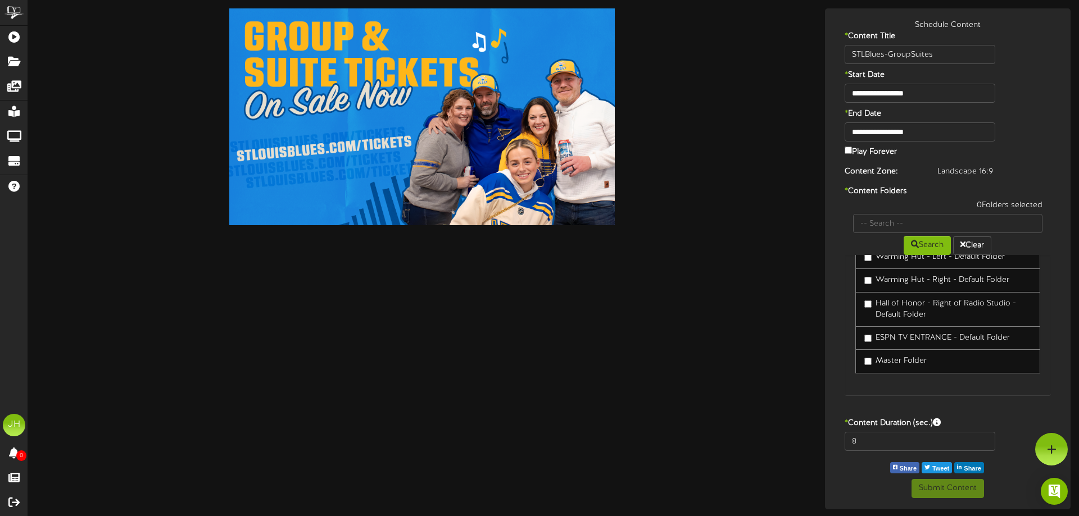
click at [887, 363] on label "Master Folder" at bounding box center [895, 361] width 62 height 11
click at [923, 484] on button "Submit Content" at bounding box center [947, 488] width 72 height 19
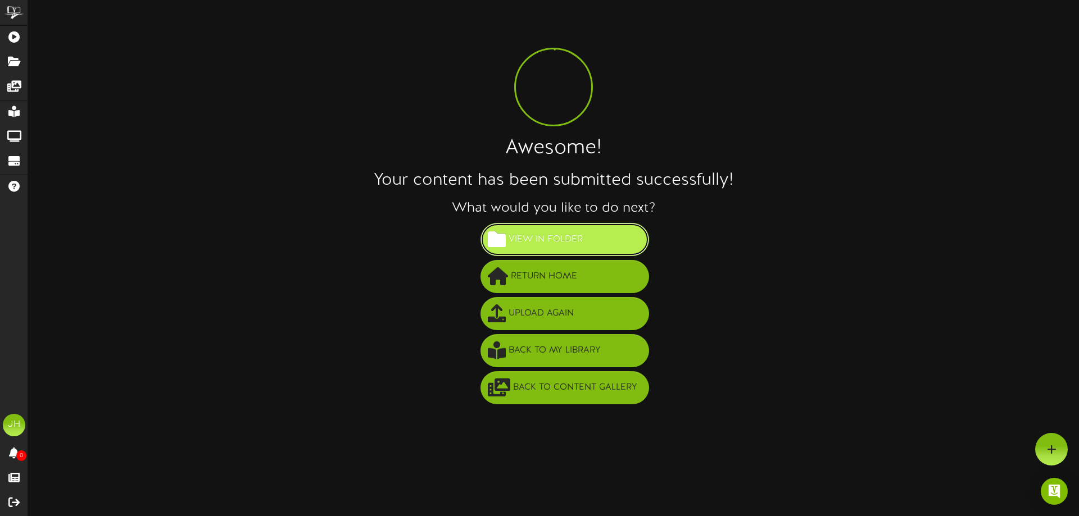
click at [586, 241] on button "View in Folder" at bounding box center [564, 239] width 169 height 33
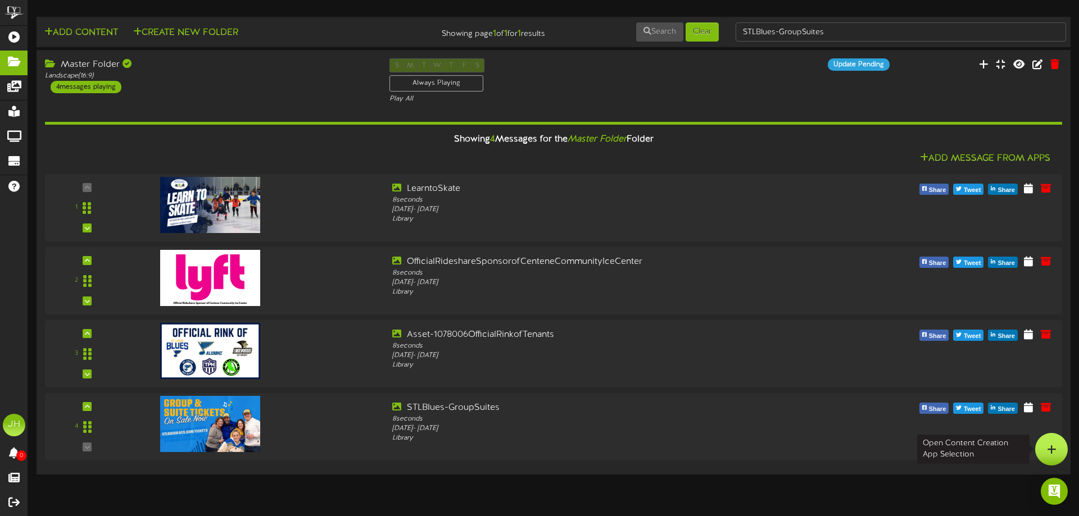
click at [1043, 448] on div at bounding box center [1051, 449] width 33 height 33
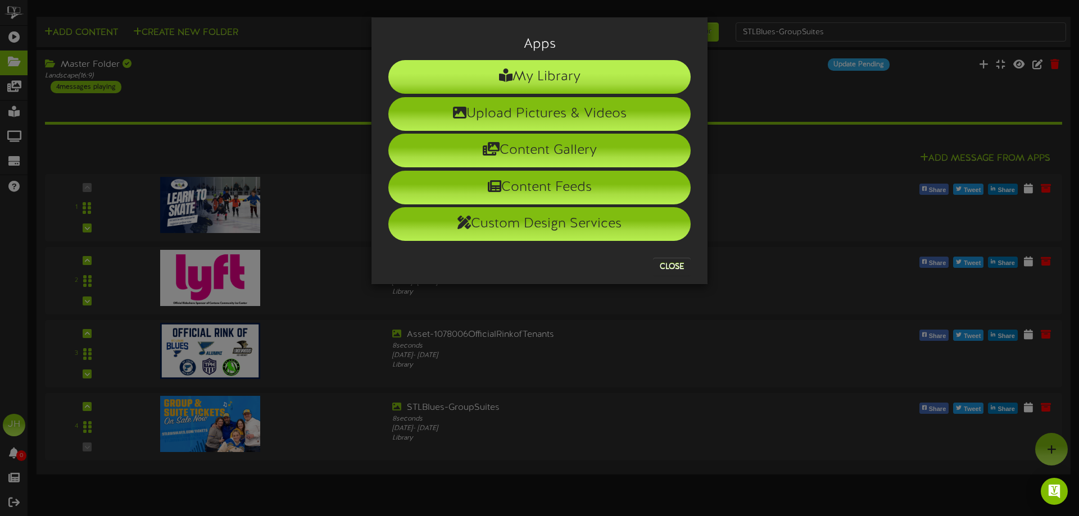
click at [514, 68] on li "My Library" at bounding box center [539, 77] width 302 height 34
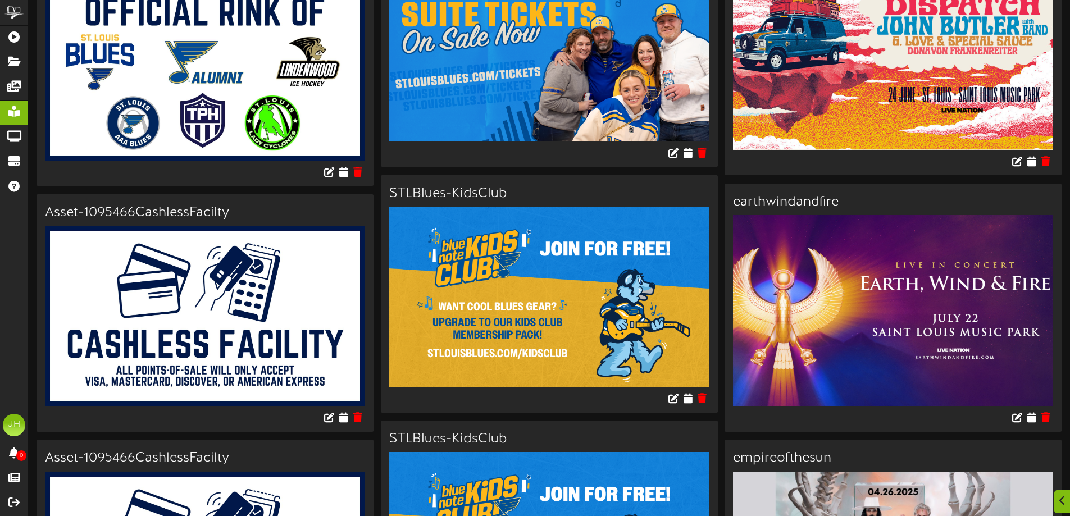
scroll to position [1124, 0]
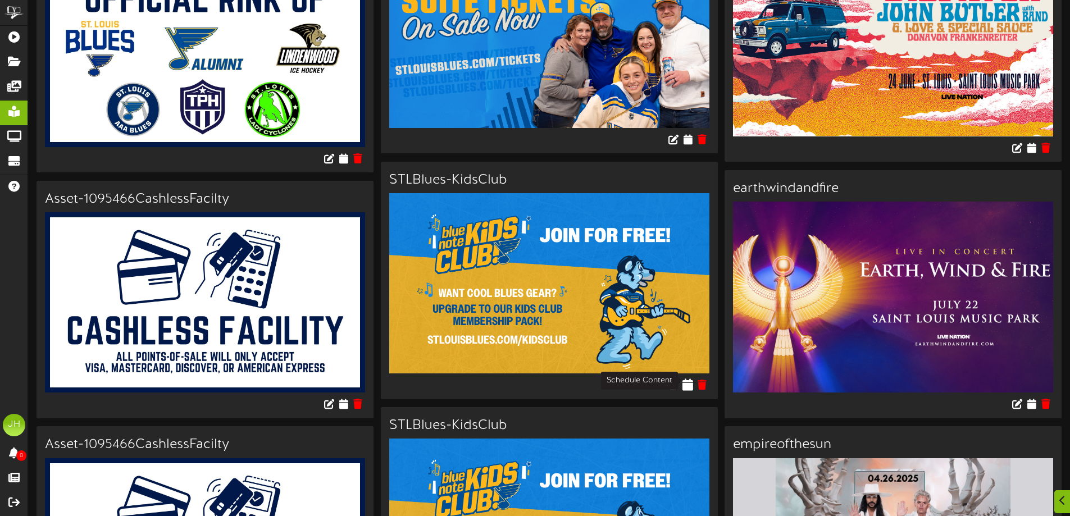
click at [688, 379] on icon at bounding box center [688, 384] width 11 height 12
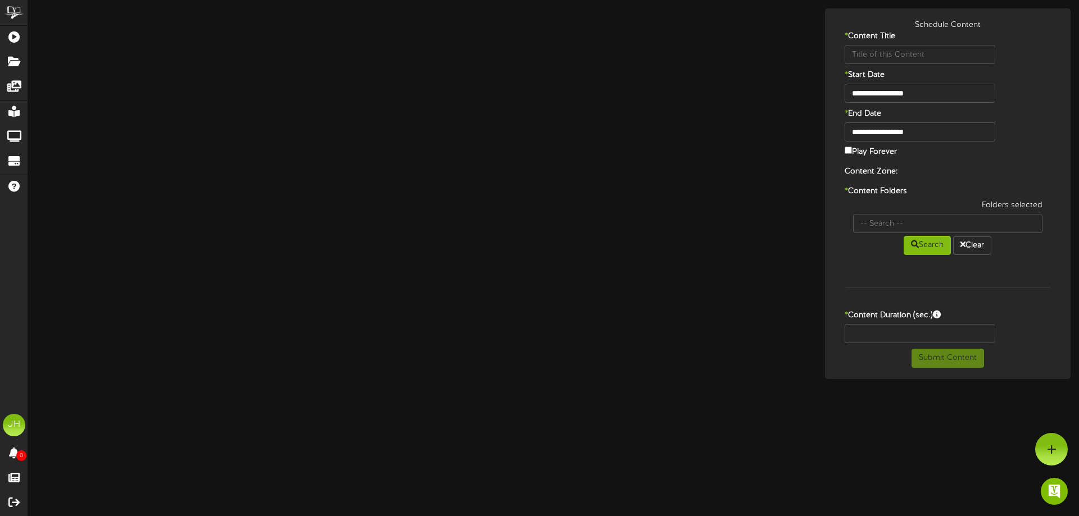
type input "STLBlues-KidsClub"
type input "8"
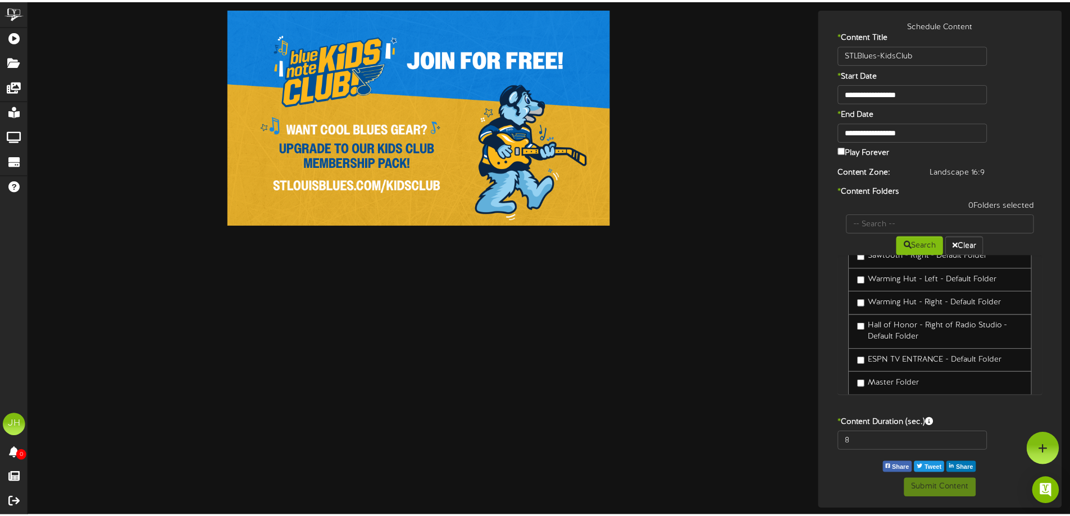
scroll to position [430, 0]
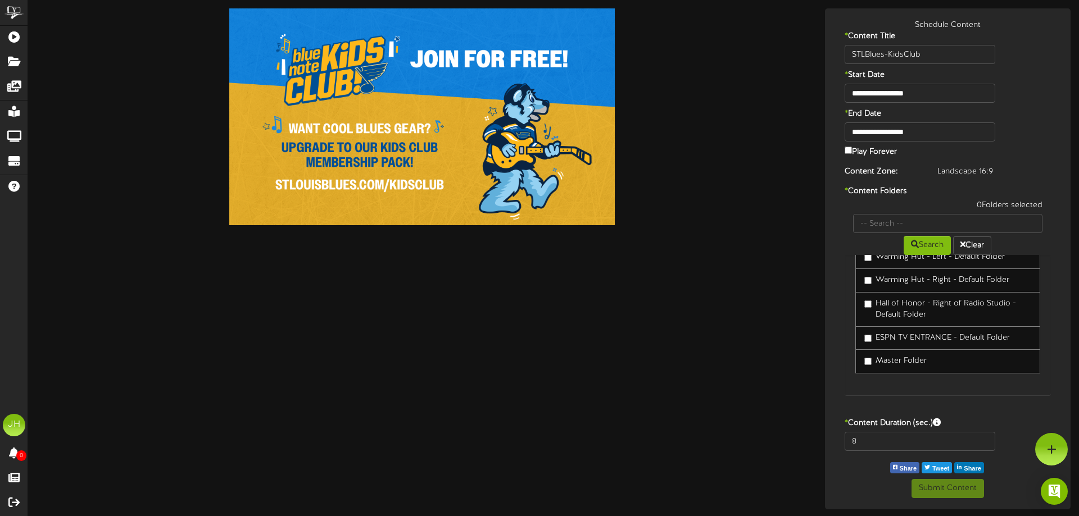
click at [896, 364] on label "Master Folder" at bounding box center [895, 361] width 62 height 11
click at [949, 489] on button "Submit Content" at bounding box center [947, 488] width 72 height 19
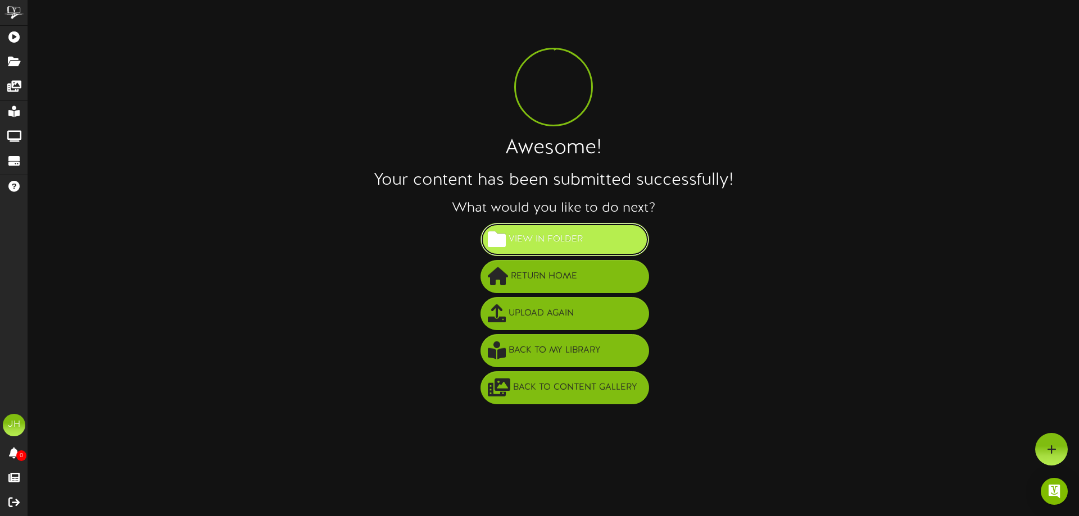
click at [568, 238] on span "View in Folder" at bounding box center [546, 239] width 80 height 19
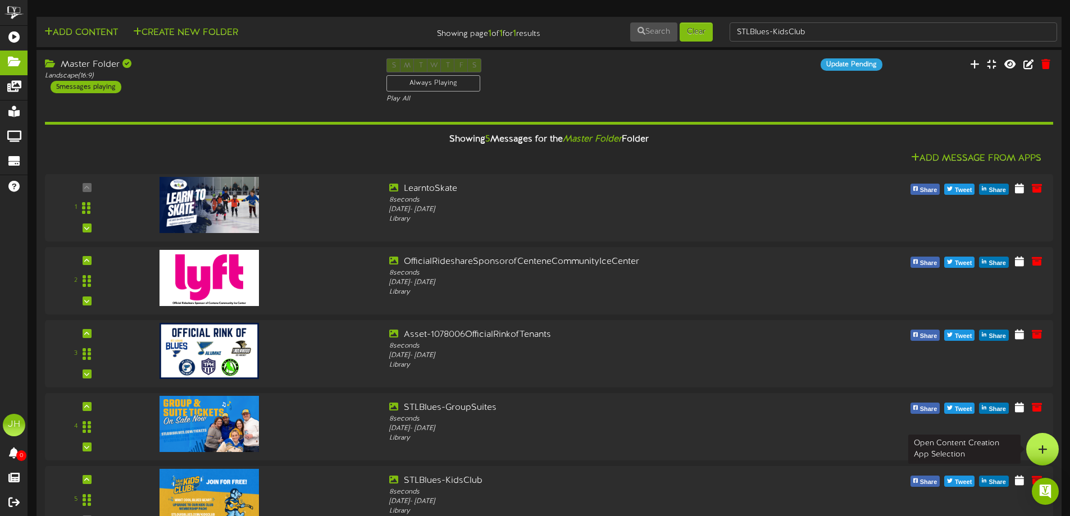
click at [1042, 448] on icon at bounding box center [1043, 449] width 10 height 10
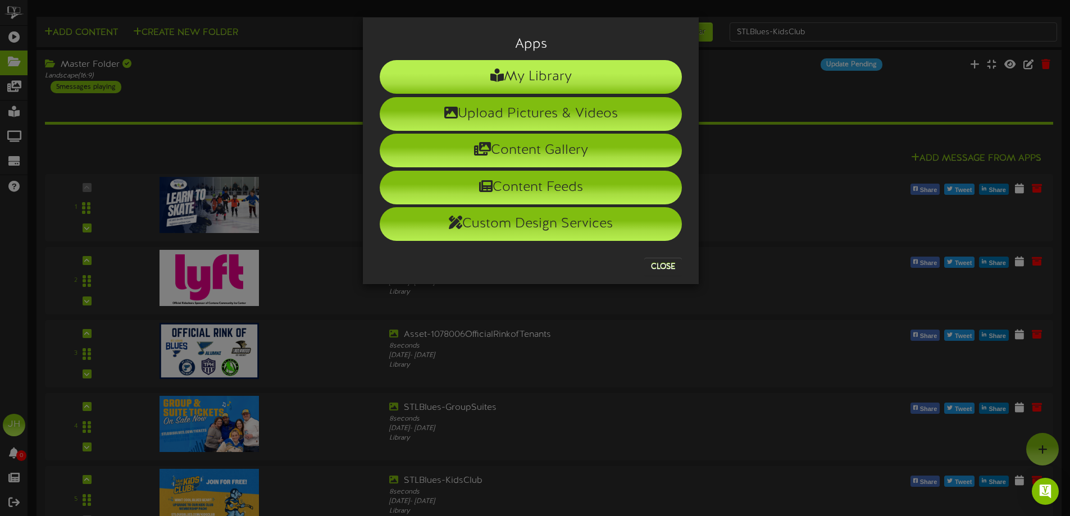
click at [546, 75] on li "My Library" at bounding box center [531, 77] width 302 height 34
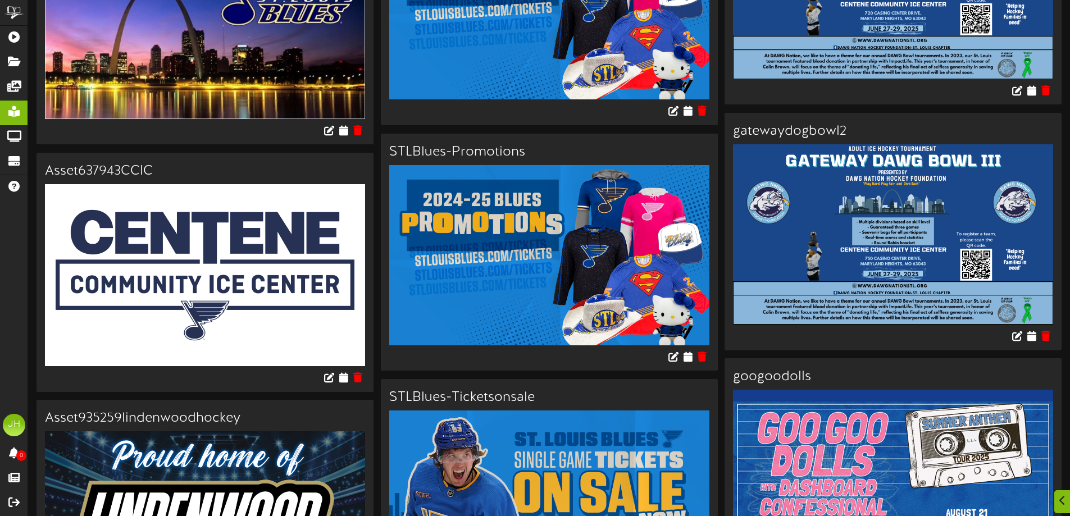
scroll to position [2135, 0]
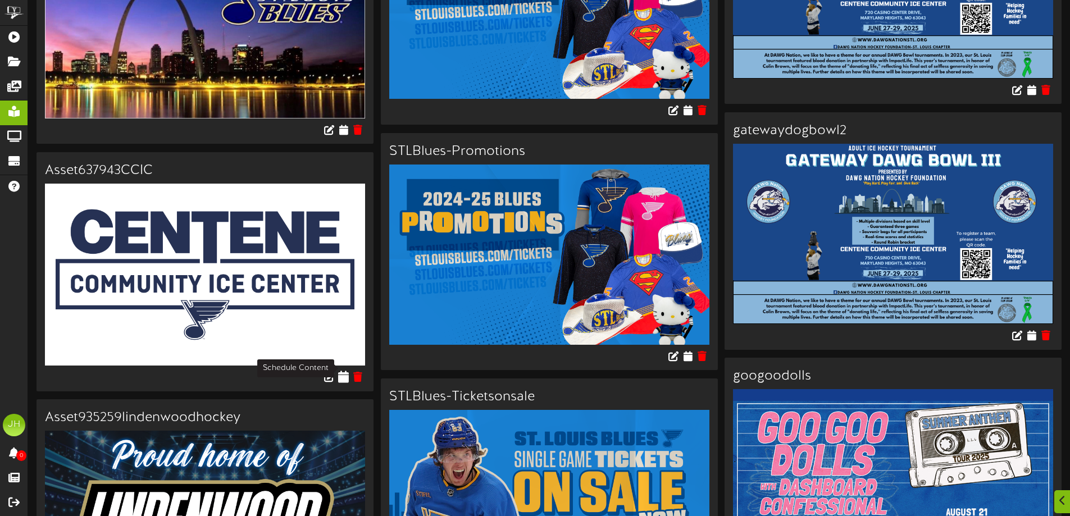
click at [339, 370] on icon at bounding box center [343, 376] width 11 height 12
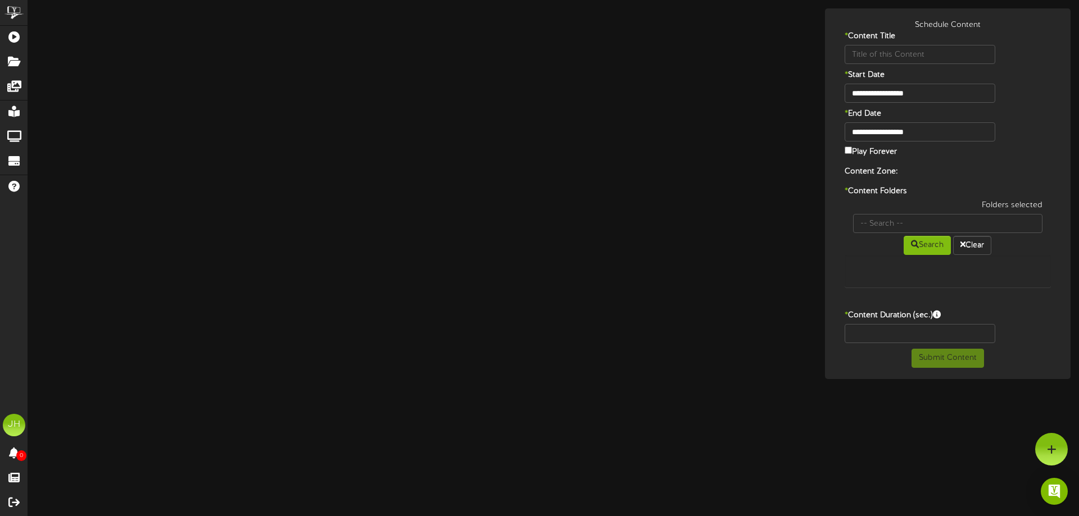
type input "Asset637943CCIC"
type input "8"
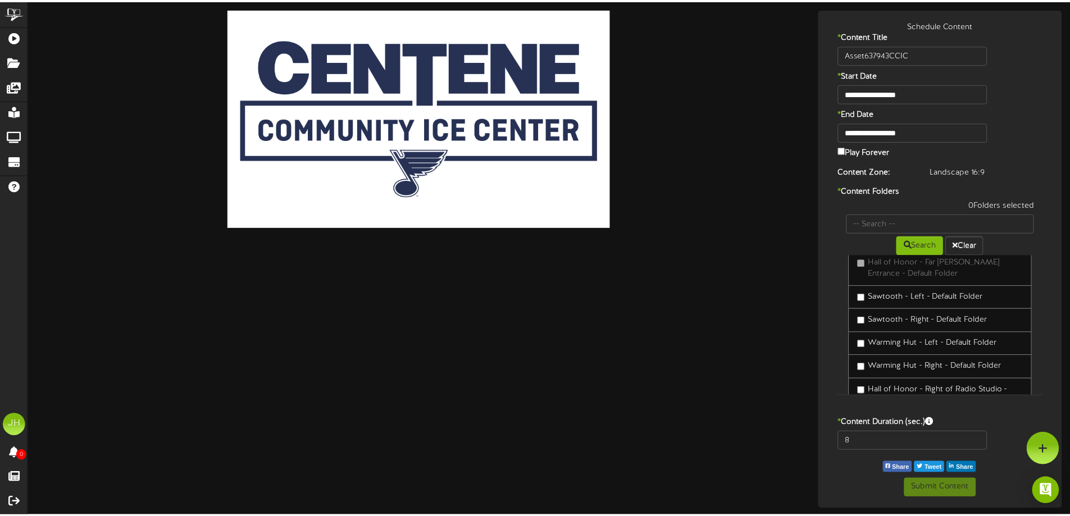
scroll to position [430, 0]
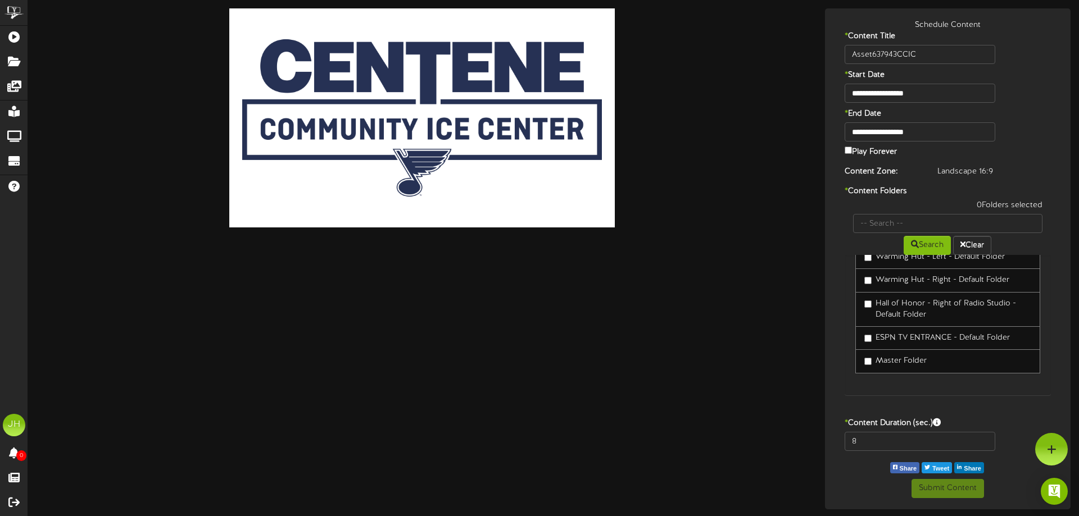
click at [908, 359] on label "Master Folder" at bounding box center [895, 361] width 62 height 11
click at [953, 489] on button "Submit Content" at bounding box center [947, 488] width 72 height 19
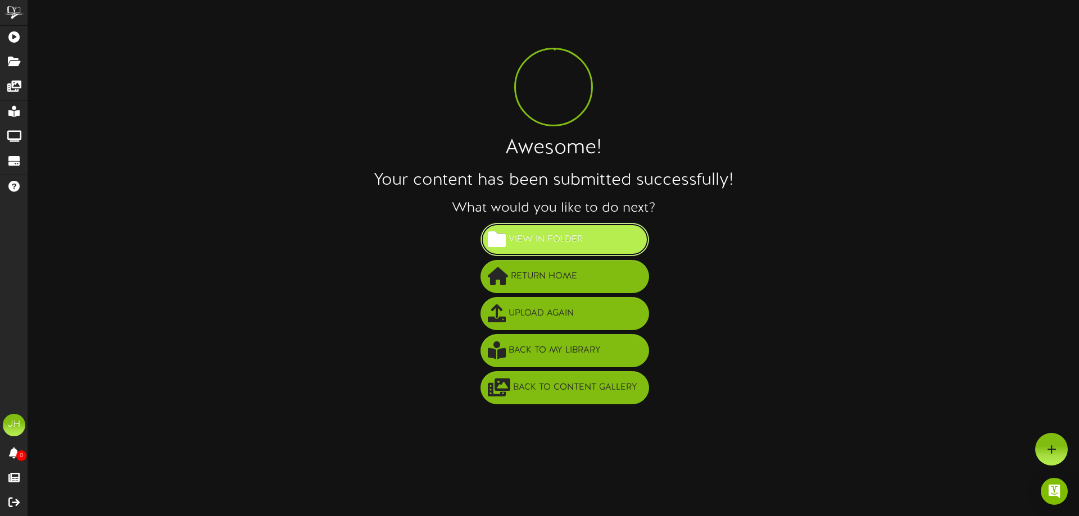
click at [560, 239] on span "View in Folder" at bounding box center [546, 239] width 80 height 19
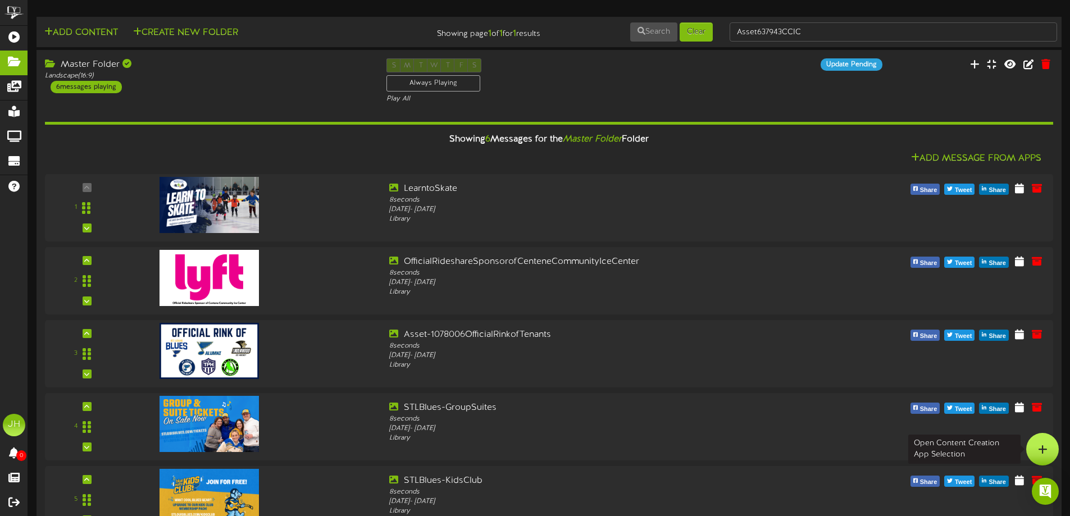
click at [1039, 443] on div at bounding box center [1043, 449] width 33 height 33
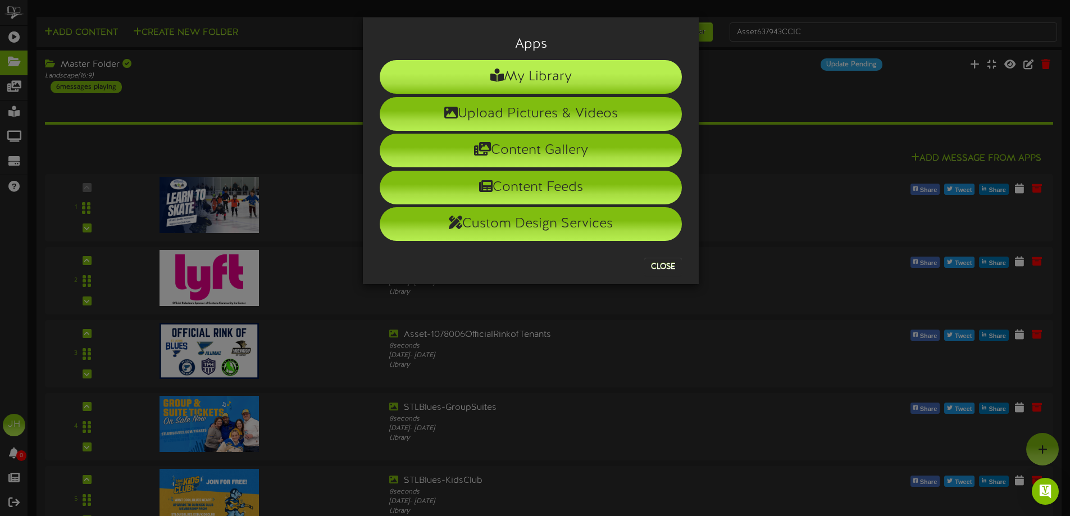
click at [548, 85] on li "My Library" at bounding box center [531, 77] width 302 height 34
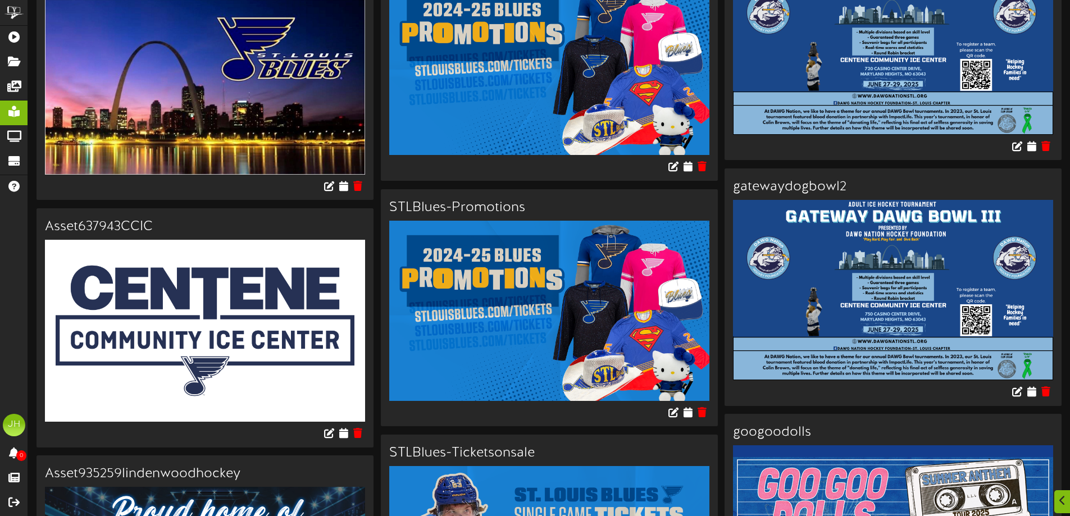
scroll to position [2304, 0]
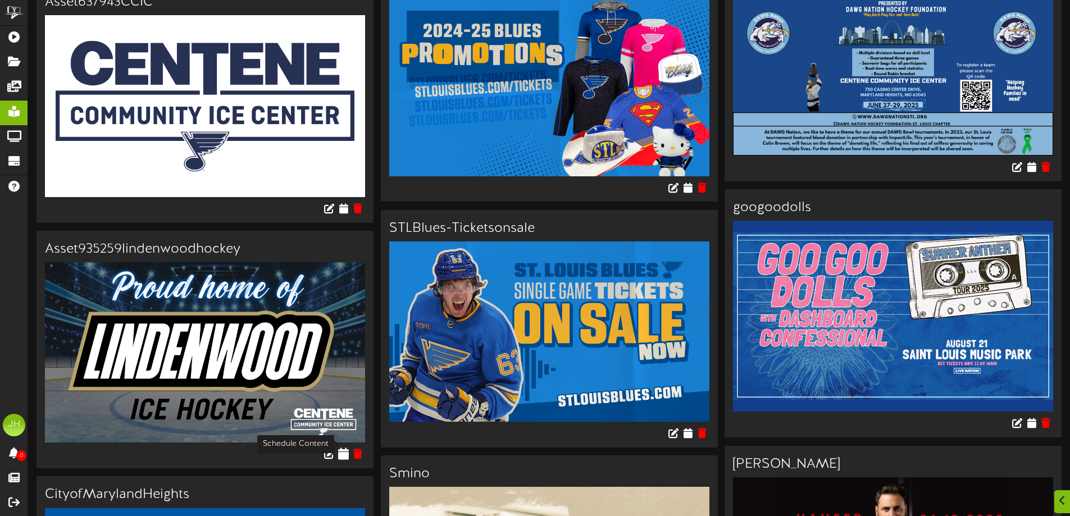
click at [343, 448] on icon at bounding box center [343, 454] width 11 height 12
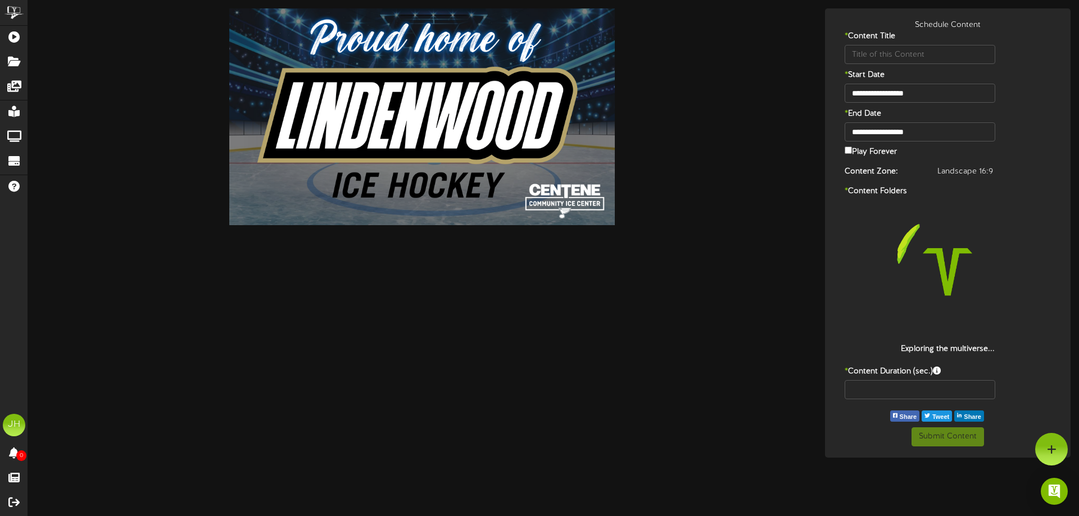
type input "Asset935259lindenwoodhockey"
type input "8"
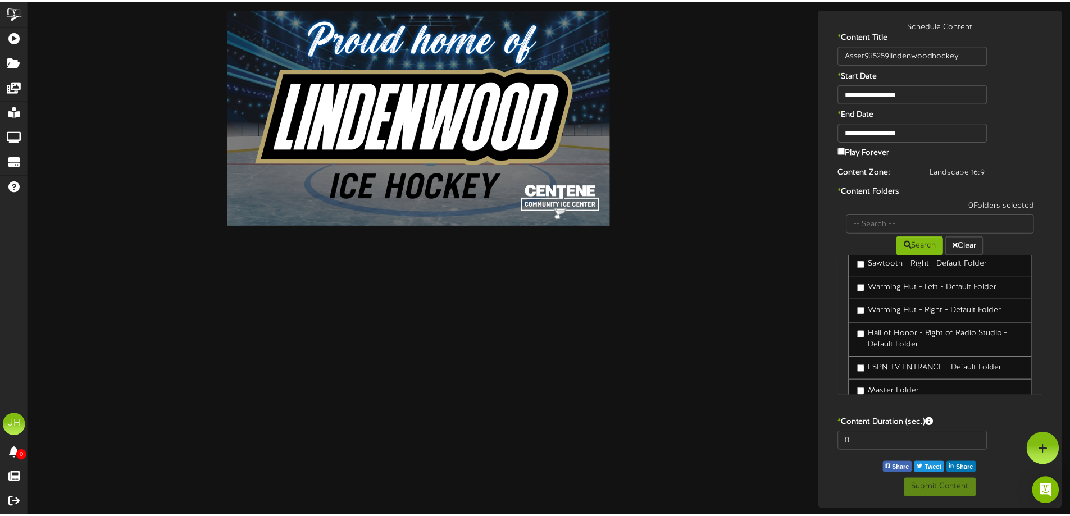
scroll to position [430, 0]
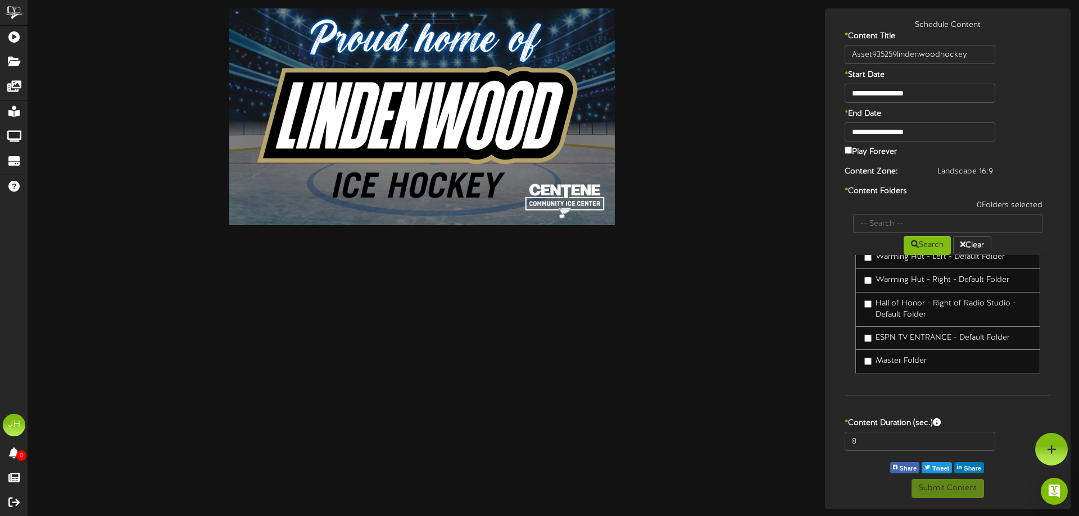
click at [914, 359] on label "Master Folder" at bounding box center [895, 361] width 62 height 11
drag, startPoint x: 1047, startPoint y: 446, endPoint x: 1008, endPoint y: 389, distance: 69.1
click at [1008, 389] on div "ChannelValet Playlists Folders Messages My Library Groups Devices Help JH Jerem…" at bounding box center [539, 255] width 1079 height 510
click at [952, 485] on button "Submit Content" at bounding box center [947, 488] width 72 height 19
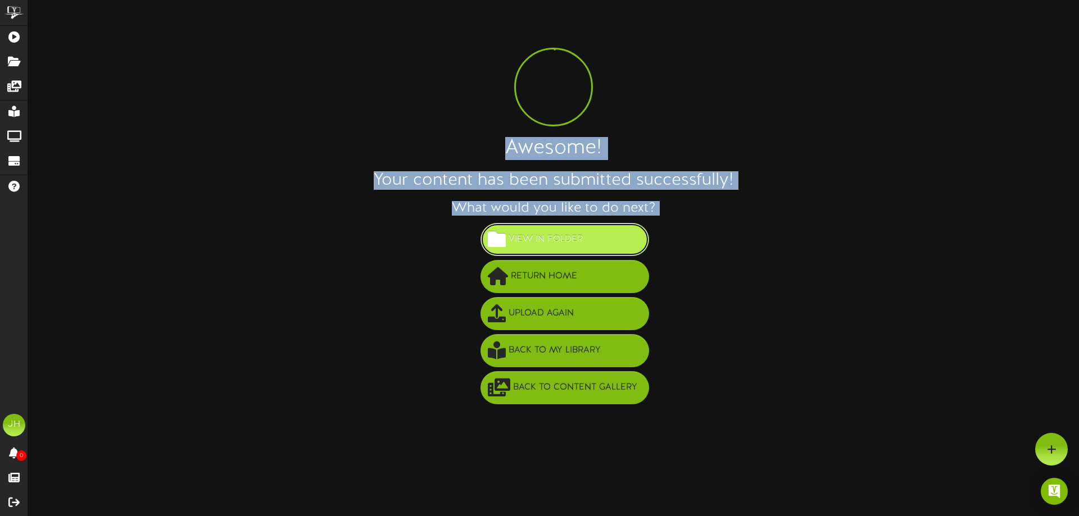
click at [571, 235] on span "View in Folder" at bounding box center [546, 239] width 80 height 19
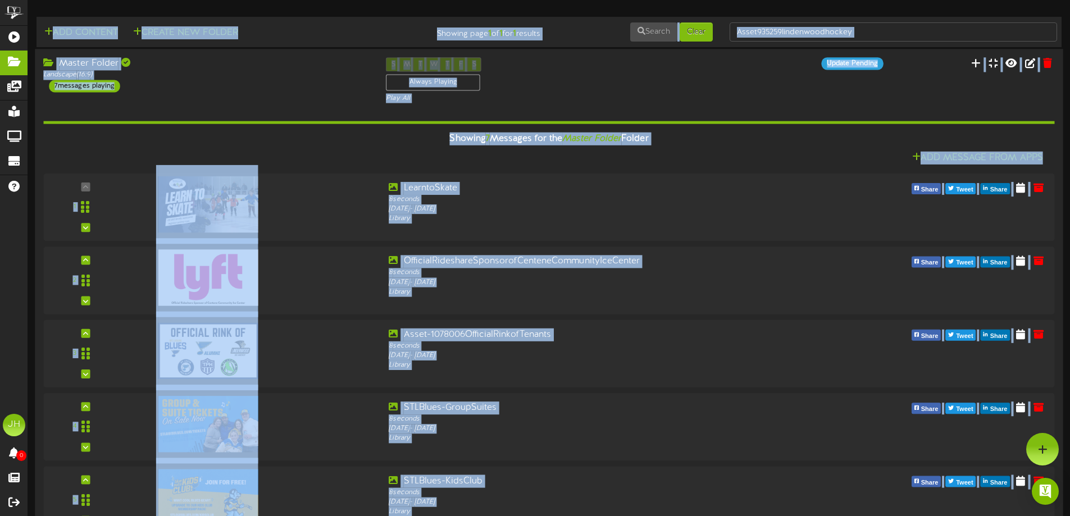
click at [705, 120] on div "Showing 7 Messages for the Master Folder Folder Add Message From Apps 1" at bounding box center [548, 394] width 1011 height 583
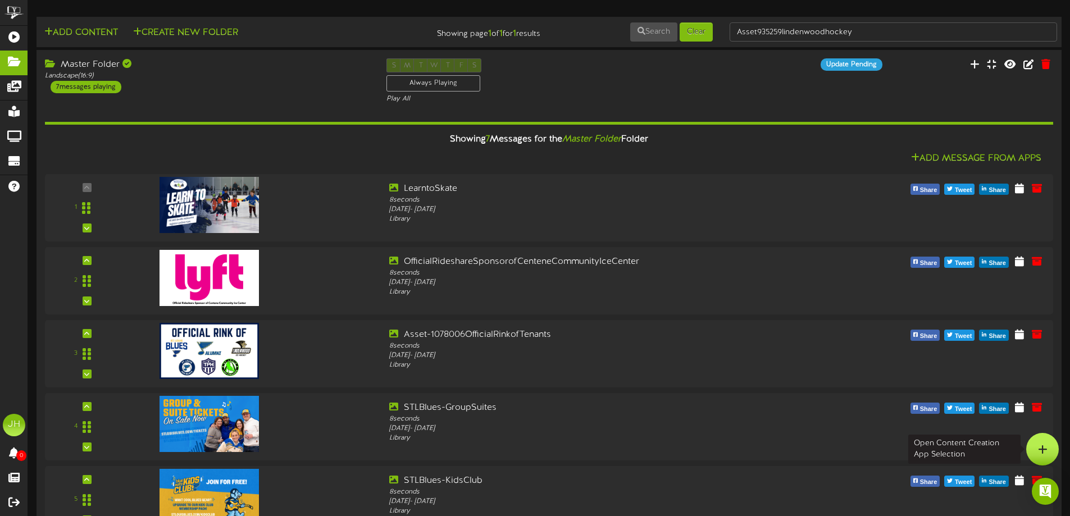
click at [1049, 443] on div at bounding box center [1043, 449] width 33 height 33
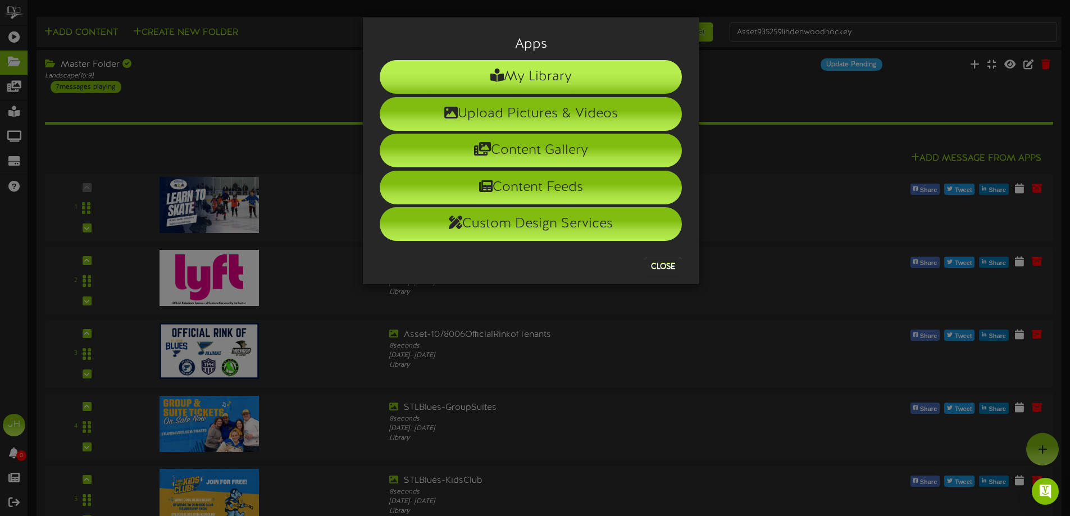
click at [538, 74] on li "My Library" at bounding box center [531, 77] width 302 height 34
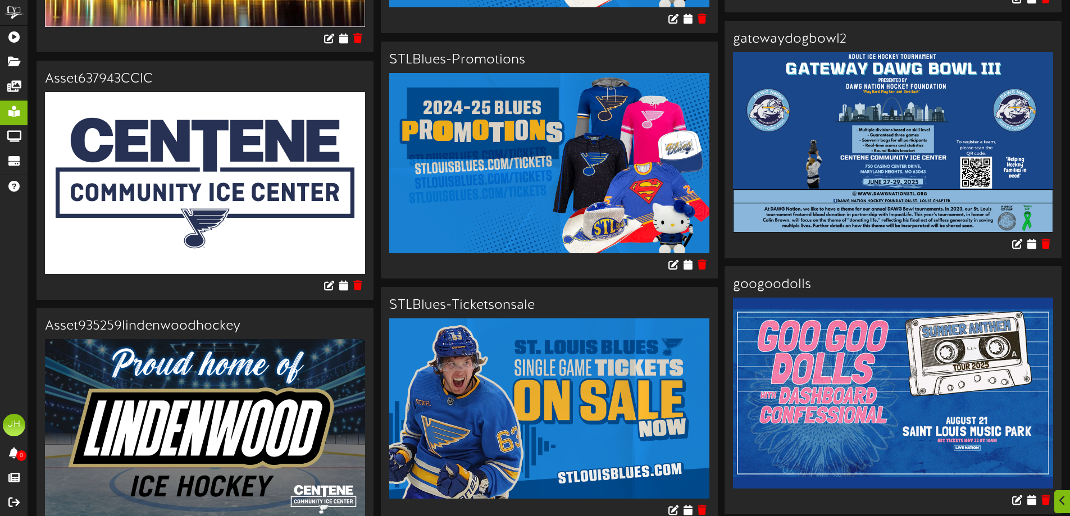
scroll to position [2360, 0]
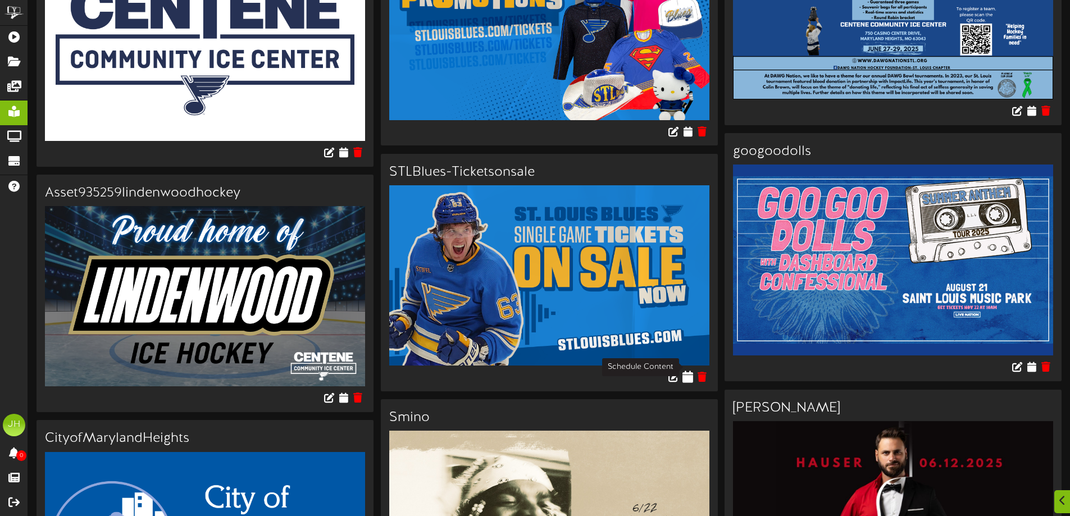
click at [687, 371] on icon at bounding box center [688, 377] width 11 height 12
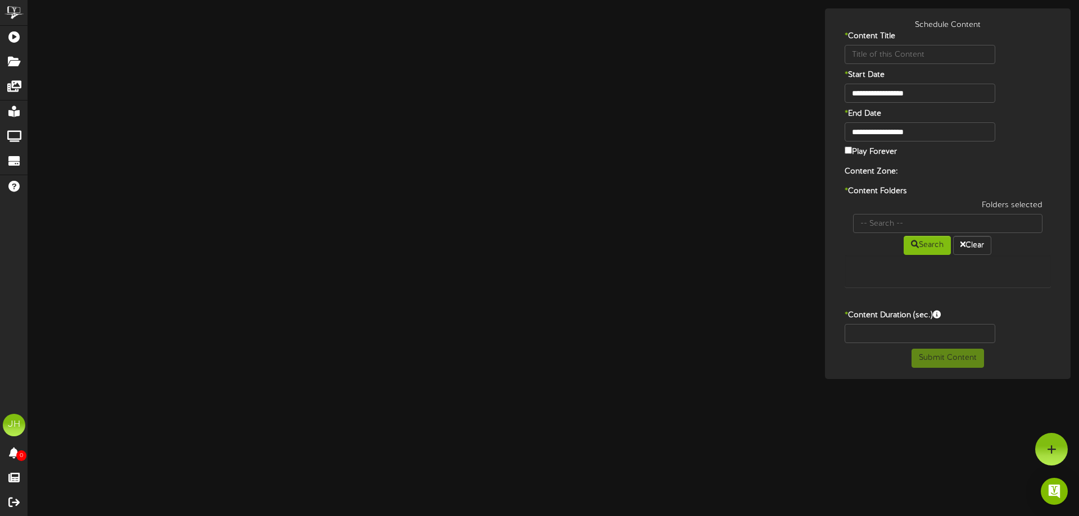
type input "STLBlues-Ticketsonsale"
type input "8"
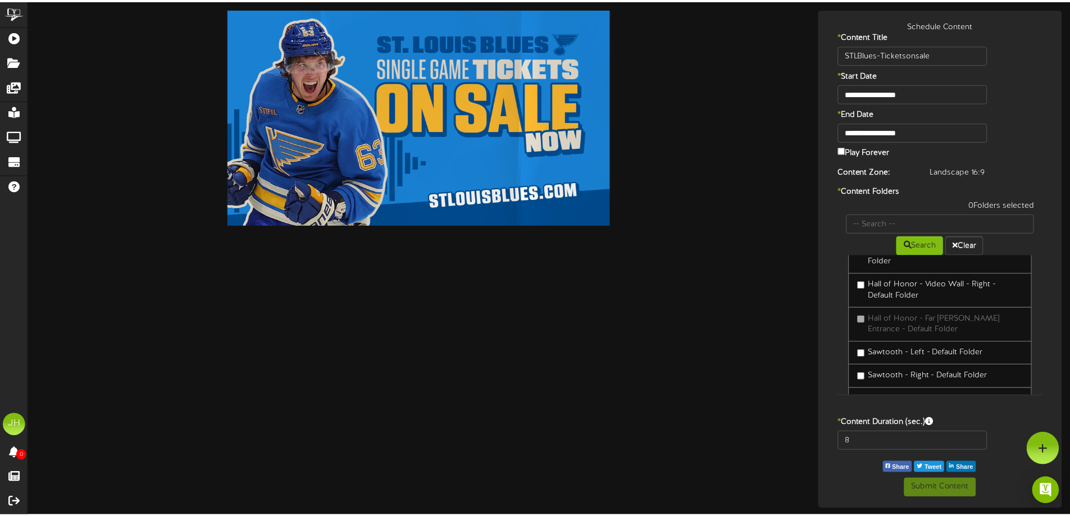
scroll to position [430, 0]
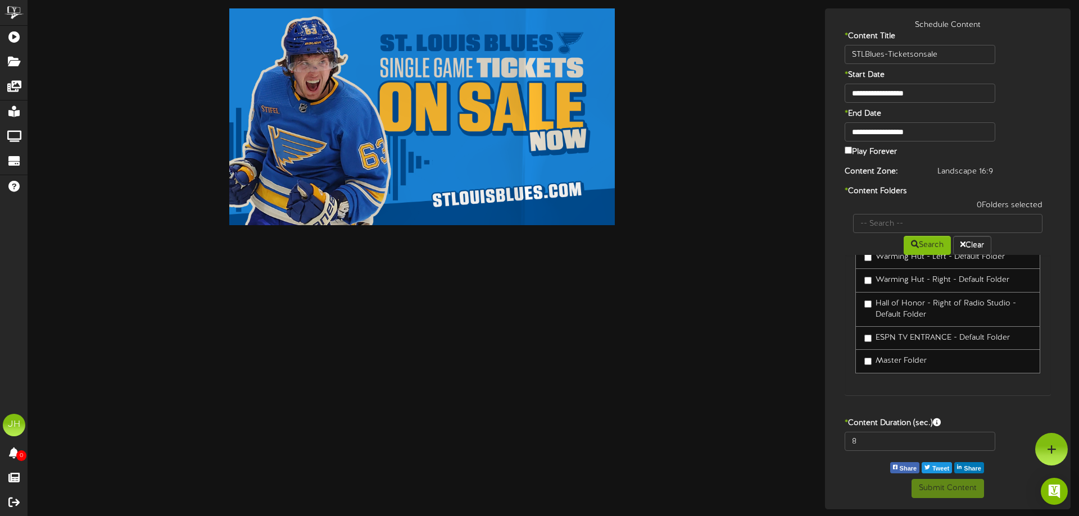
click at [907, 360] on label "Master Folder" at bounding box center [895, 361] width 62 height 11
click at [950, 489] on button "Submit Content" at bounding box center [947, 488] width 72 height 19
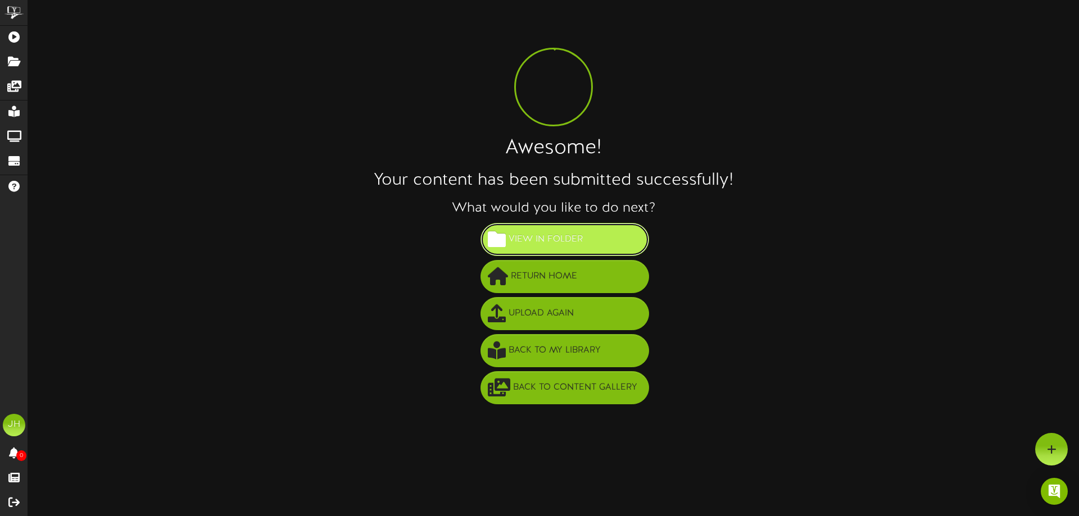
click at [561, 231] on span "View in Folder" at bounding box center [546, 239] width 80 height 19
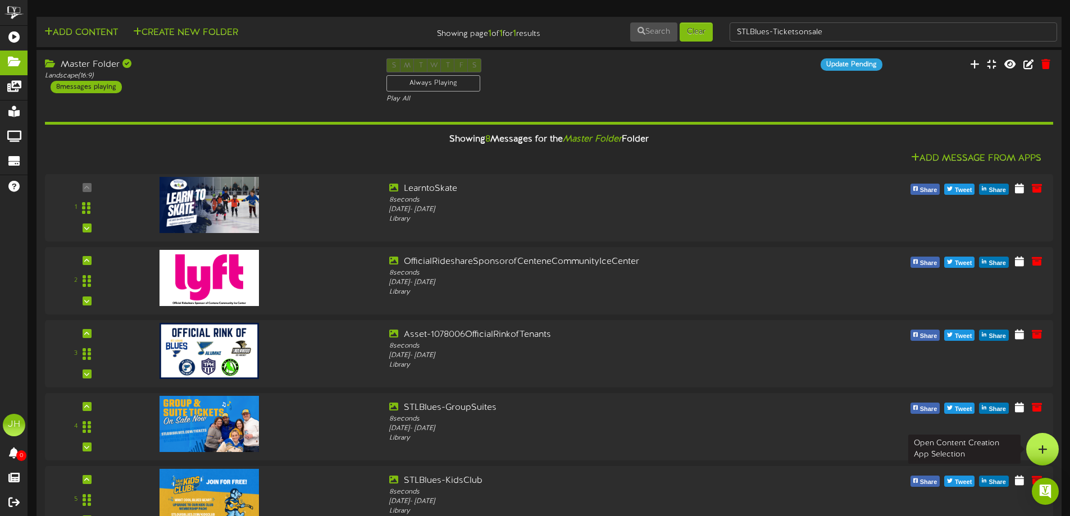
click at [1046, 453] on icon at bounding box center [1043, 449] width 10 height 10
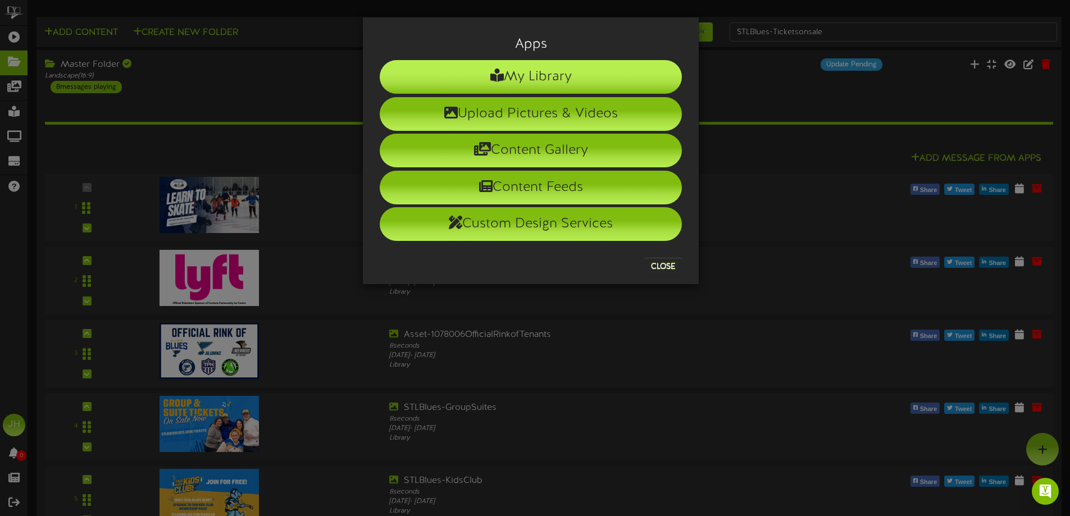
click at [504, 70] on li "My Library" at bounding box center [531, 77] width 302 height 34
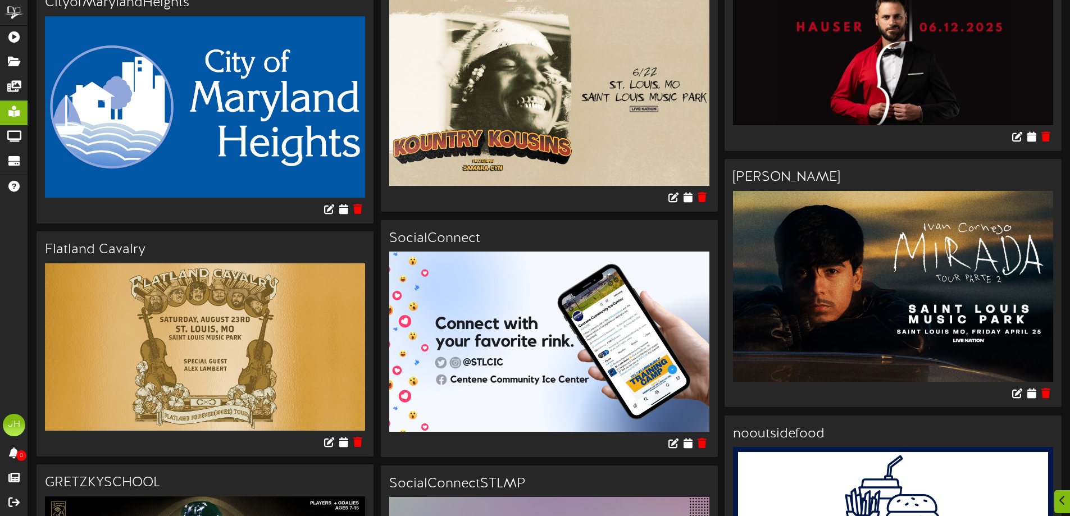
scroll to position [2810, 0]
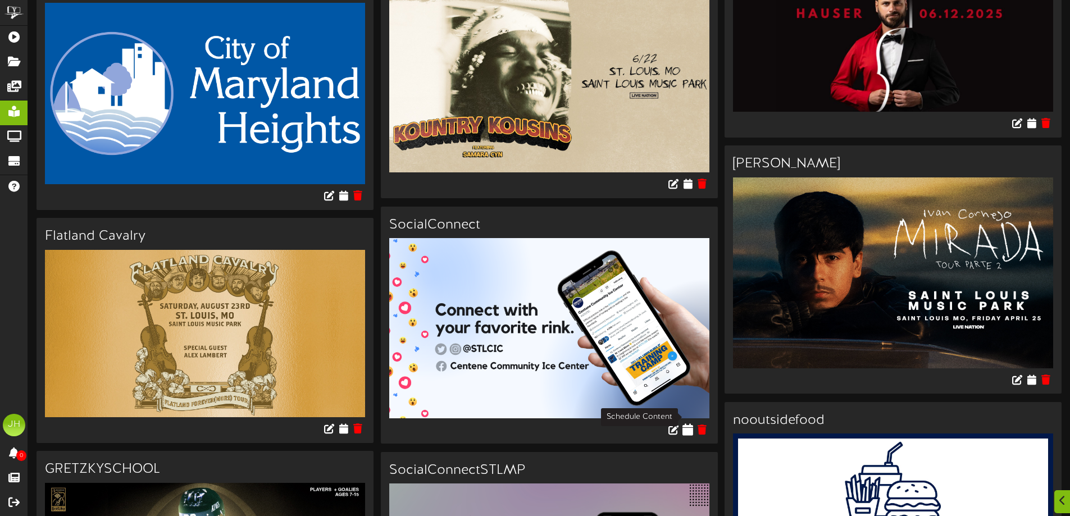
click at [687, 423] on icon at bounding box center [688, 429] width 11 height 12
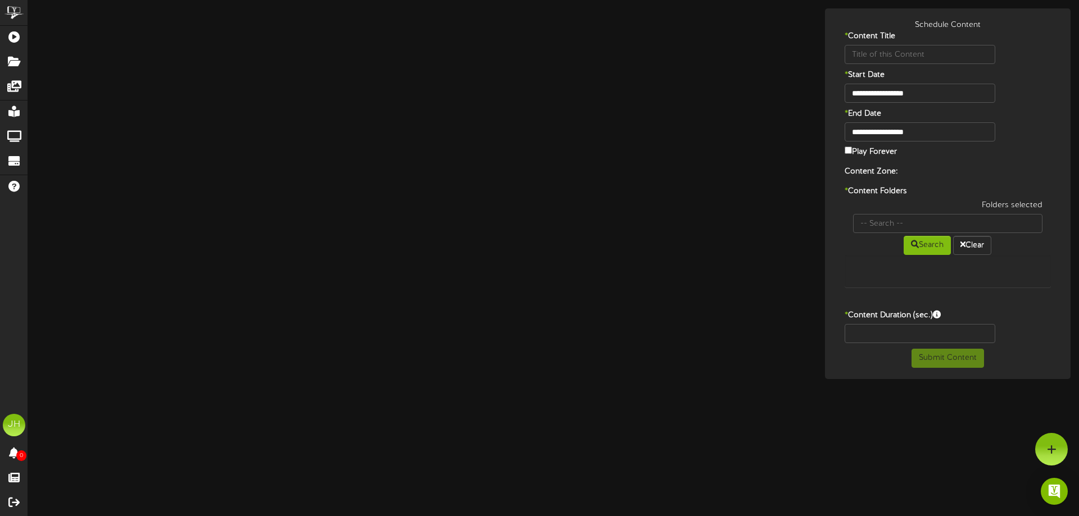
type input "SocialConnect"
type input "8"
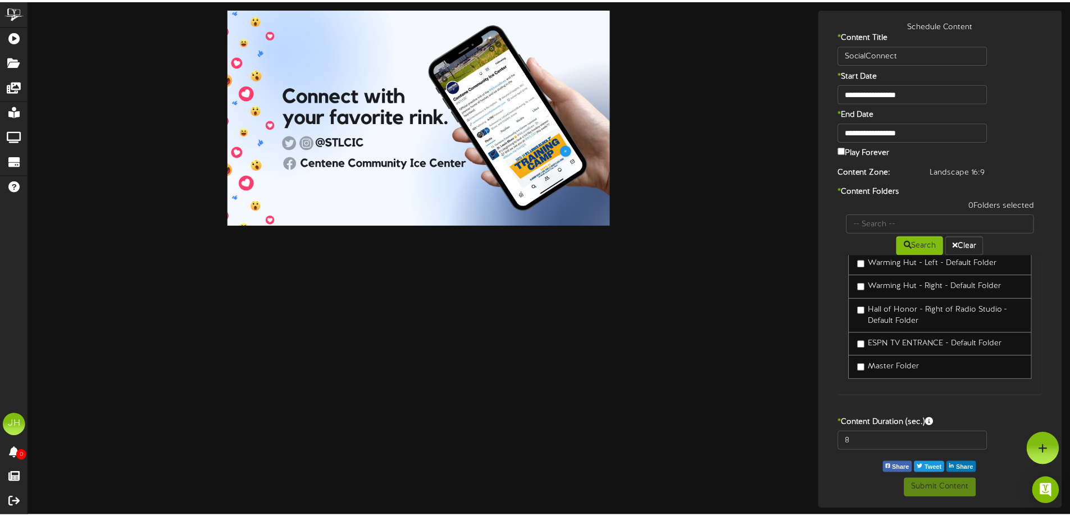
scroll to position [430, 0]
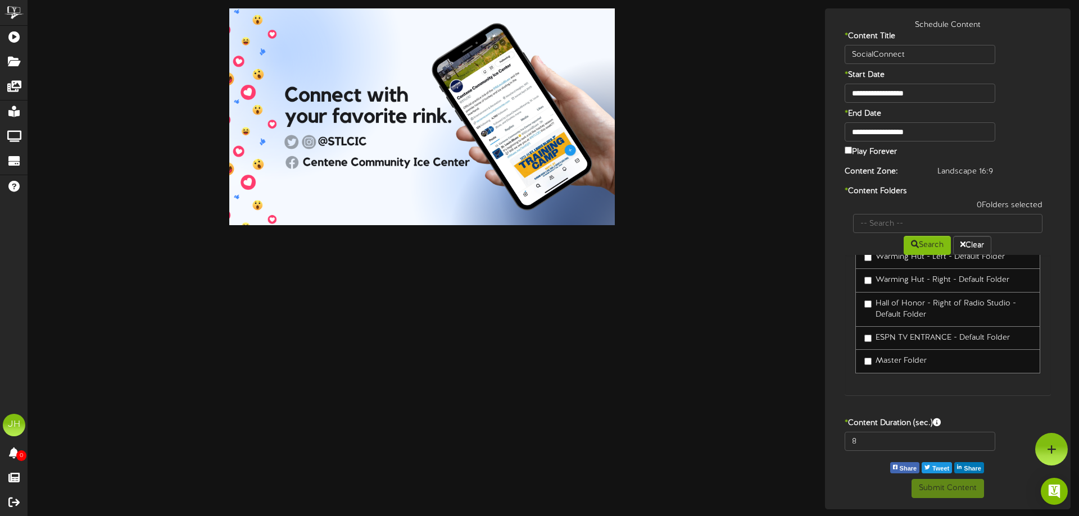
click at [913, 361] on label "Master Folder" at bounding box center [895, 361] width 62 height 11
click at [943, 485] on button "Submit Content" at bounding box center [947, 488] width 72 height 19
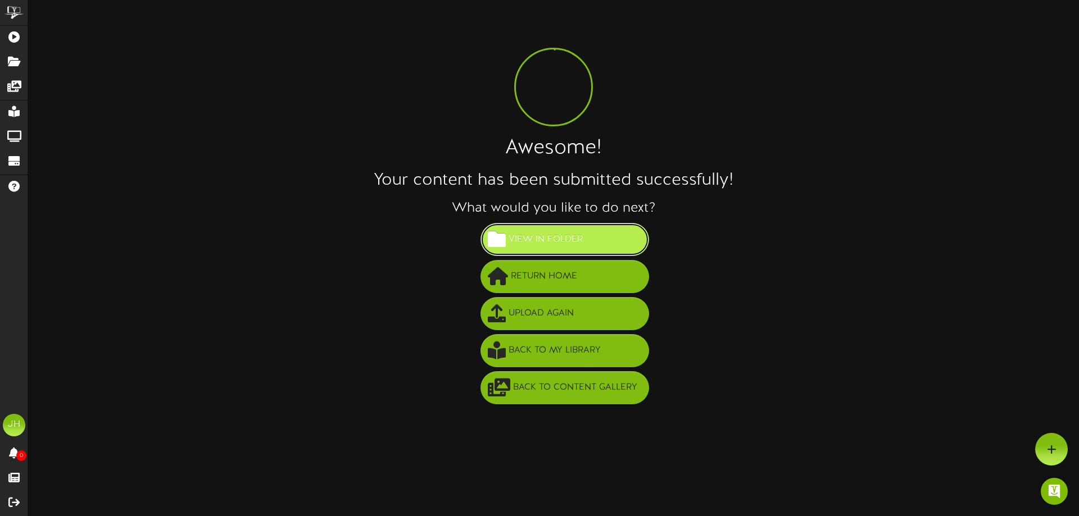
click at [557, 244] on span "View in Folder" at bounding box center [546, 239] width 80 height 19
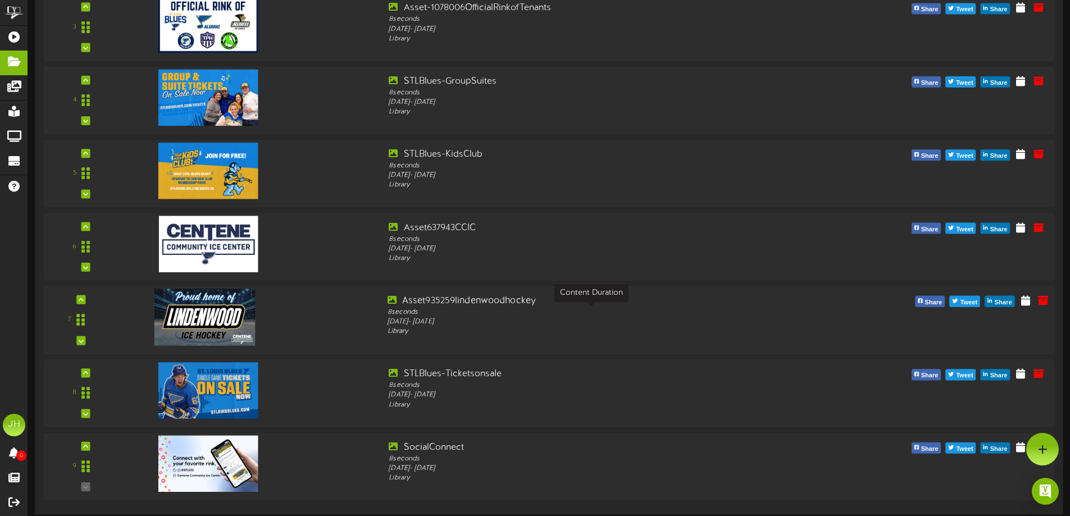
scroll to position [214, 0]
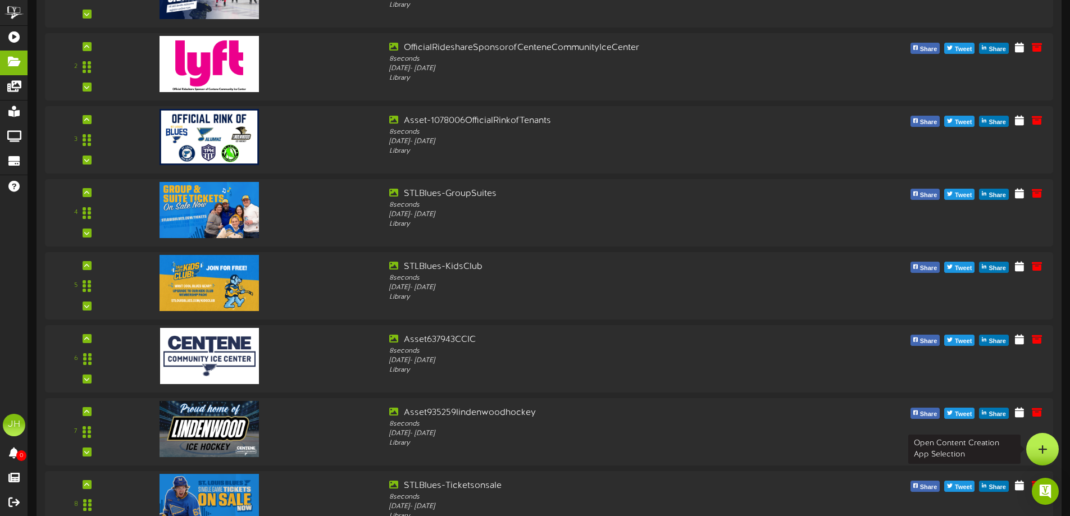
click at [1034, 452] on div at bounding box center [1043, 449] width 33 height 33
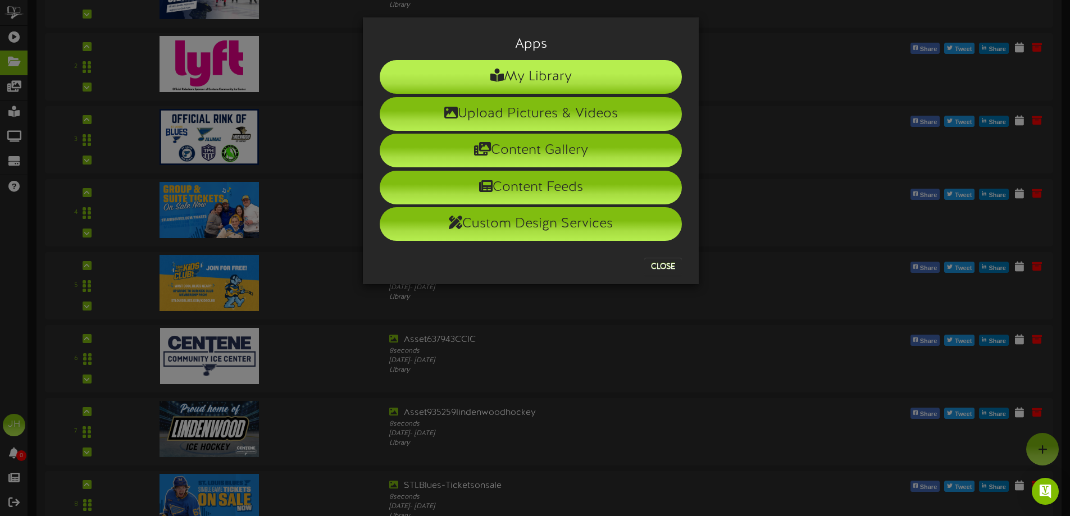
click at [547, 90] on li "My Library" at bounding box center [531, 77] width 302 height 34
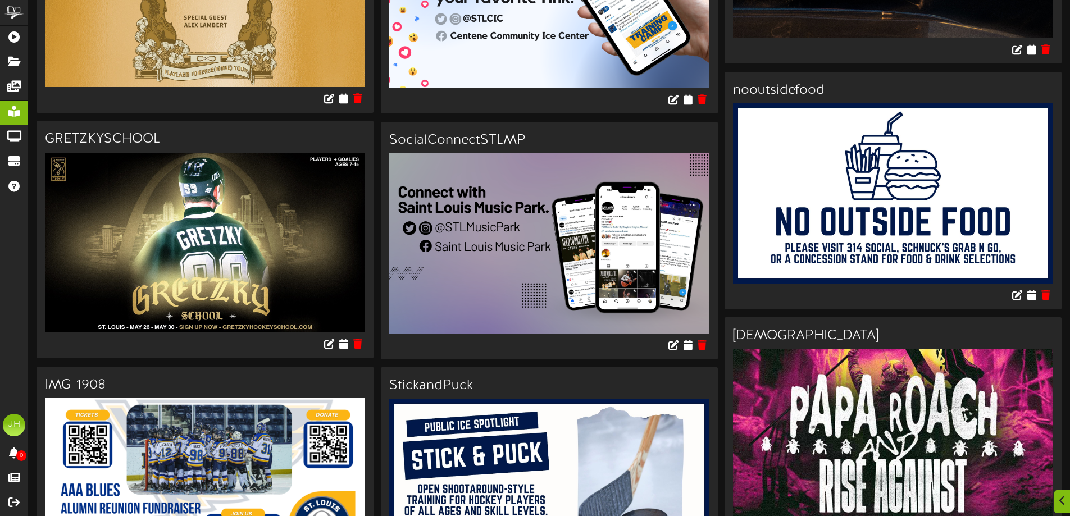
scroll to position [3252, 0]
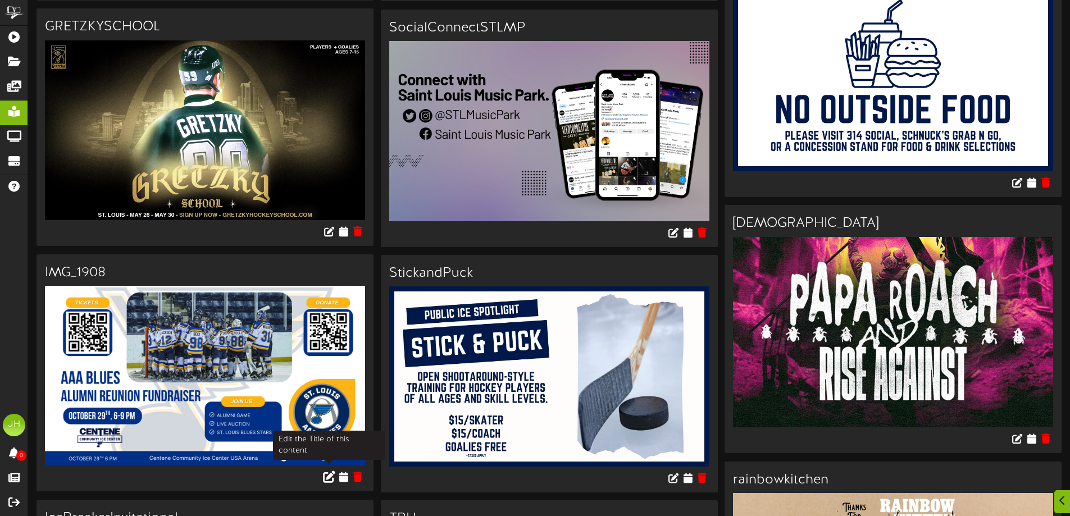
click at [328, 471] on icon at bounding box center [329, 477] width 12 height 12
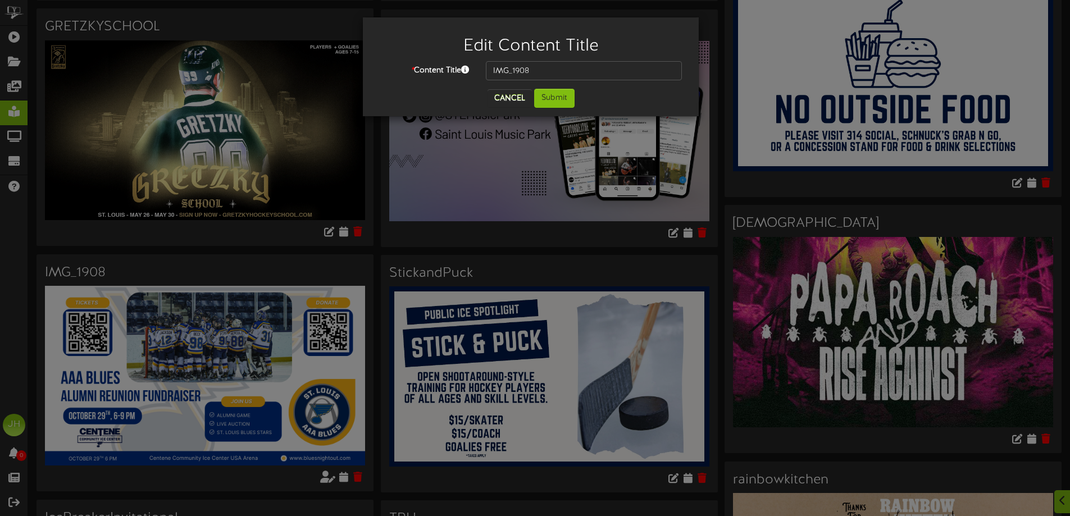
click at [345, 462] on div "Edit Content Title * Content Title IMG_1908 Cancel Submit" at bounding box center [535, 258] width 1070 height 516
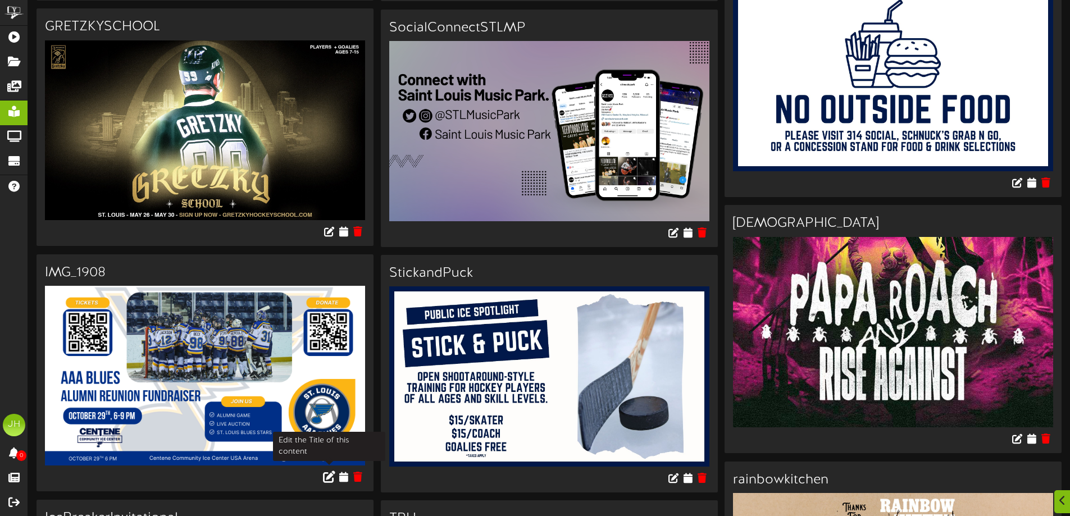
click at [330, 471] on icon at bounding box center [329, 477] width 12 height 12
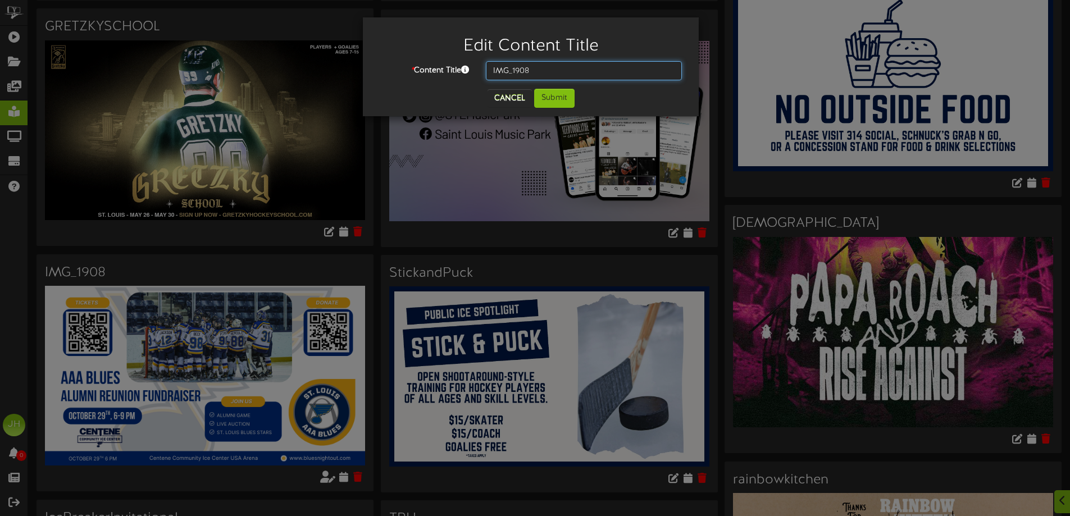
drag, startPoint x: 559, startPoint y: 70, endPoint x: 450, endPoint y: 70, distance: 109.0
click at [450, 70] on div "* Content Title IMG_1908" at bounding box center [530, 70] width 319 height 19
type input "AAABlues Fundraiser"
click at [556, 97] on button "Submit" at bounding box center [554, 98] width 40 height 19
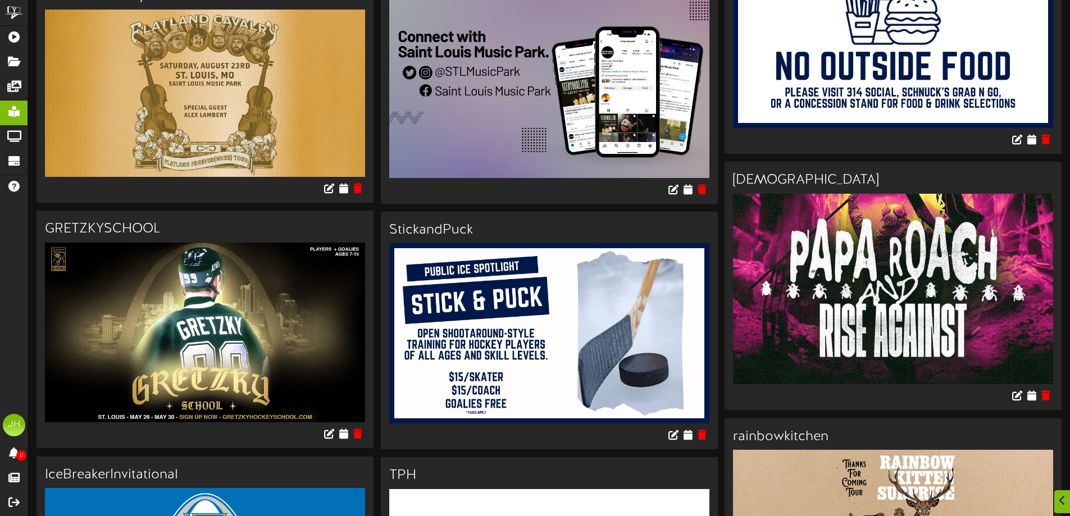
scroll to position [3309, 0]
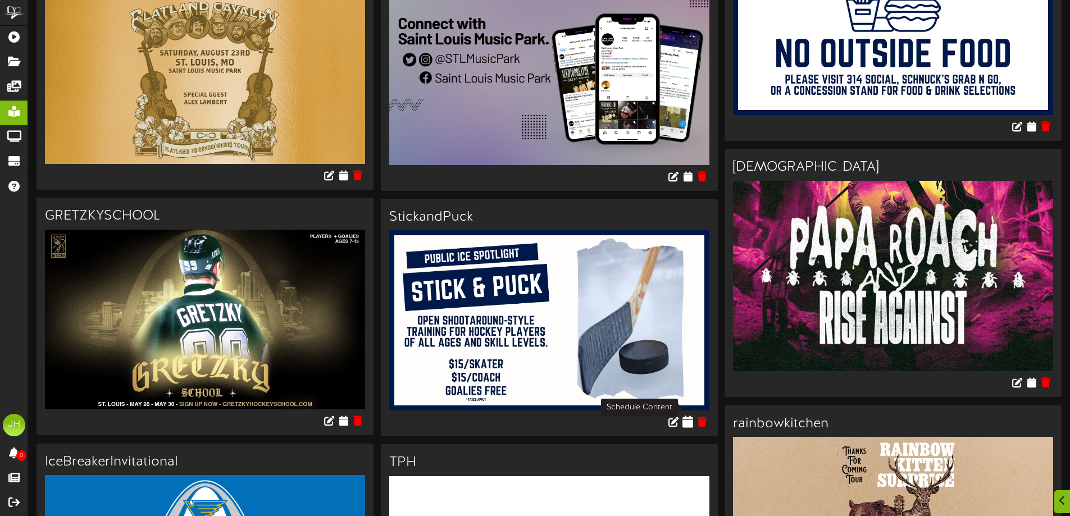
click at [689, 416] on icon at bounding box center [688, 422] width 11 height 12
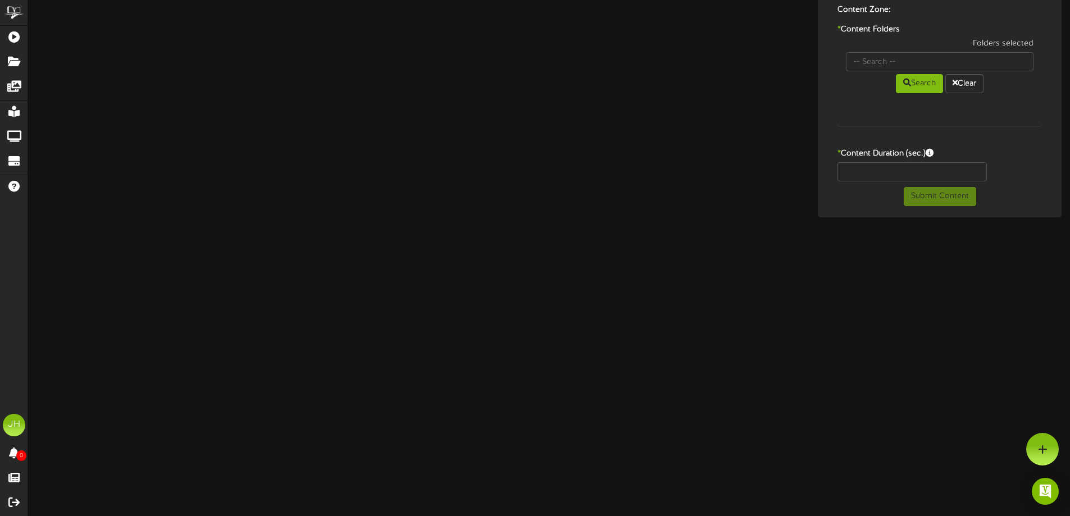
scroll to position [162, 0]
type input "StickandPuck"
type input "8"
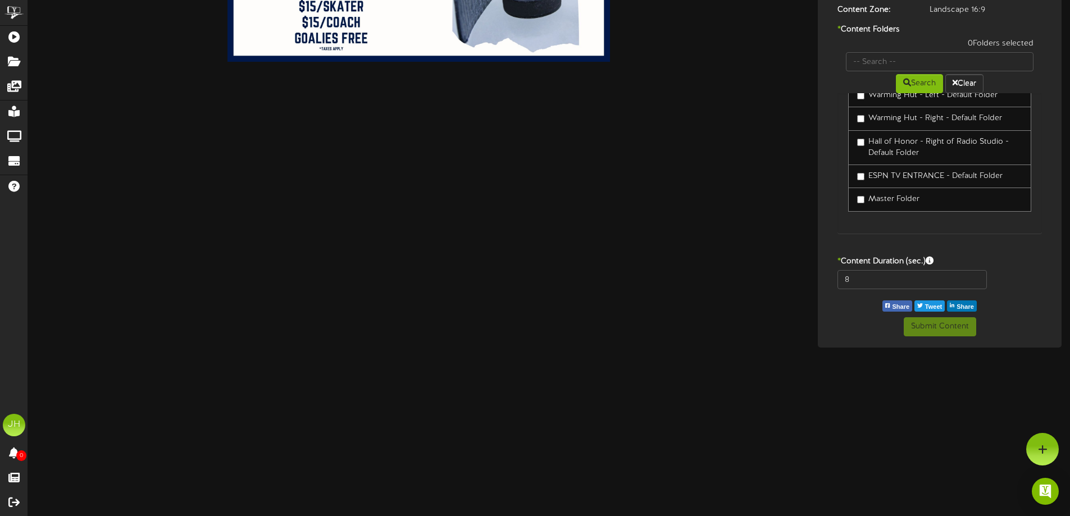
scroll to position [430, 0]
click at [913, 202] on label "Master Folder" at bounding box center [888, 199] width 62 height 11
click at [935, 326] on button "Submit Content" at bounding box center [940, 326] width 72 height 19
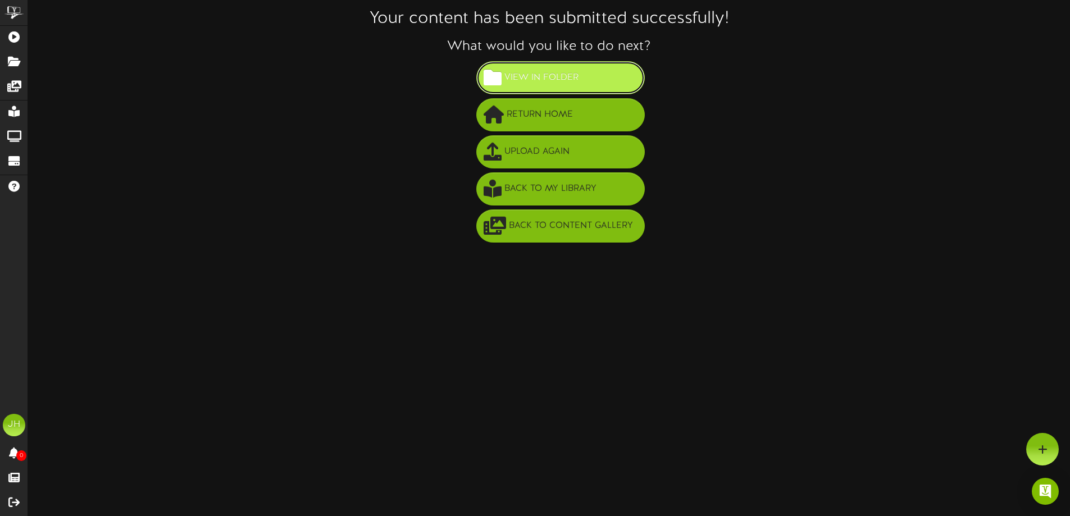
click at [574, 81] on span "View in Folder" at bounding box center [542, 78] width 80 height 19
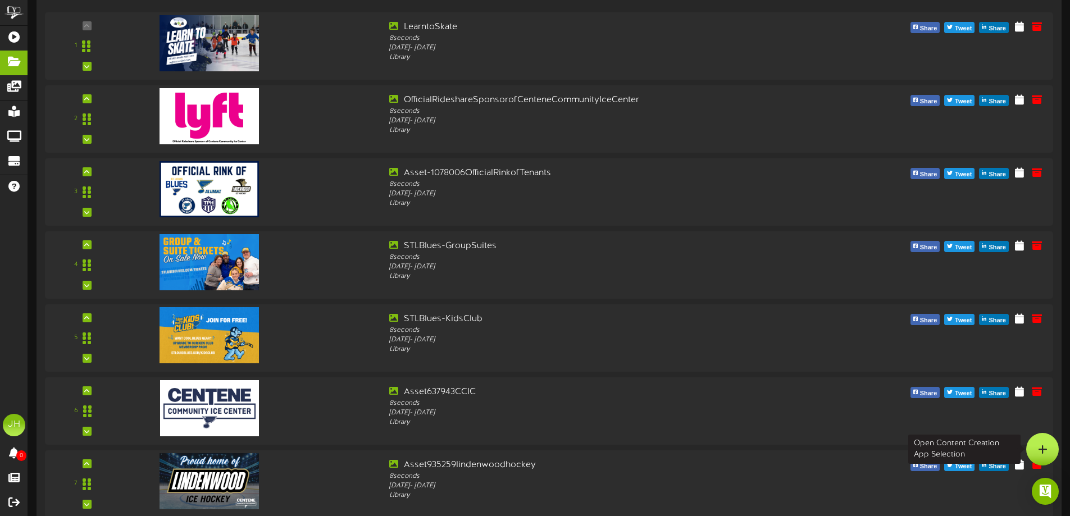
click at [1045, 447] on icon at bounding box center [1043, 449] width 10 height 10
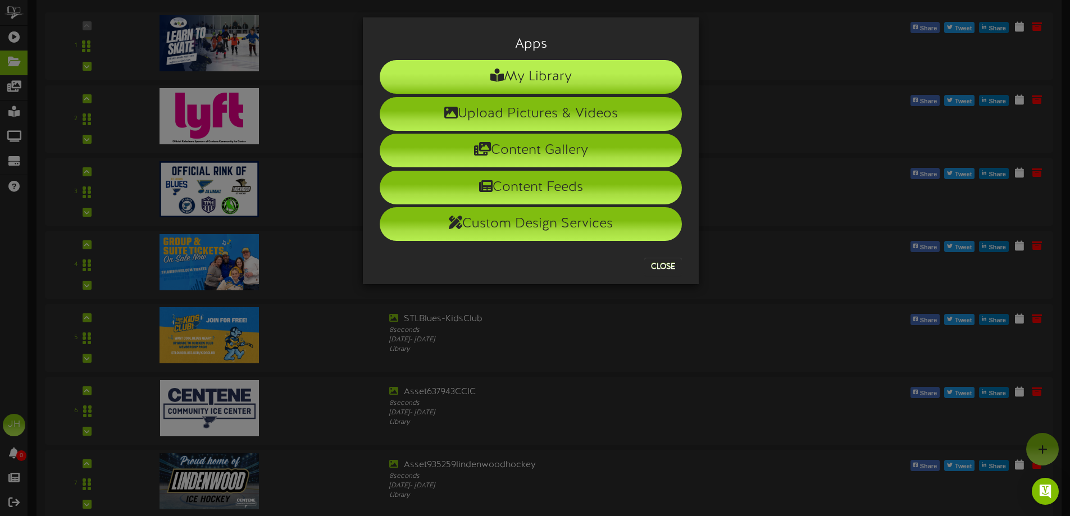
click at [537, 80] on li "My Library" at bounding box center [531, 77] width 302 height 34
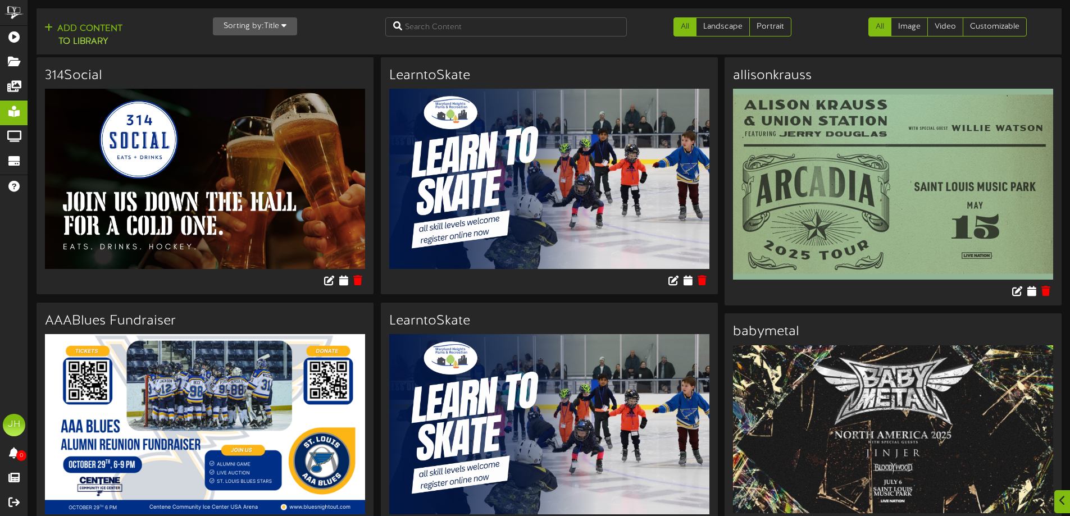
scroll to position [169, 0]
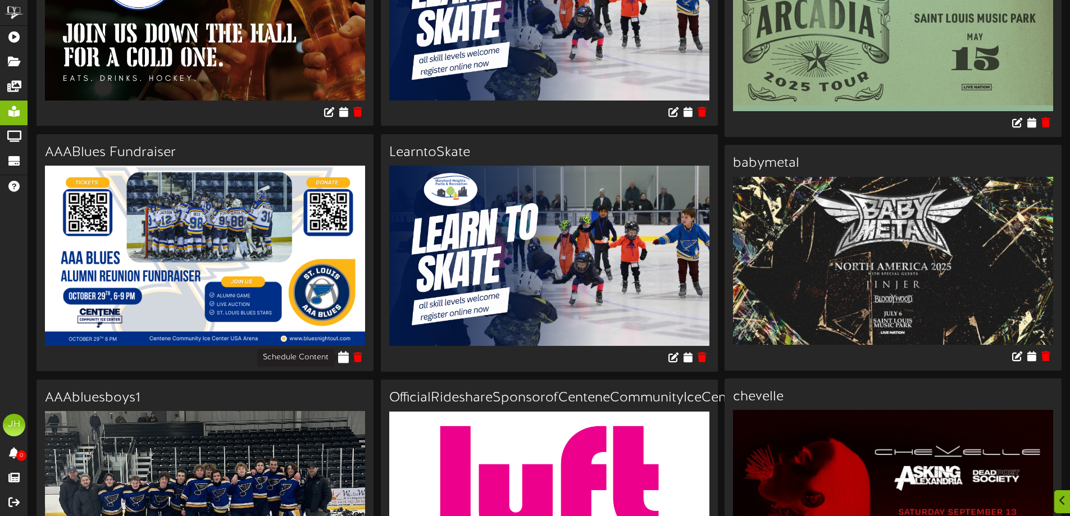
click at [346, 357] on icon at bounding box center [343, 357] width 11 height 12
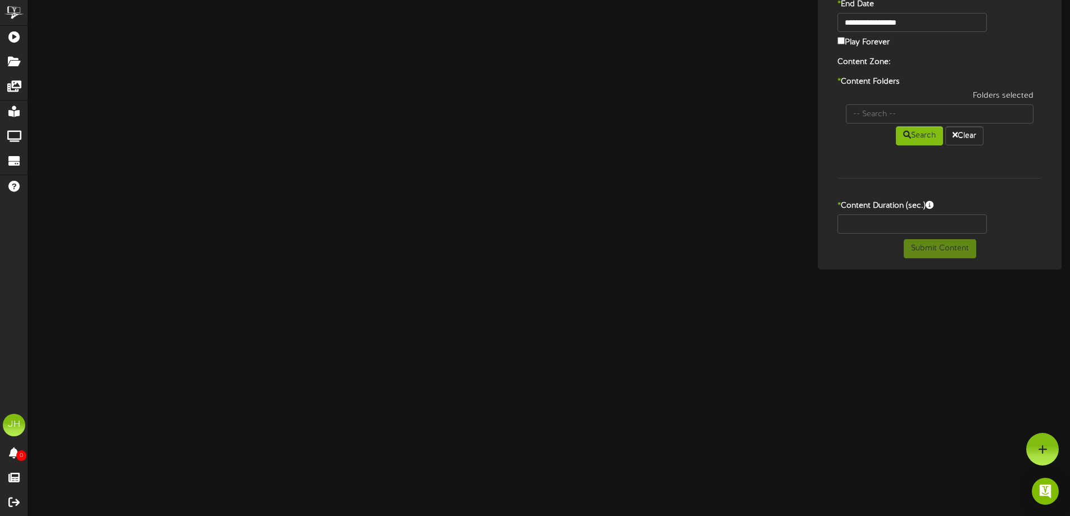
type input "AAABlues Fundraiser"
type input "8"
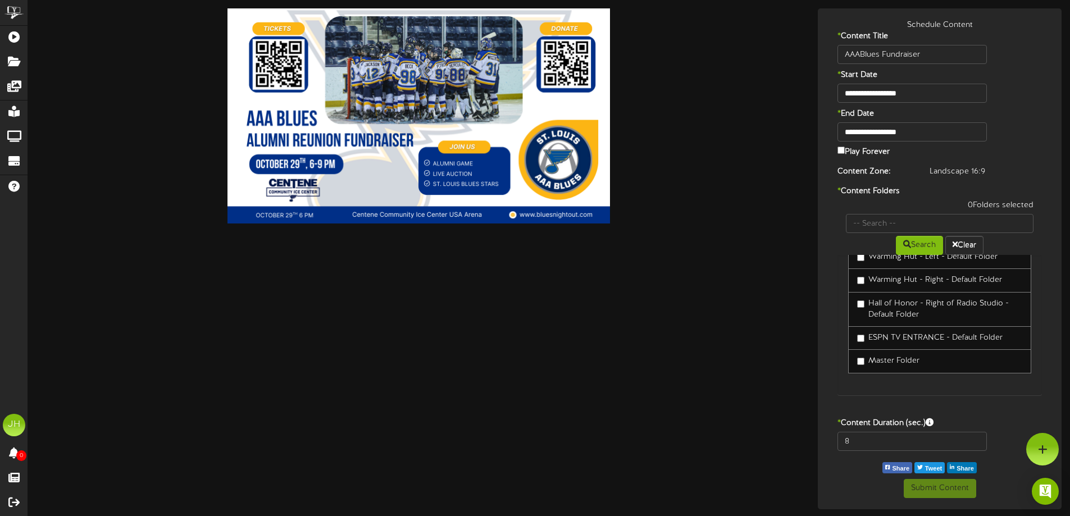
scroll to position [430, 0]
click at [899, 362] on label "Master Folder" at bounding box center [888, 361] width 62 height 11
click at [941, 489] on button "Submit Content" at bounding box center [940, 488] width 72 height 19
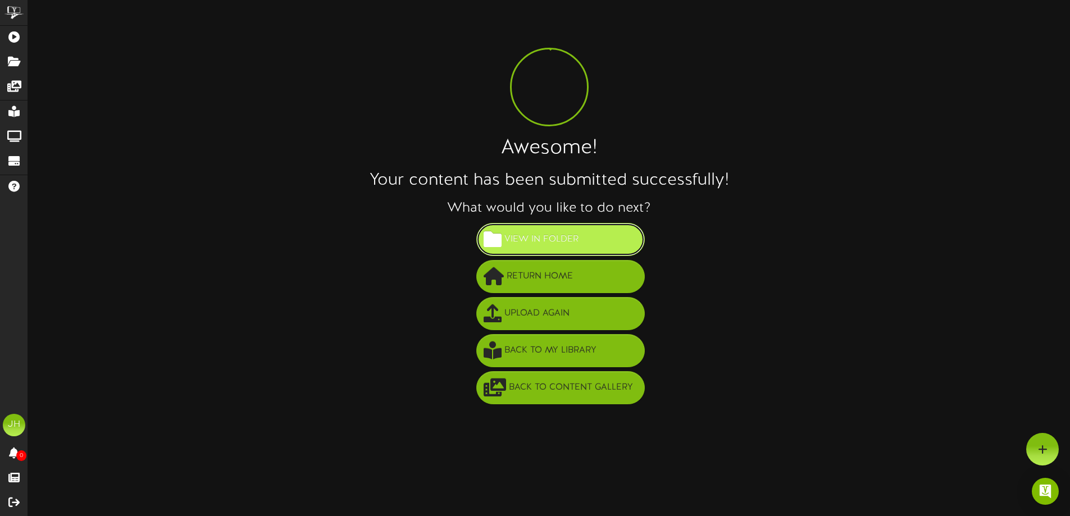
click at [578, 247] on span "View in Folder" at bounding box center [542, 239] width 80 height 19
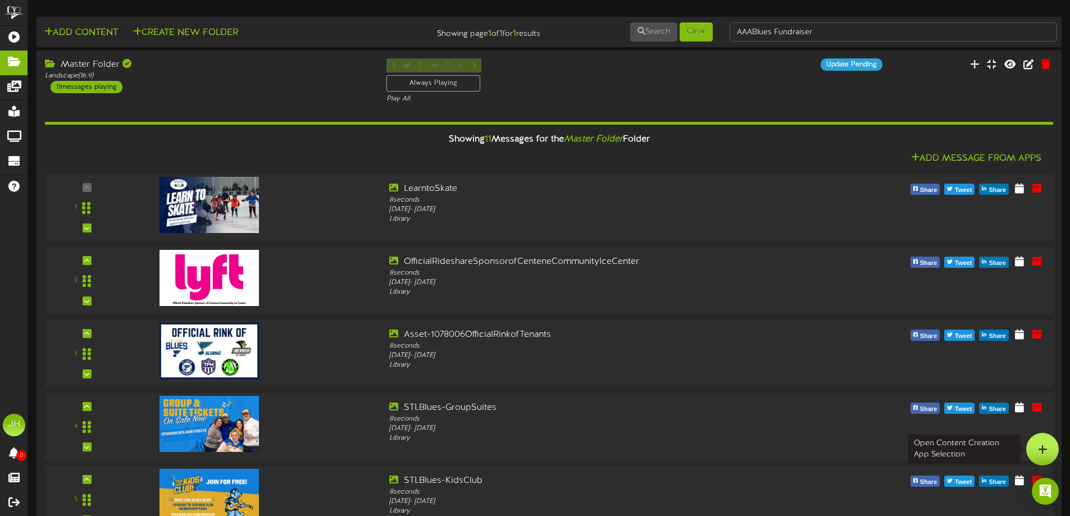
click at [1051, 451] on div at bounding box center [1043, 449] width 33 height 33
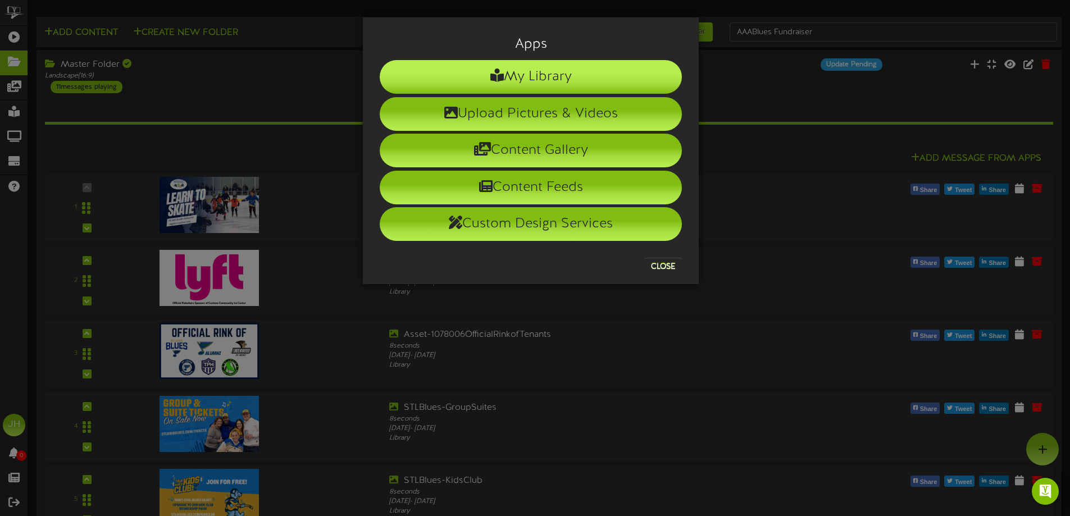
click at [583, 78] on li "My Library" at bounding box center [531, 77] width 302 height 34
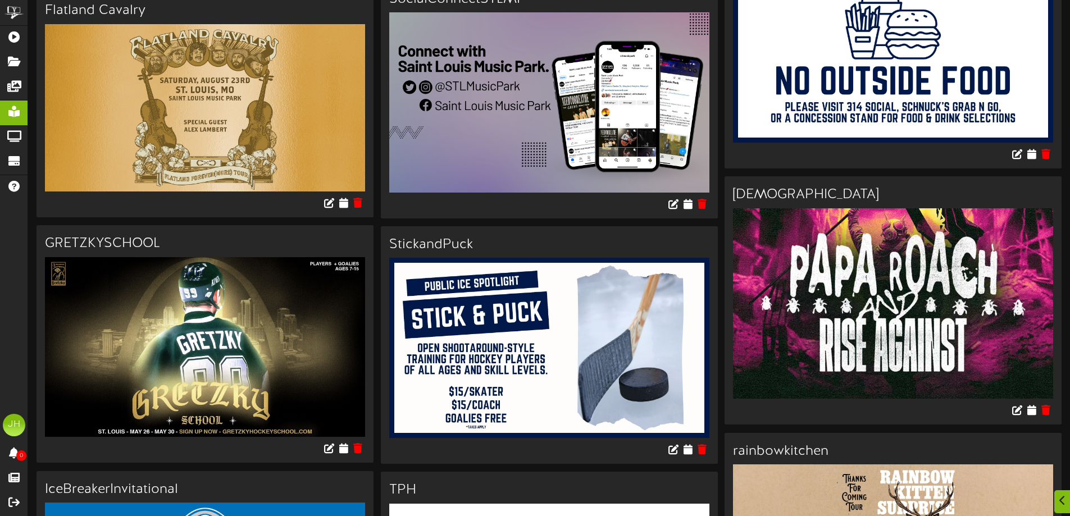
scroll to position [3315, 0]
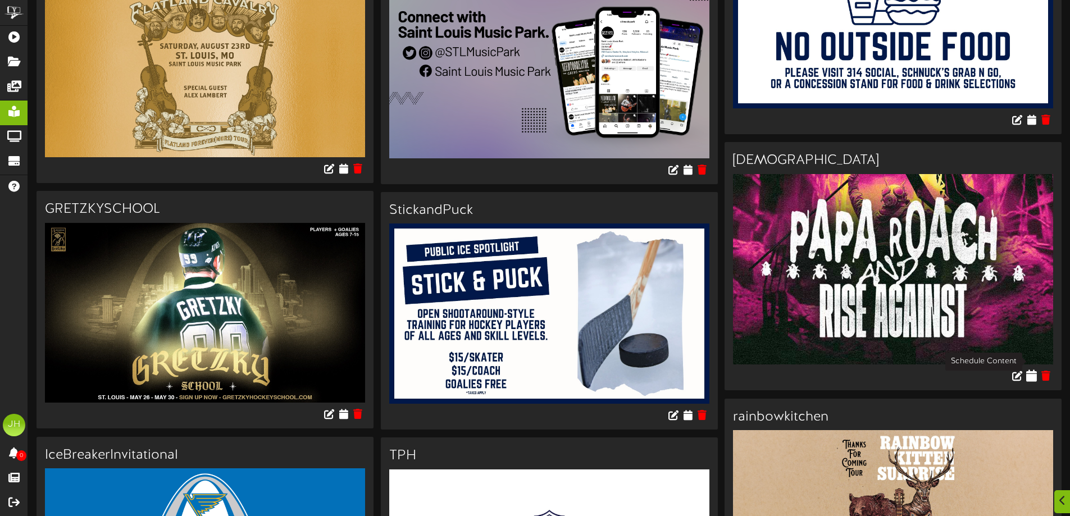
click at [1033, 370] on icon at bounding box center [1032, 376] width 11 height 12
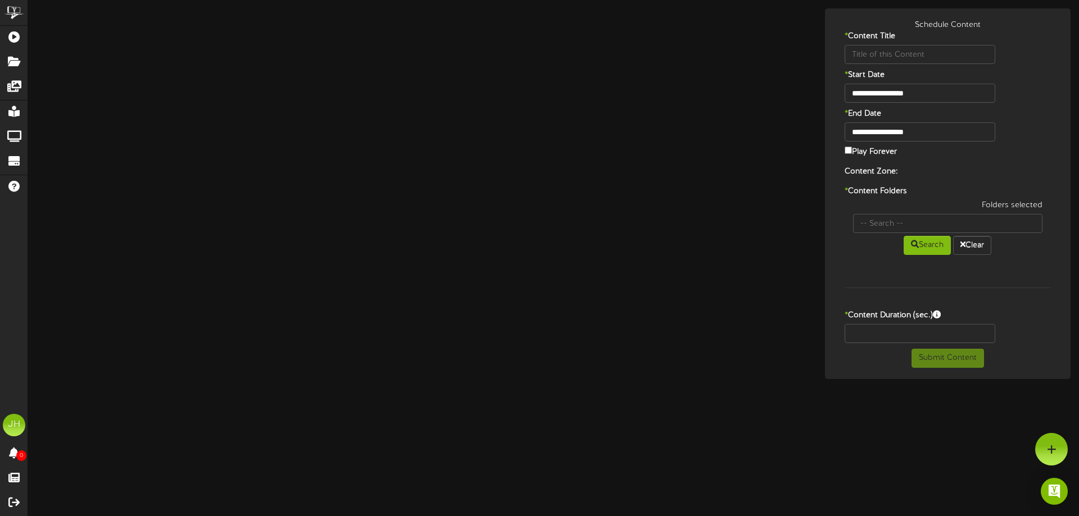
type input "paparoach"
type input "8"
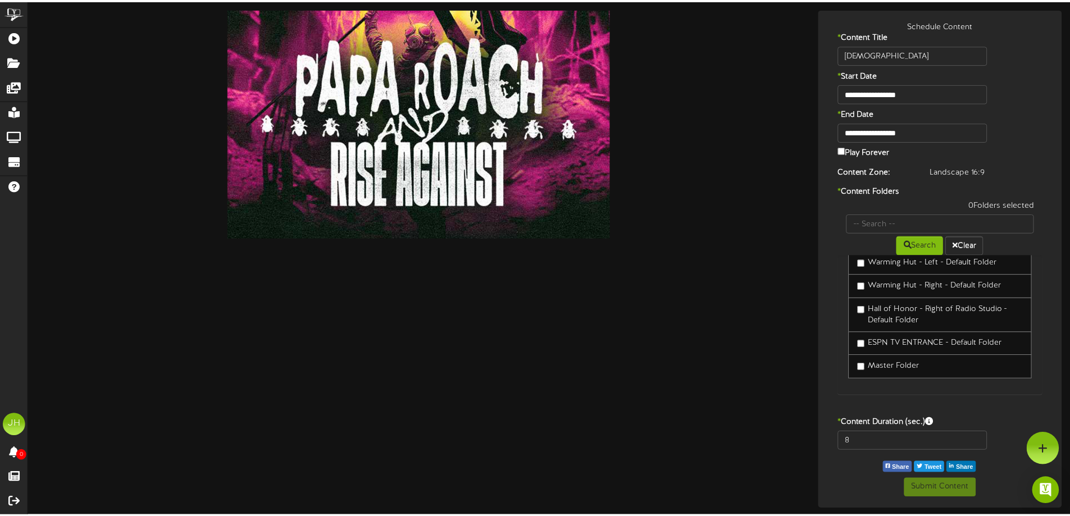
scroll to position [430, 0]
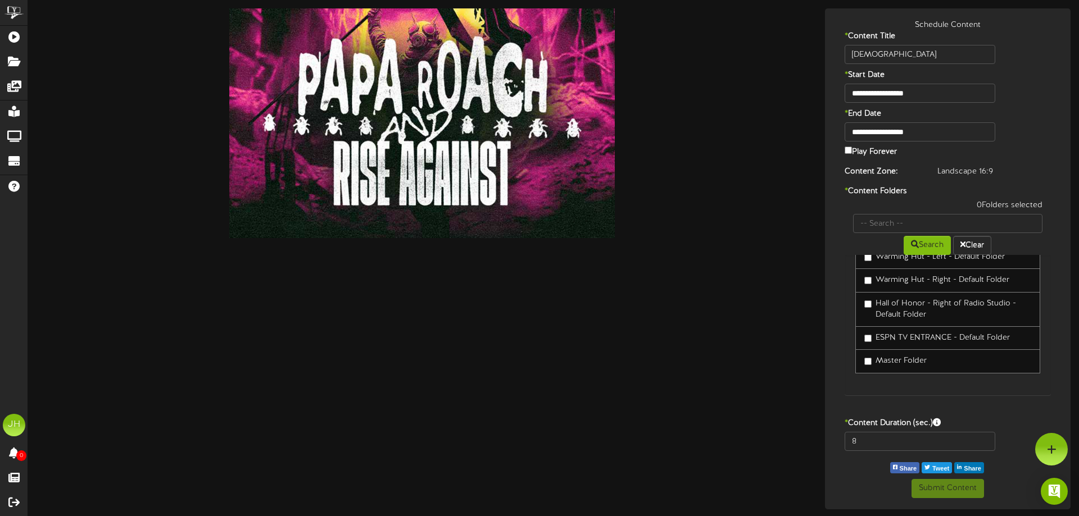
click at [899, 366] on link "Master Folder" at bounding box center [947, 362] width 185 height 24
click at [899, 361] on label "Master Folder" at bounding box center [895, 361] width 62 height 11
click at [958, 488] on button "Submit Content" at bounding box center [947, 488] width 72 height 19
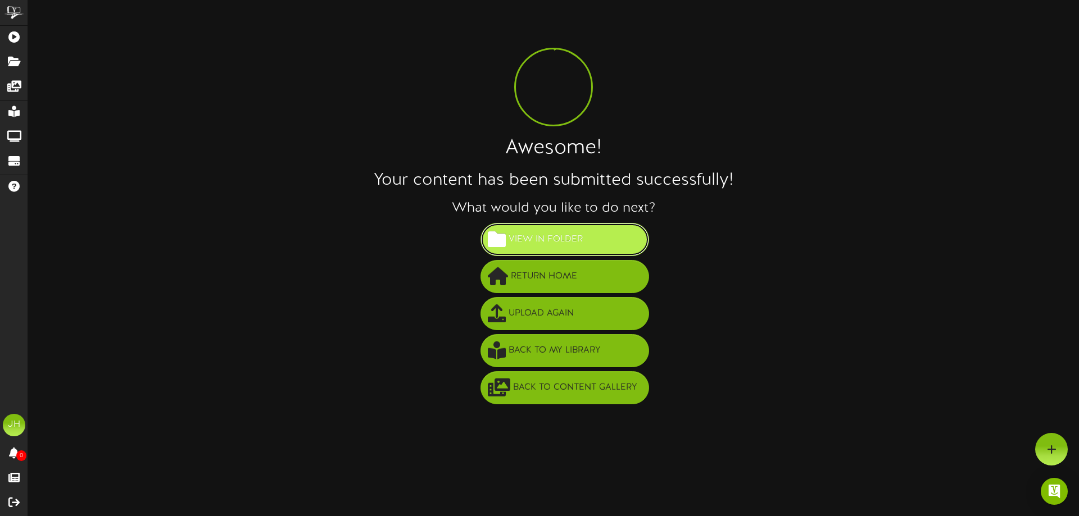
click at [573, 231] on span "View in Folder" at bounding box center [546, 239] width 80 height 19
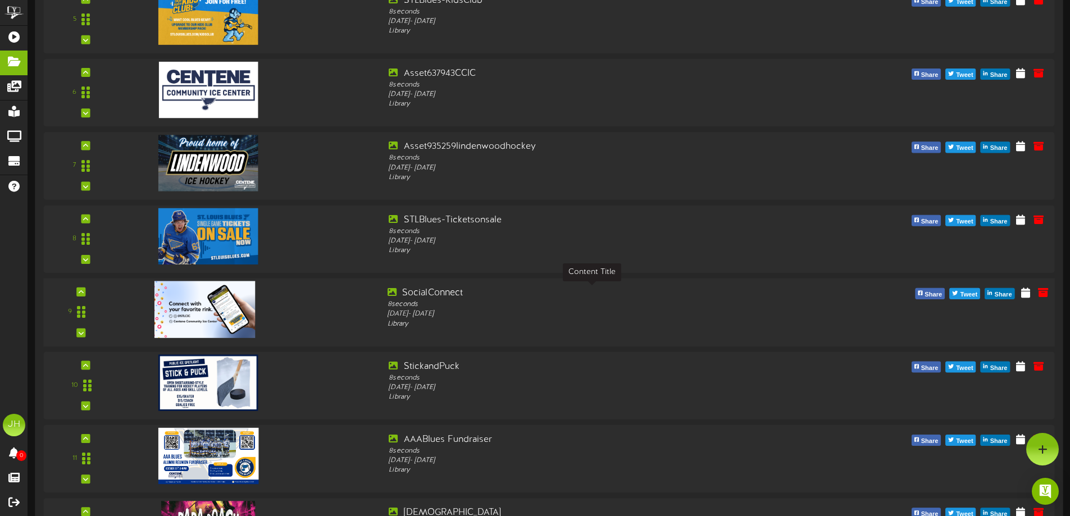
scroll to position [433, 0]
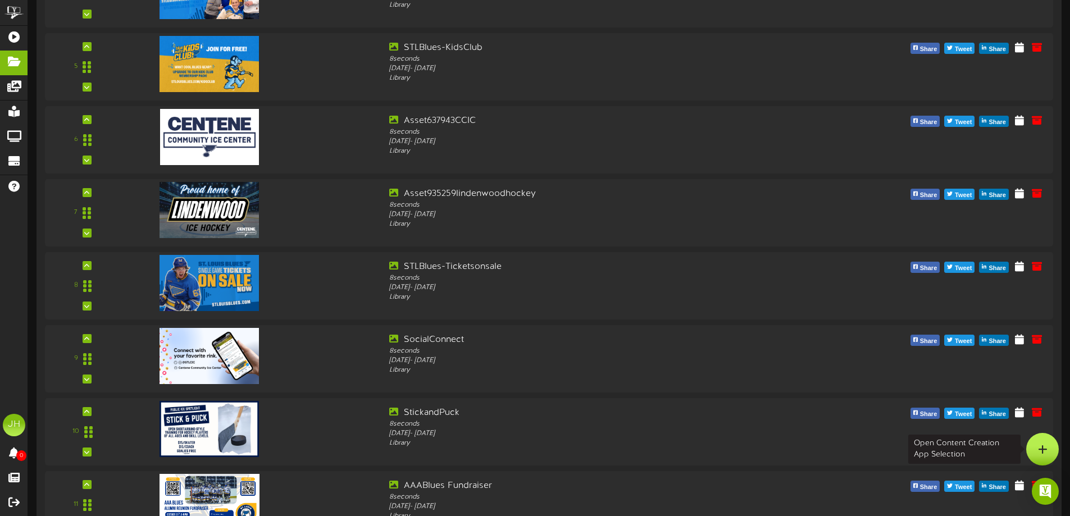
click at [1036, 444] on div at bounding box center [1043, 449] width 33 height 33
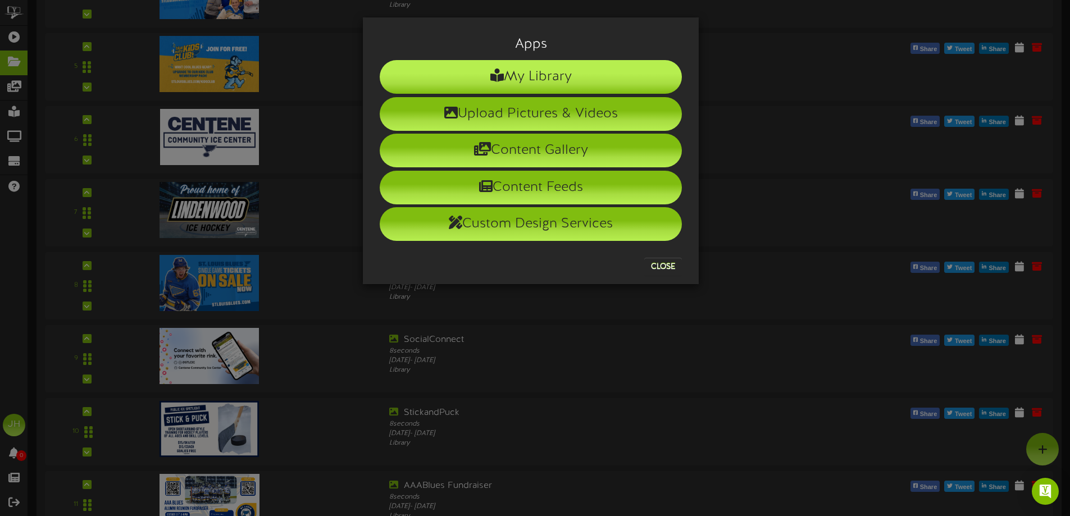
click at [551, 81] on li "My Library" at bounding box center [531, 77] width 302 height 34
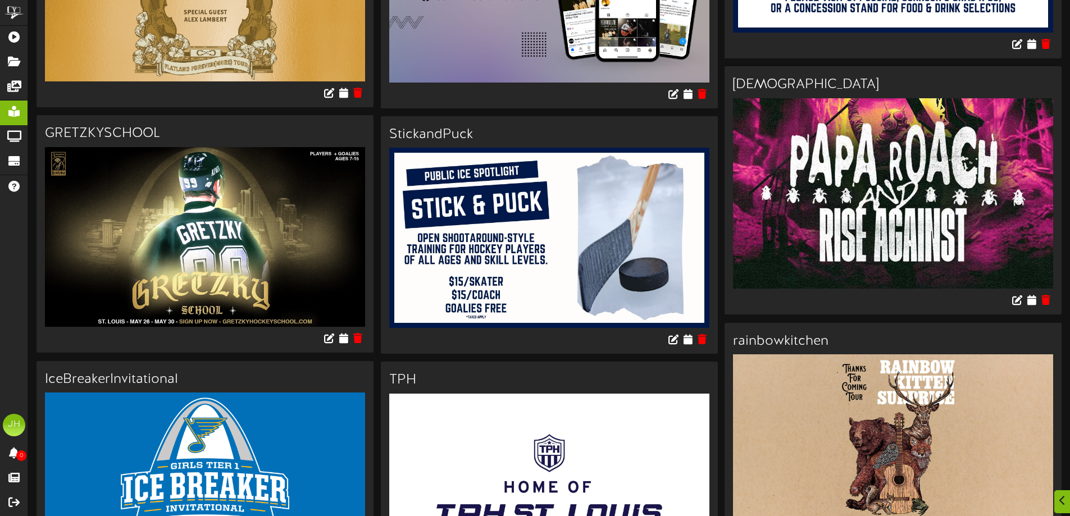
scroll to position [3528, 0]
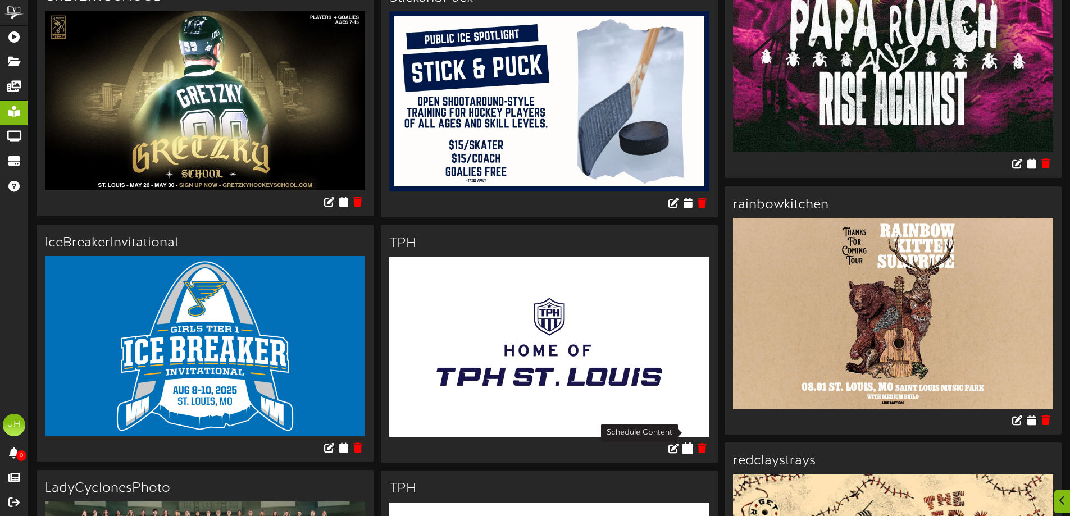
click at [686, 442] on icon at bounding box center [688, 448] width 11 height 12
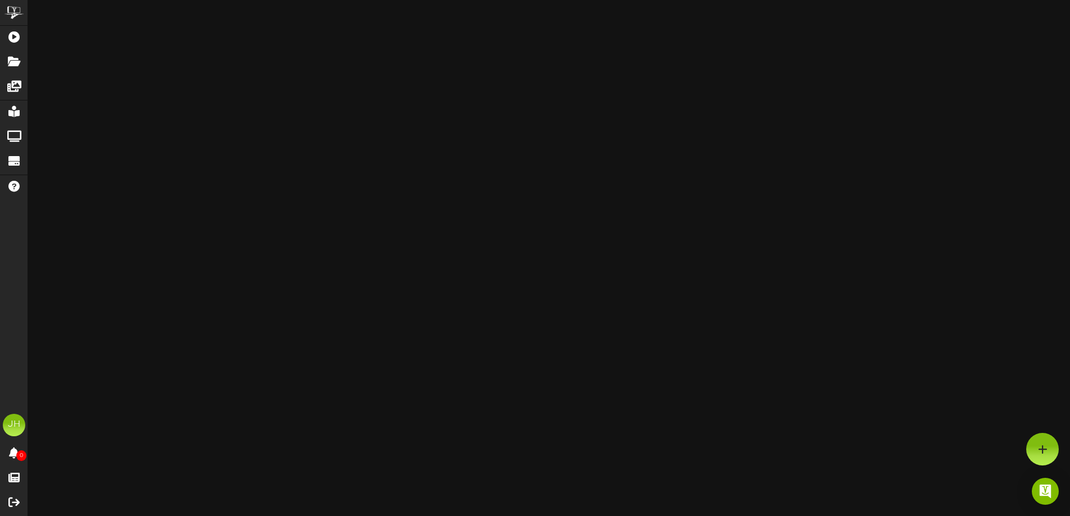
type input "TPH"
type input "8"
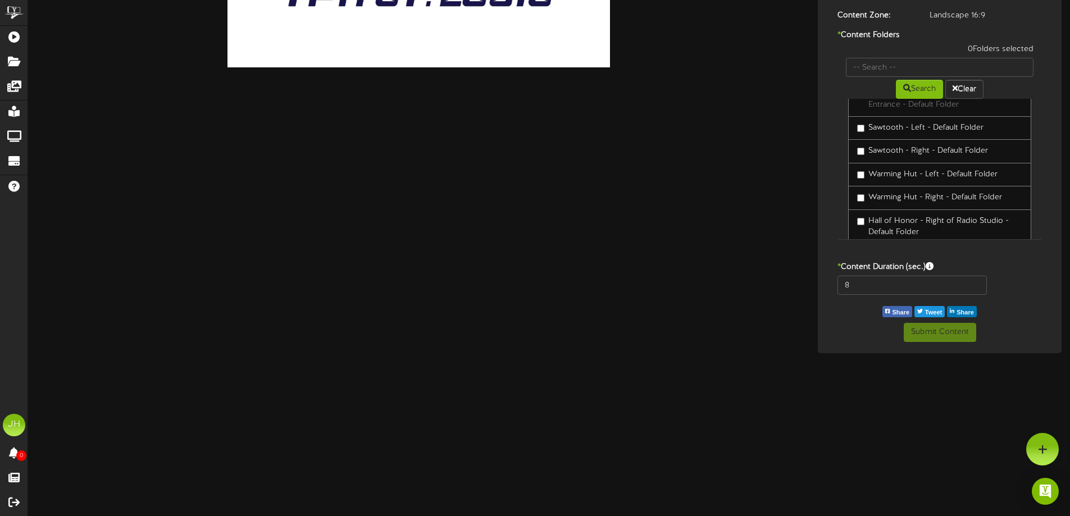
scroll to position [430, 0]
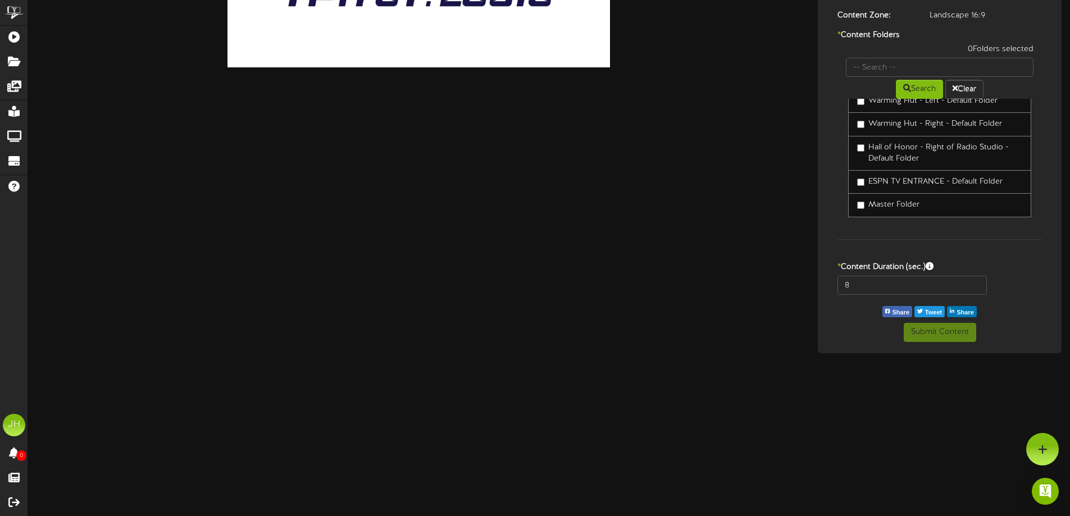
click at [906, 205] on label "Master Folder" at bounding box center [888, 204] width 62 height 11
click at [934, 324] on button "Submit Content" at bounding box center [940, 332] width 72 height 19
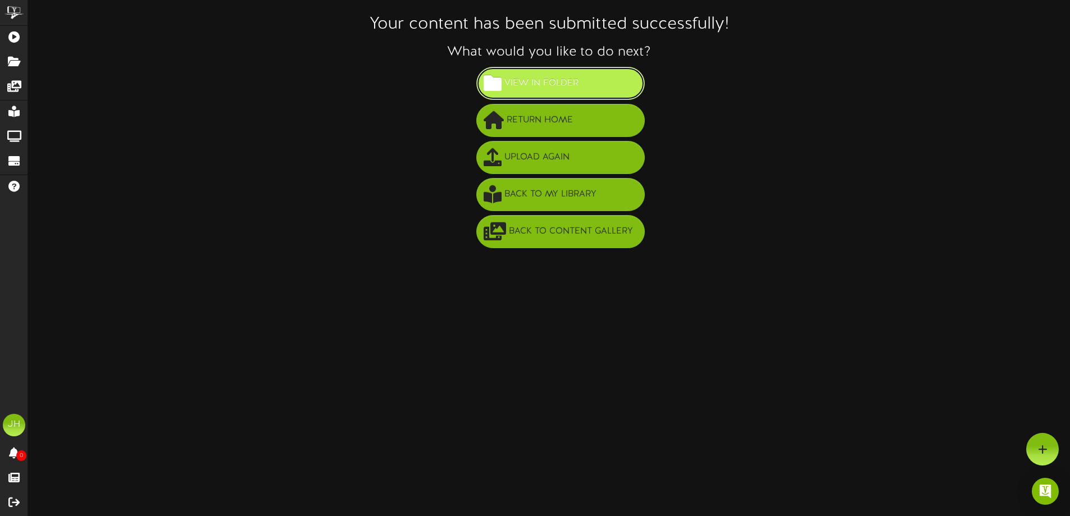
click at [584, 85] on button "View in Folder" at bounding box center [561, 83] width 169 height 33
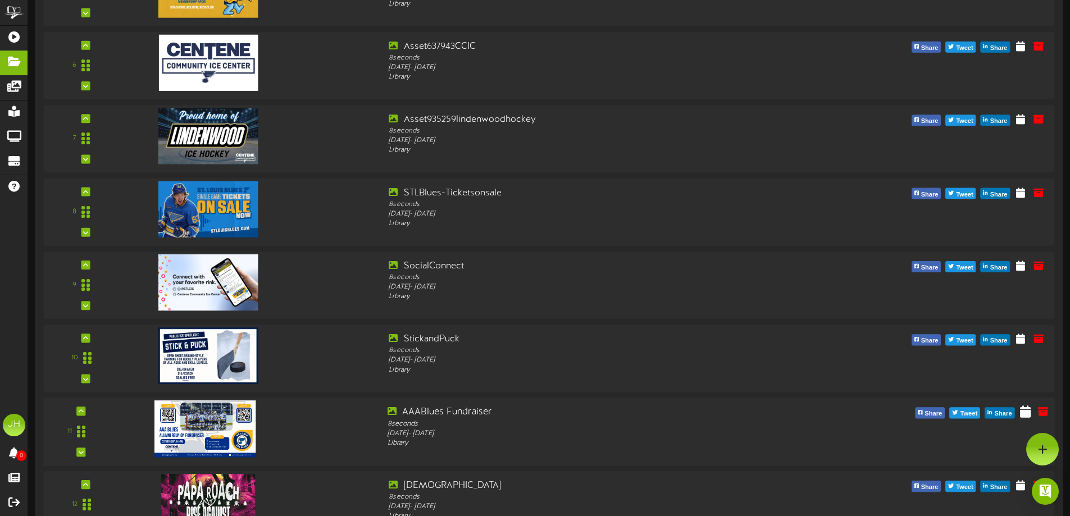
scroll to position [506, 0]
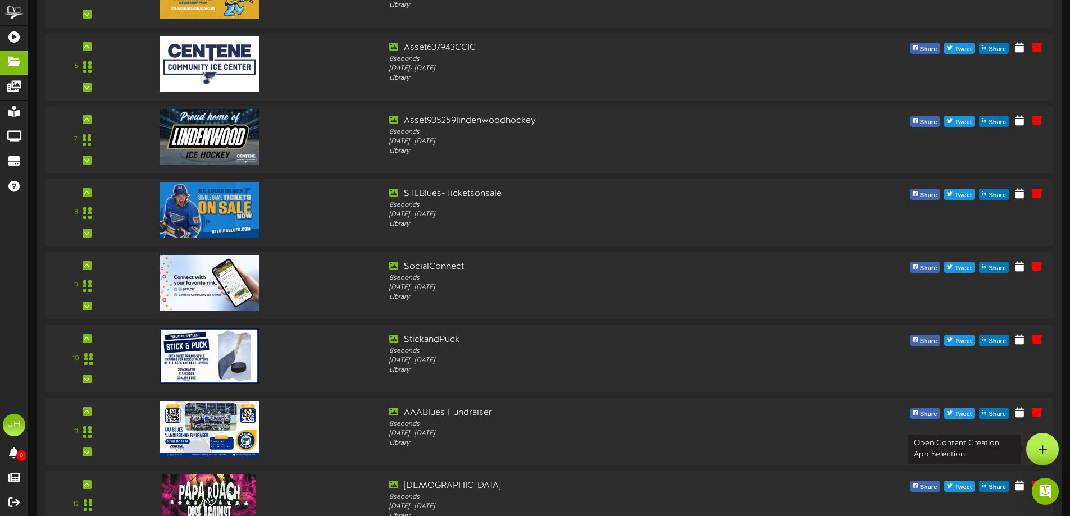
click at [1049, 451] on div at bounding box center [1043, 449] width 33 height 33
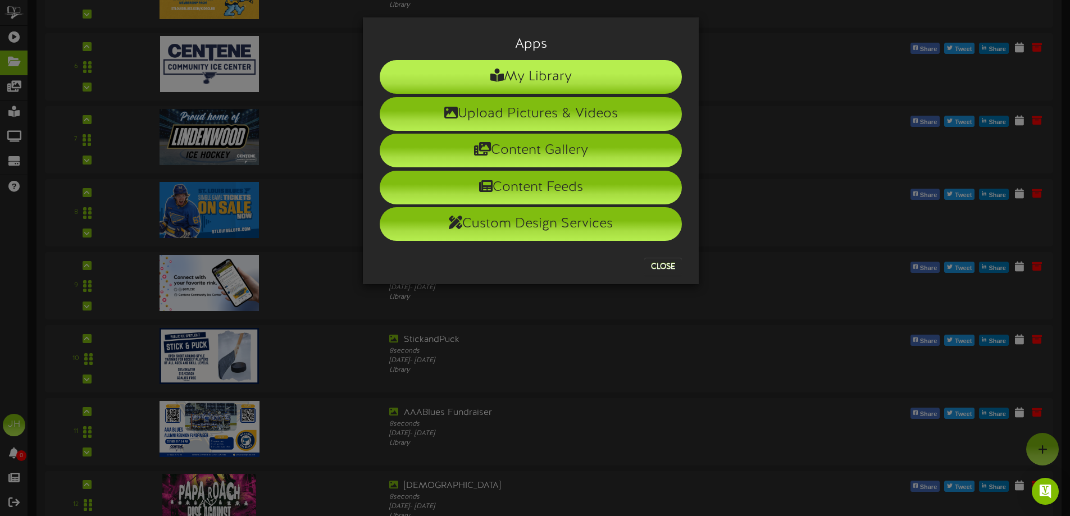
click at [540, 80] on li "My Library" at bounding box center [531, 77] width 302 height 34
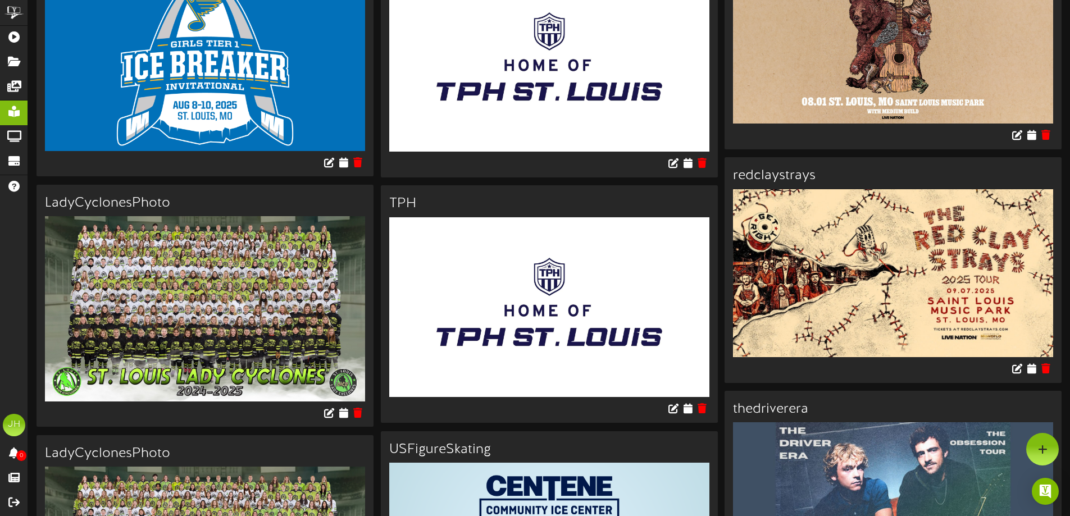
scroll to position [3749, 0]
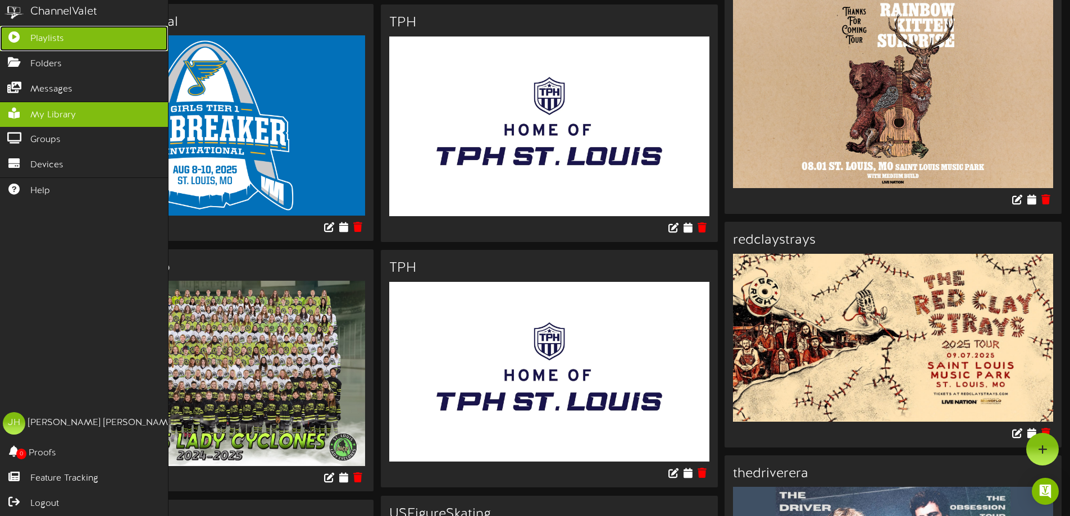
click at [22, 43] on link "Playlists" at bounding box center [84, 38] width 168 height 25
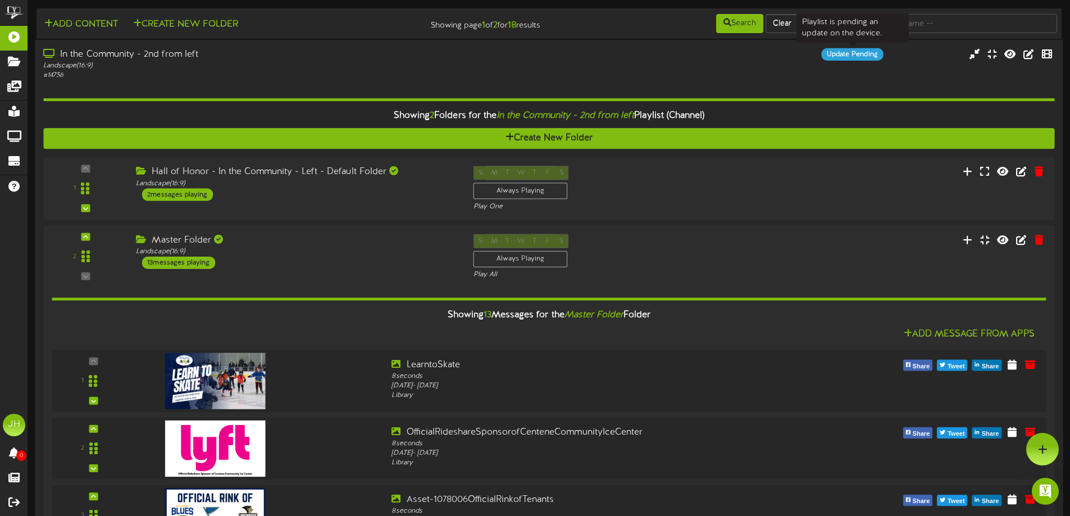
click at [867, 54] on div "Update Pending" at bounding box center [853, 54] width 62 height 12
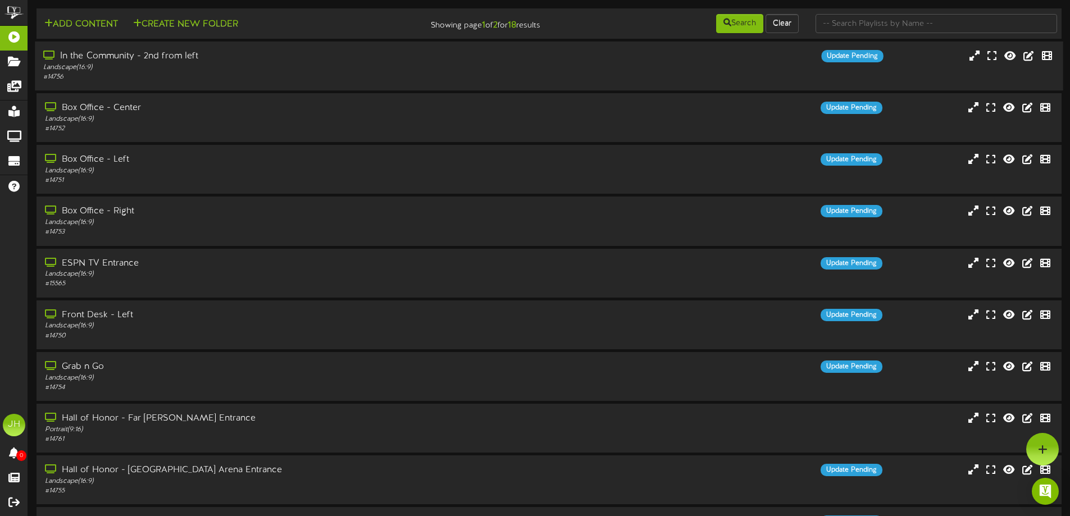
click at [315, 67] on div "Landscape ( 16:9 )" at bounding box center [249, 68] width 412 height 10
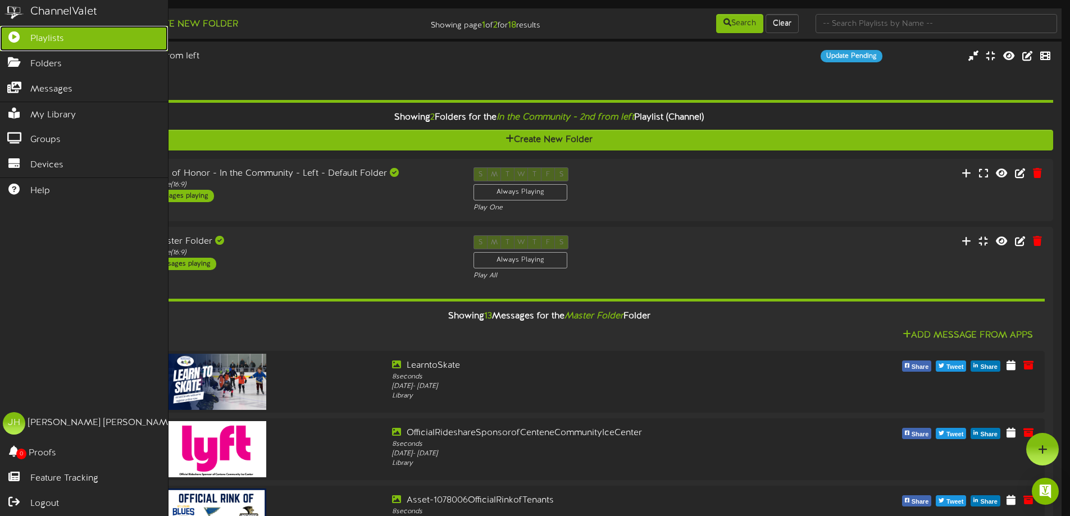
click at [22, 38] on icon at bounding box center [14, 35] width 28 height 8
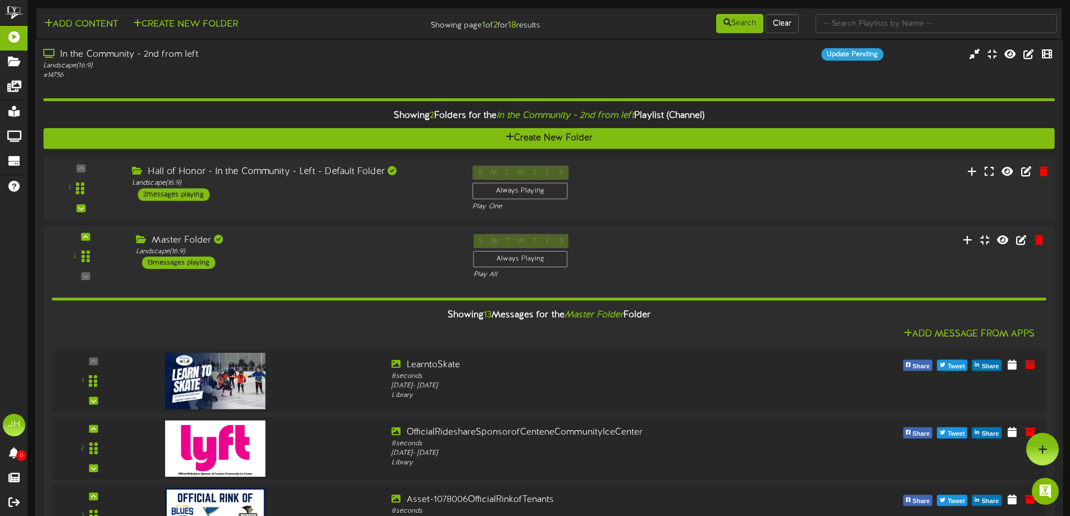
click at [312, 199] on div "Hall of Honor - In the Community - Left - Default Folder Landscape ( 16:9 ) 2 m…" at bounding box center [294, 183] width 341 height 35
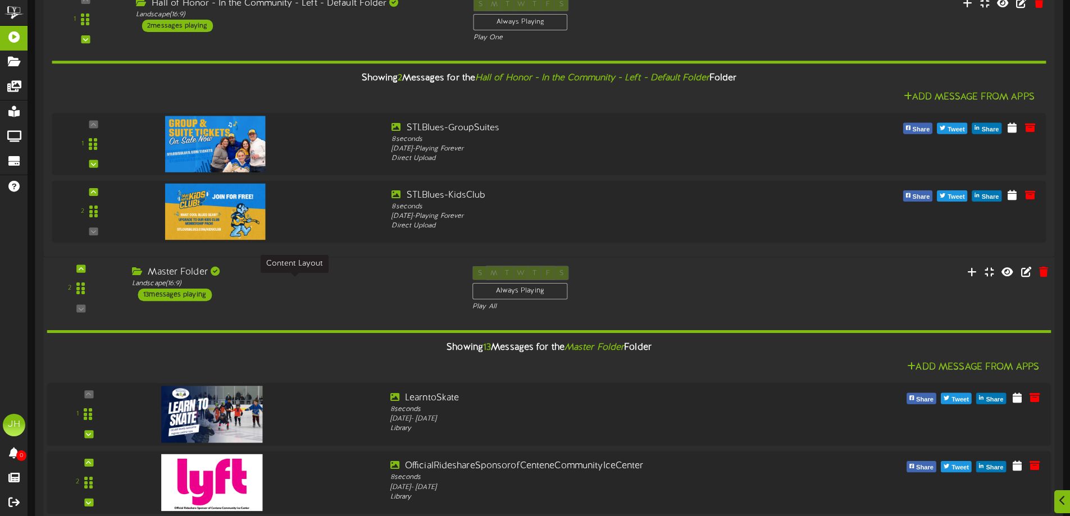
click at [315, 285] on div "Landscape ( 16:9 )" at bounding box center [294, 284] width 324 height 10
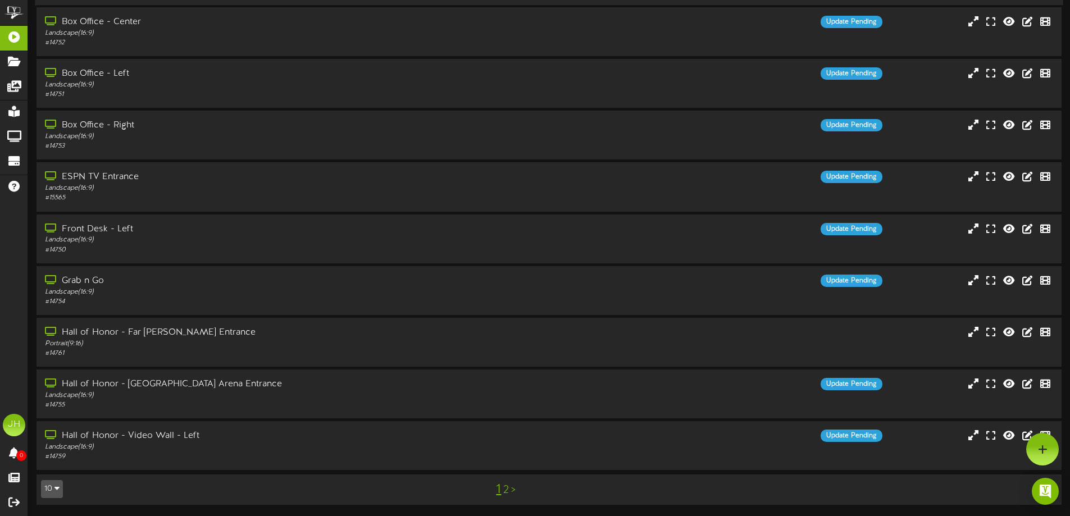
scroll to position [223, 0]
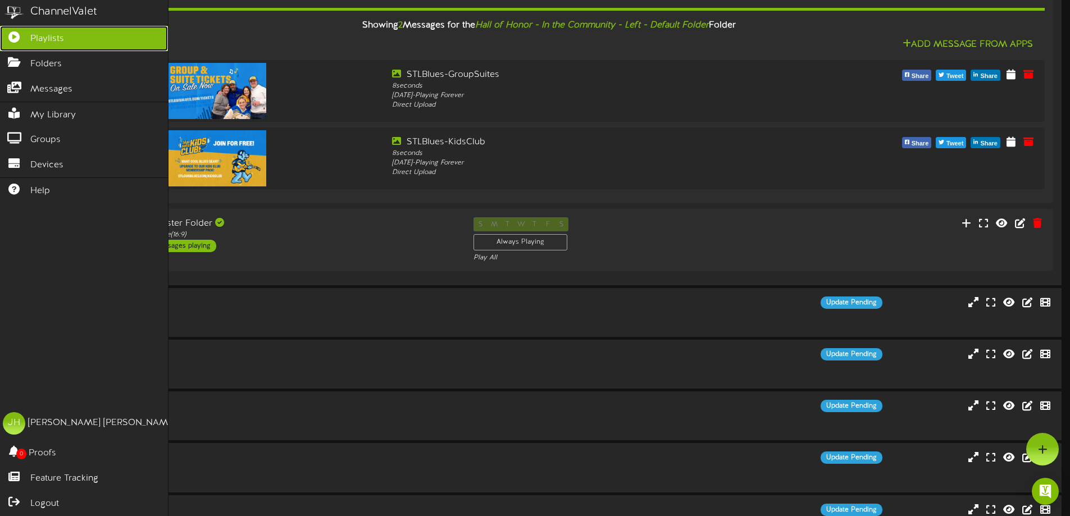
click at [13, 34] on icon at bounding box center [14, 35] width 28 height 8
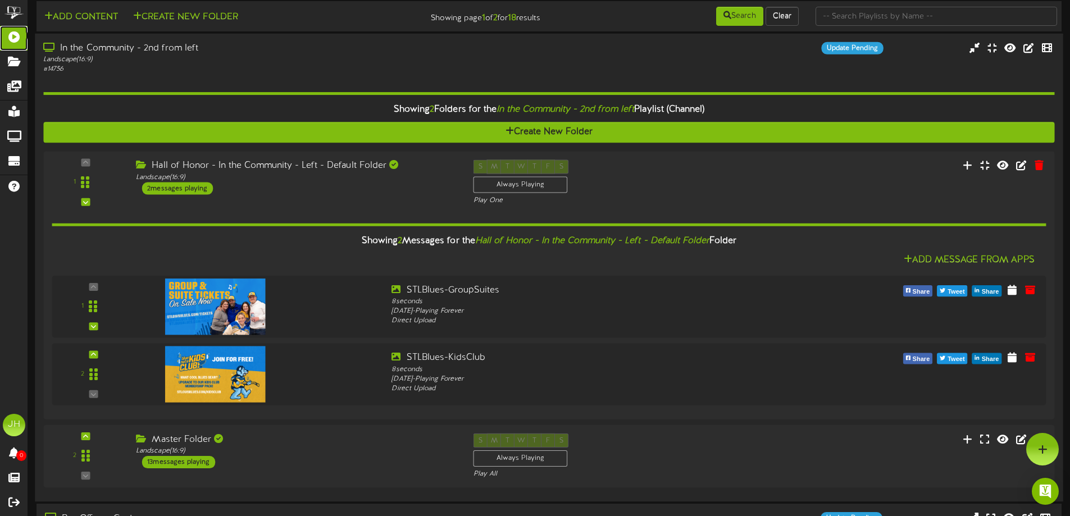
scroll to position [0, 0]
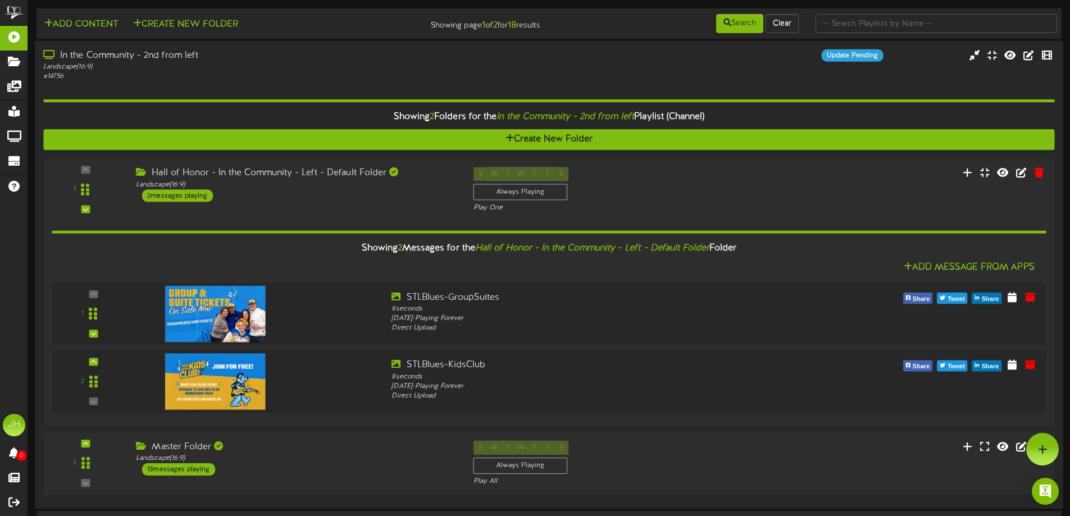
click at [174, 62] on div "Landscape ( 16:9 )" at bounding box center [249, 67] width 412 height 10
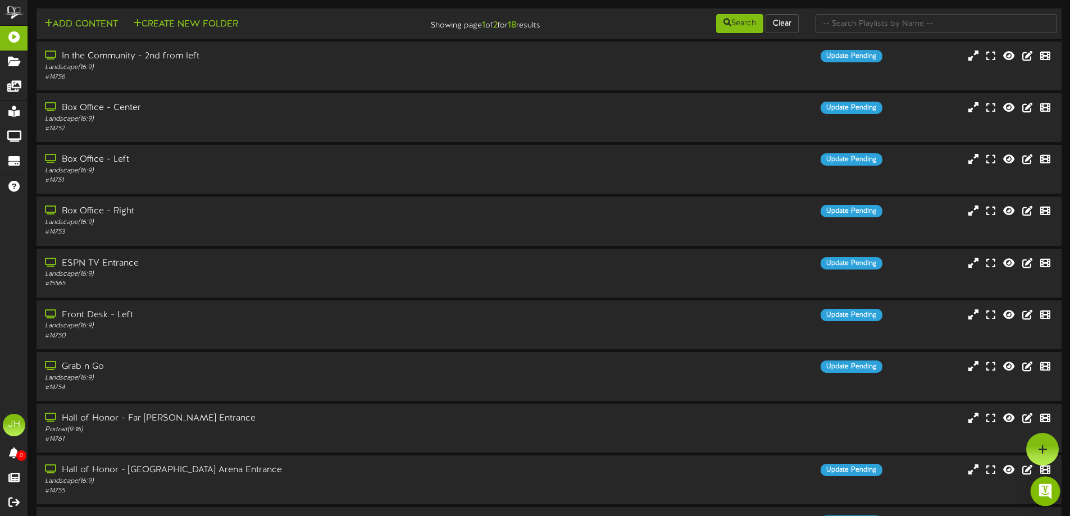
click at [1048, 493] on img "Open Intercom Messenger" at bounding box center [1045, 491] width 15 height 15
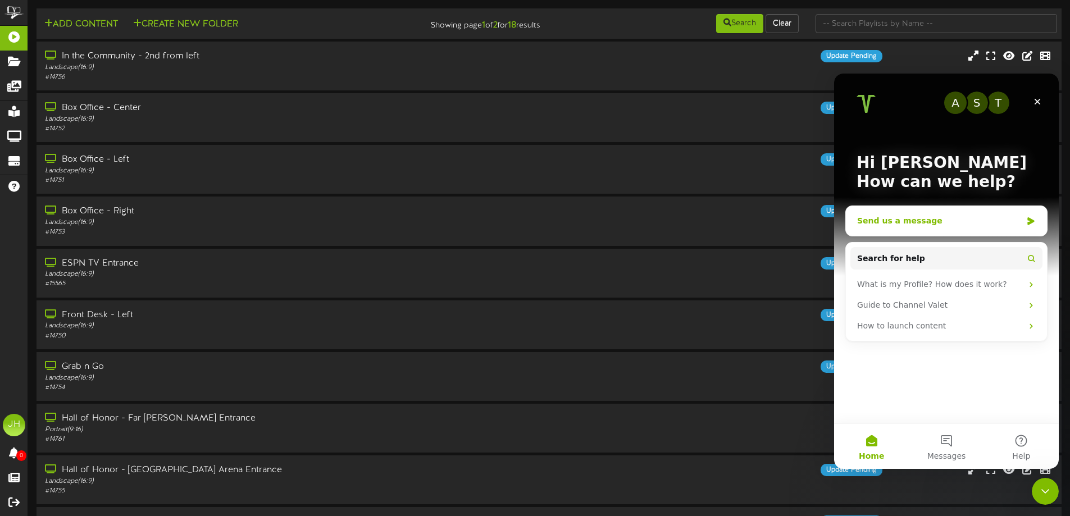
click at [921, 224] on div "Send us a message" at bounding box center [939, 221] width 165 height 12
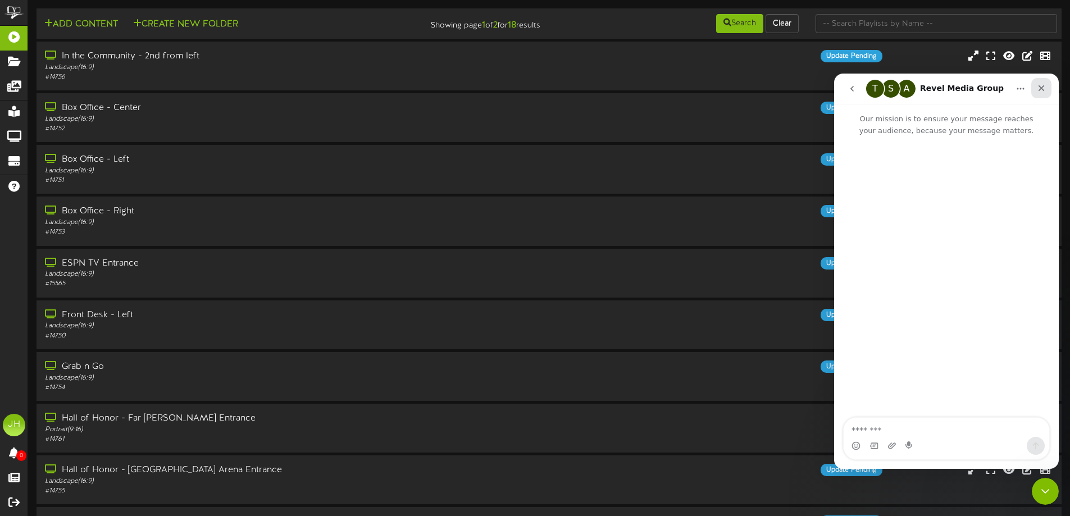
click at [1043, 90] on icon "Close" at bounding box center [1042, 88] width 6 height 6
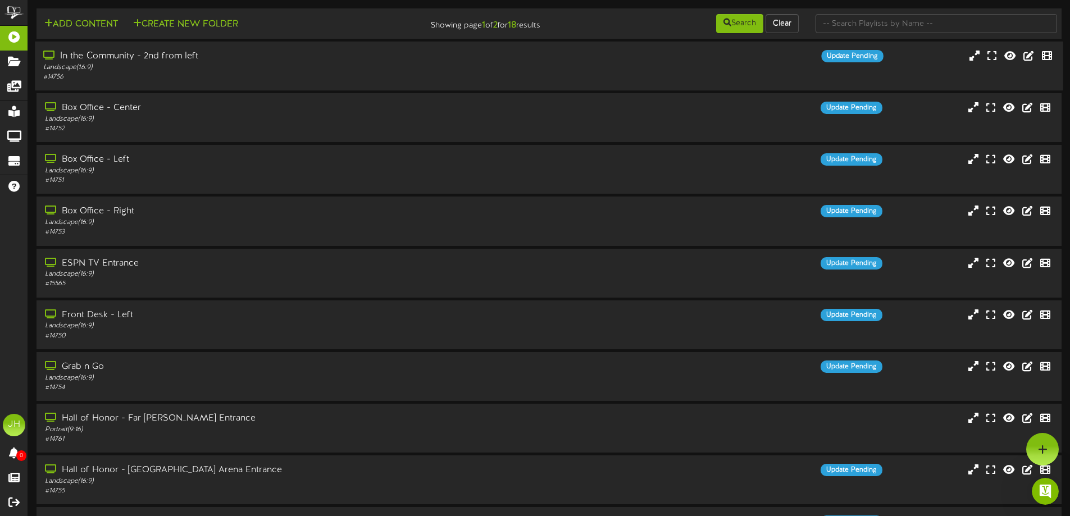
click at [284, 66] on div "Landscape ( 16:9 )" at bounding box center [249, 68] width 412 height 10
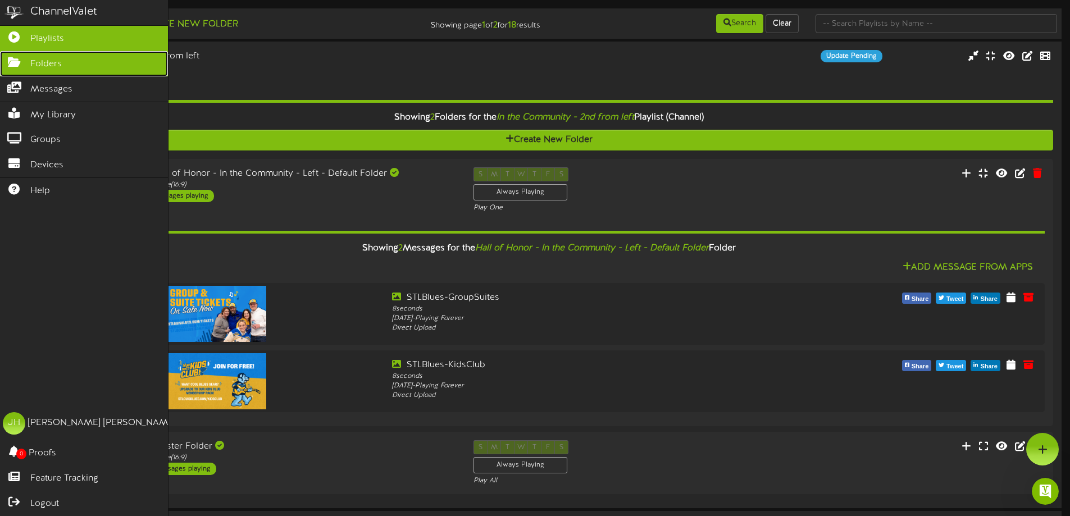
click at [20, 64] on icon at bounding box center [14, 61] width 28 height 8
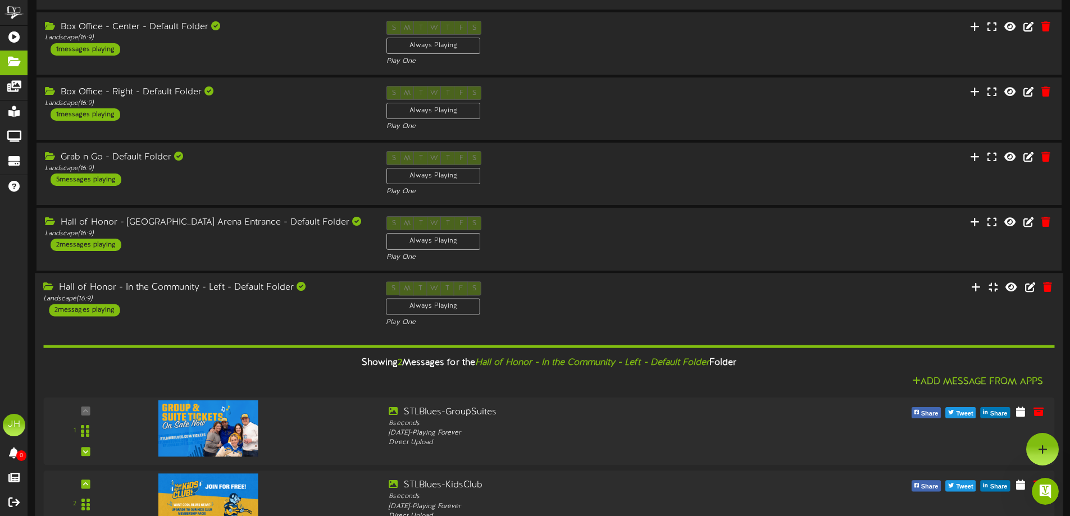
click at [257, 305] on div "Hall of Honor - In the Community - Left - Default Folder Landscape ( 16:9 ) 2 m…" at bounding box center [206, 299] width 343 height 35
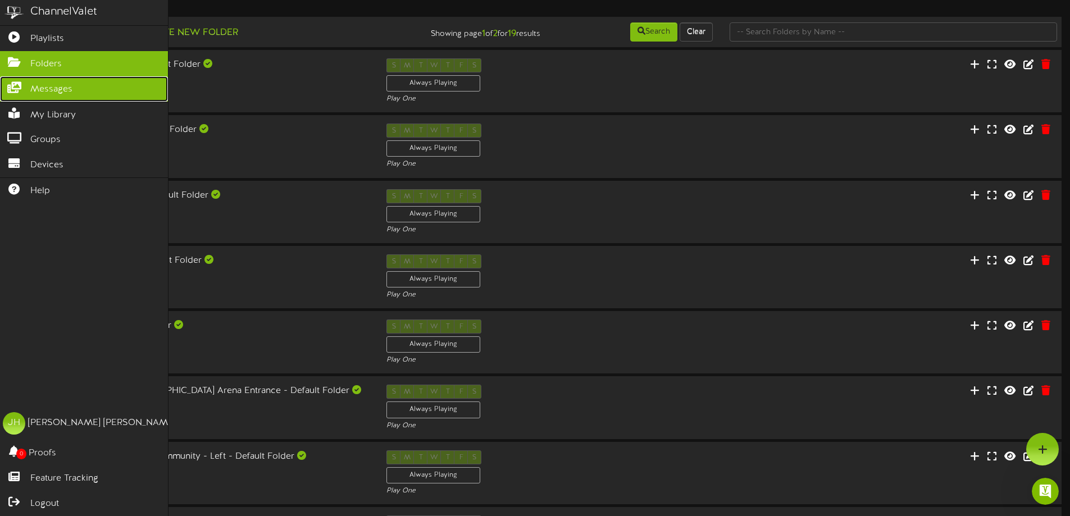
click at [21, 85] on icon at bounding box center [14, 86] width 28 height 8
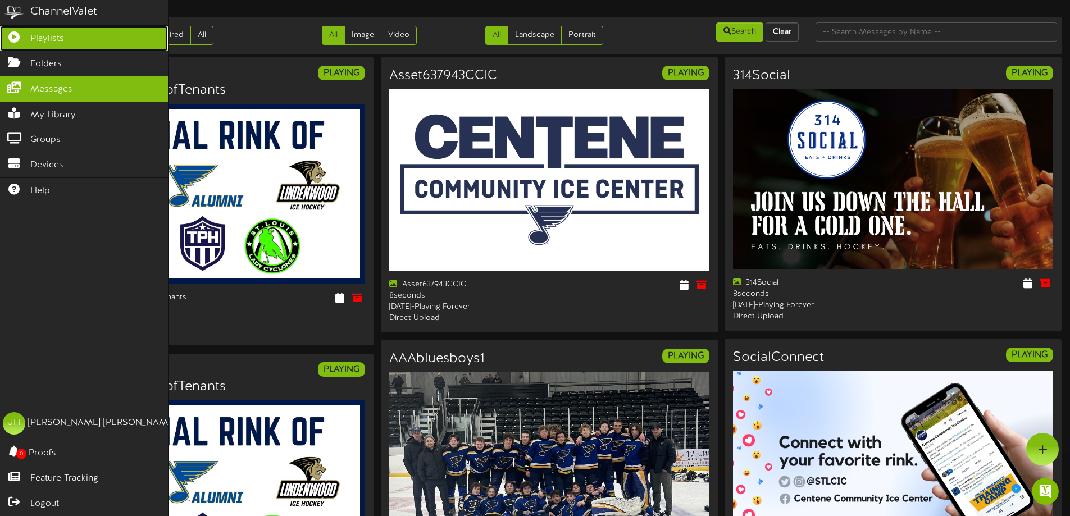
click at [30, 41] on span "Playlists" at bounding box center [47, 39] width 34 height 13
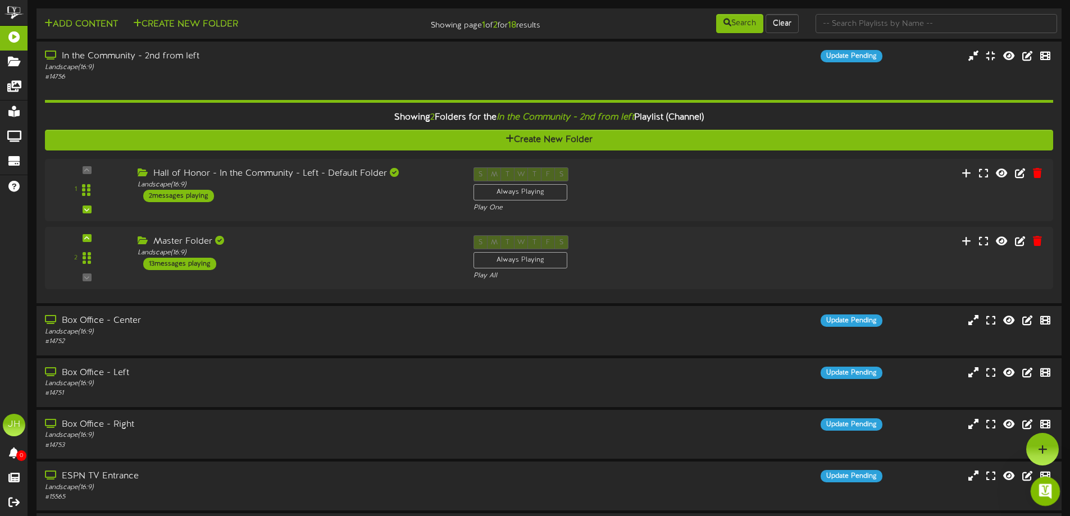
click at [1049, 494] on icon "Open Intercom Messenger" at bounding box center [1044, 490] width 19 height 19
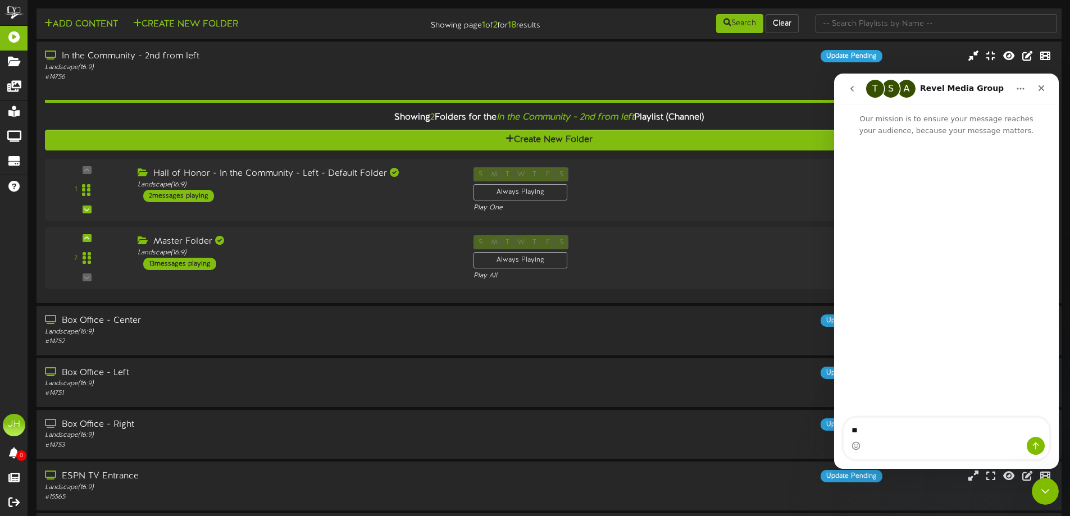
type textarea "*"
type textarea "**********"
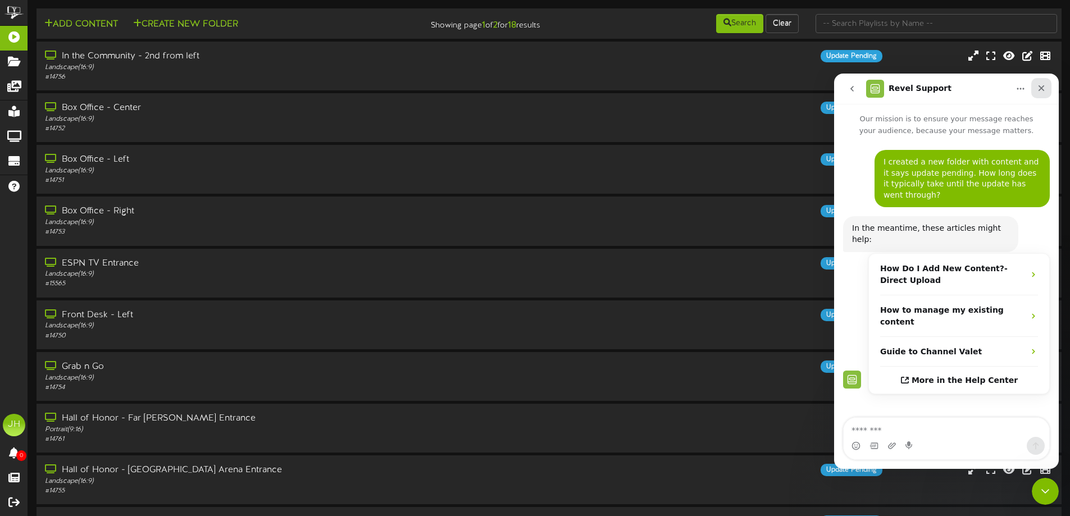
click at [1041, 88] on icon "Close" at bounding box center [1041, 88] width 9 height 9
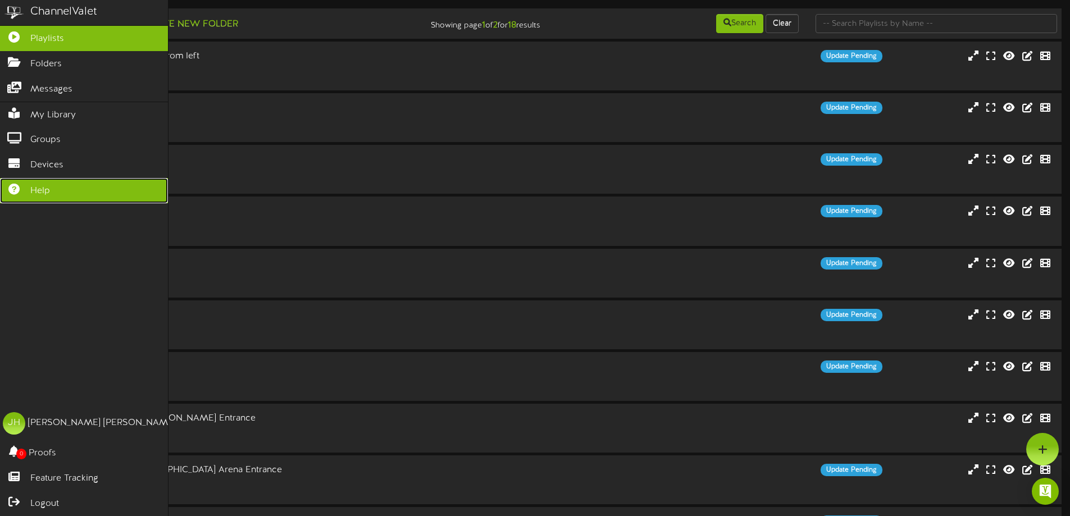
click at [42, 185] on span "Help" at bounding box center [40, 191] width 20 height 13
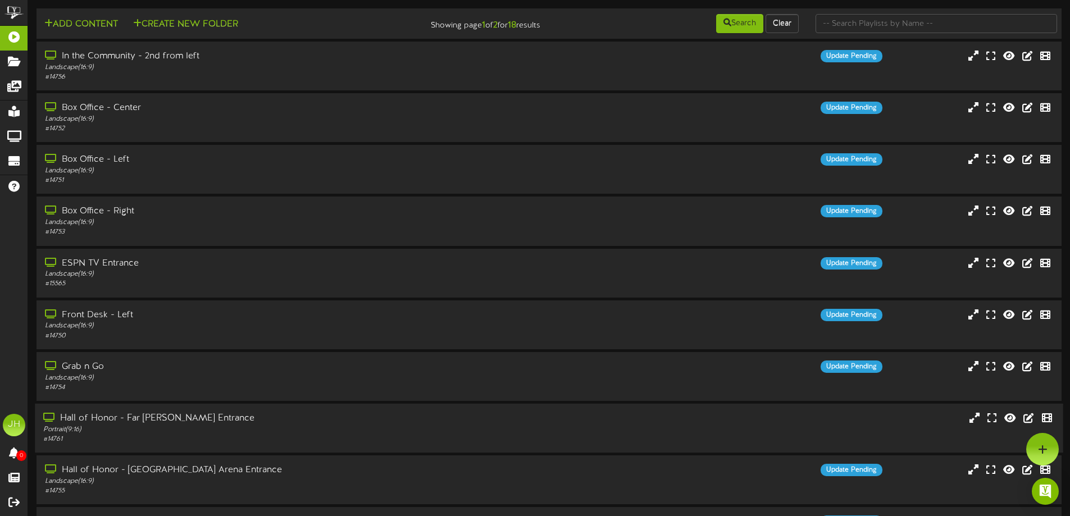
click at [297, 425] on div "Portrait ( 9:16 )" at bounding box center [249, 430] width 412 height 10
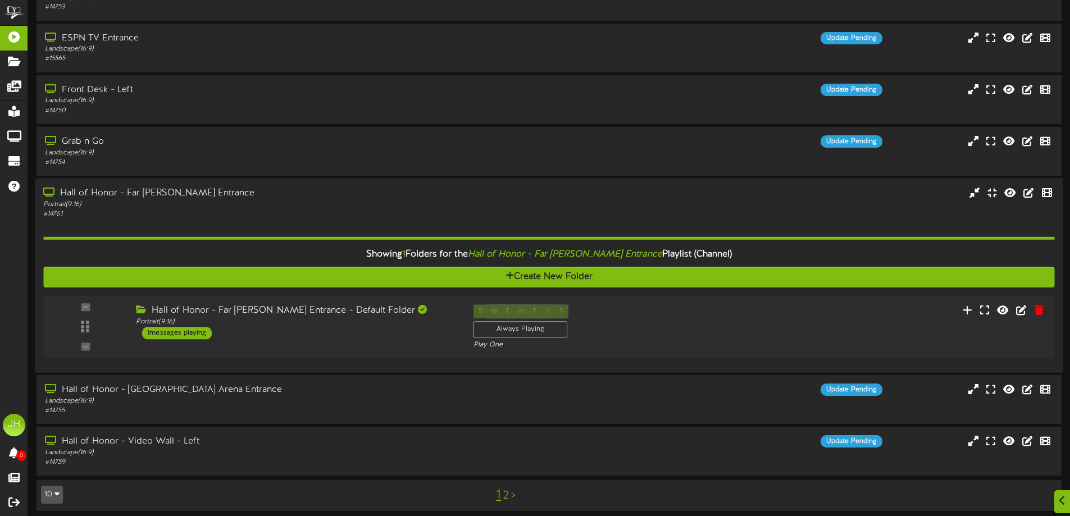
scroll to position [232, 0]
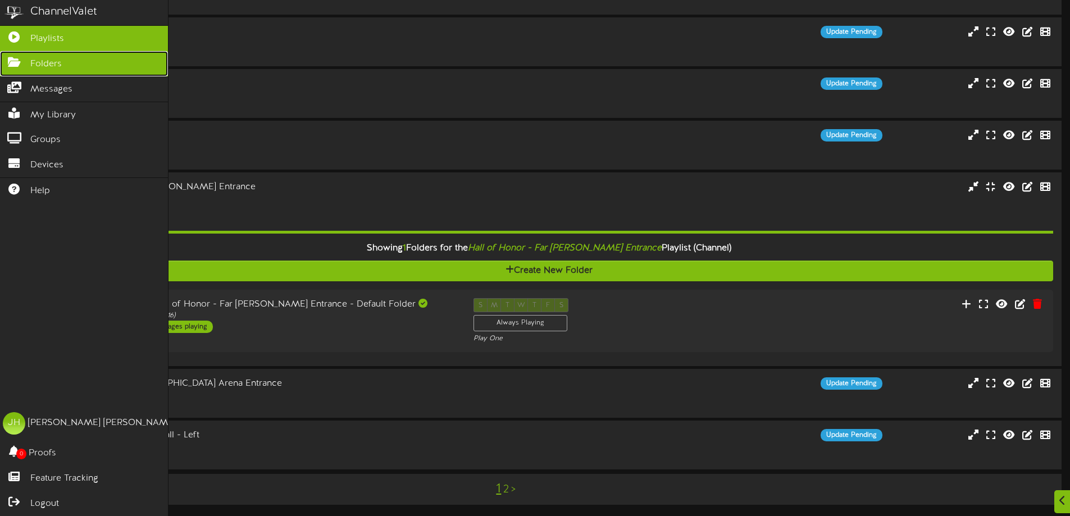
click at [13, 62] on icon at bounding box center [14, 61] width 28 height 8
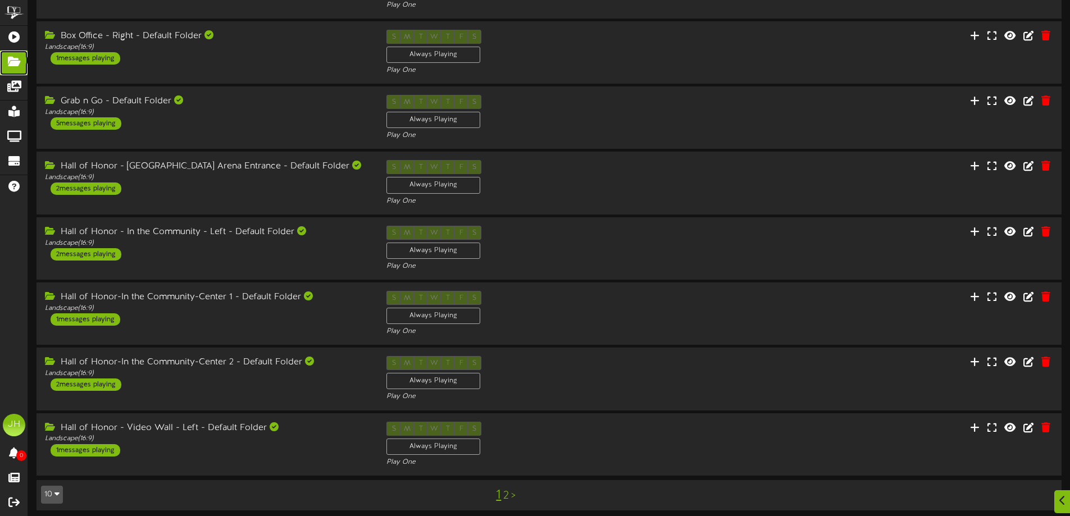
scroll to position [230, 0]
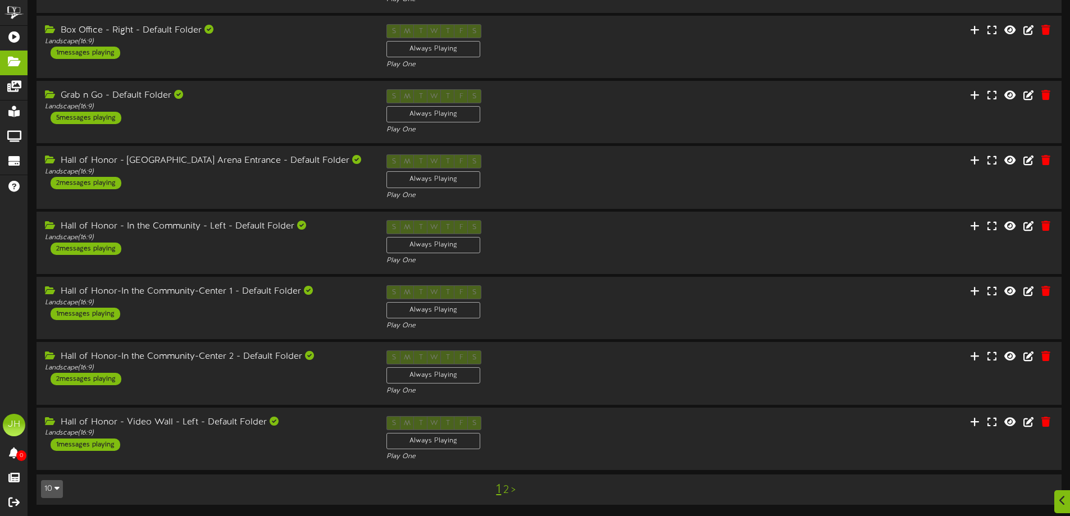
click at [503, 491] on link "2" at bounding box center [506, 490] width 6 height 12
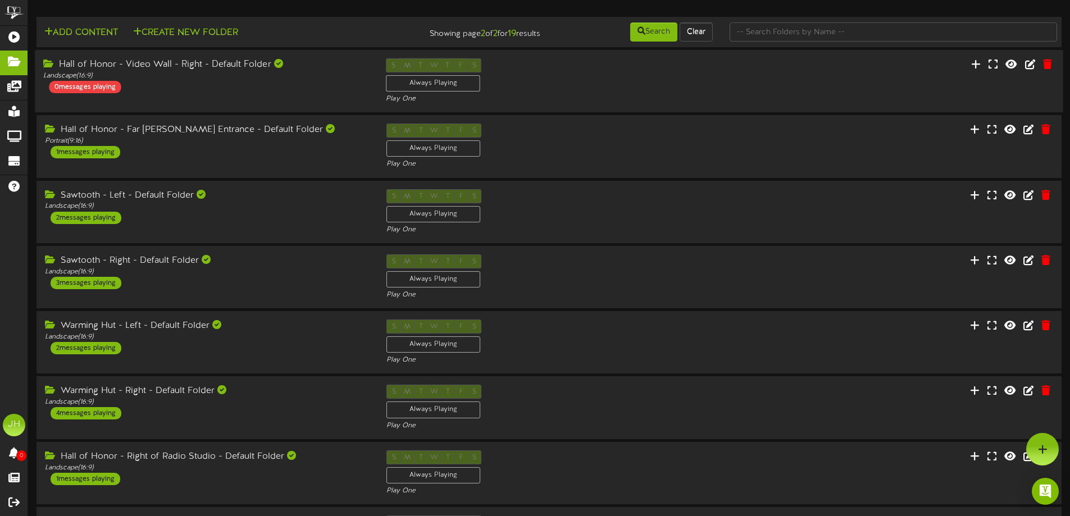
click at [167, 84] on div "Hall of Honor - Video Wall - Right - Default Folder Landscape ( 16:9 ) 0 messag…" at bounding box center [206, 75] width 343 height 35
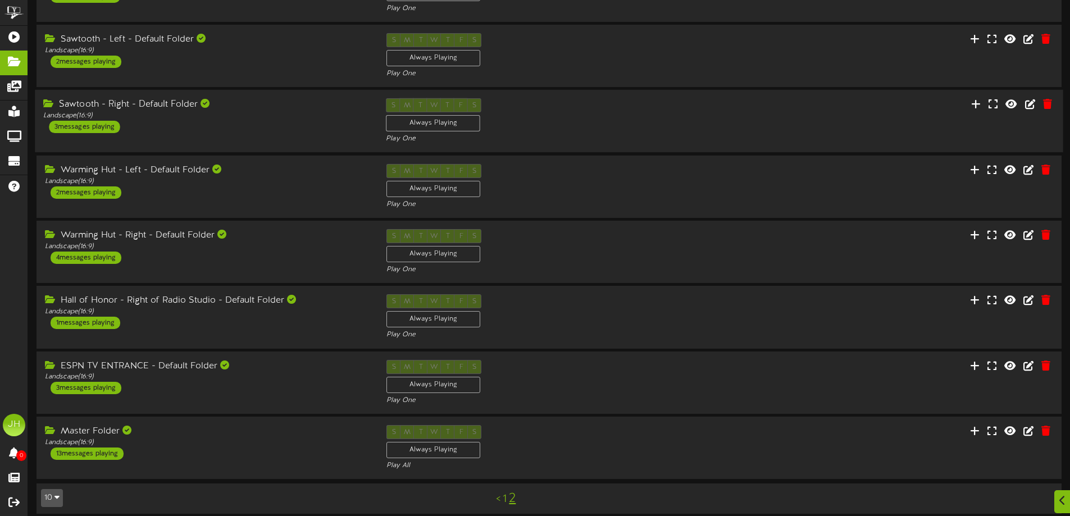
scroll to position [265, 0]
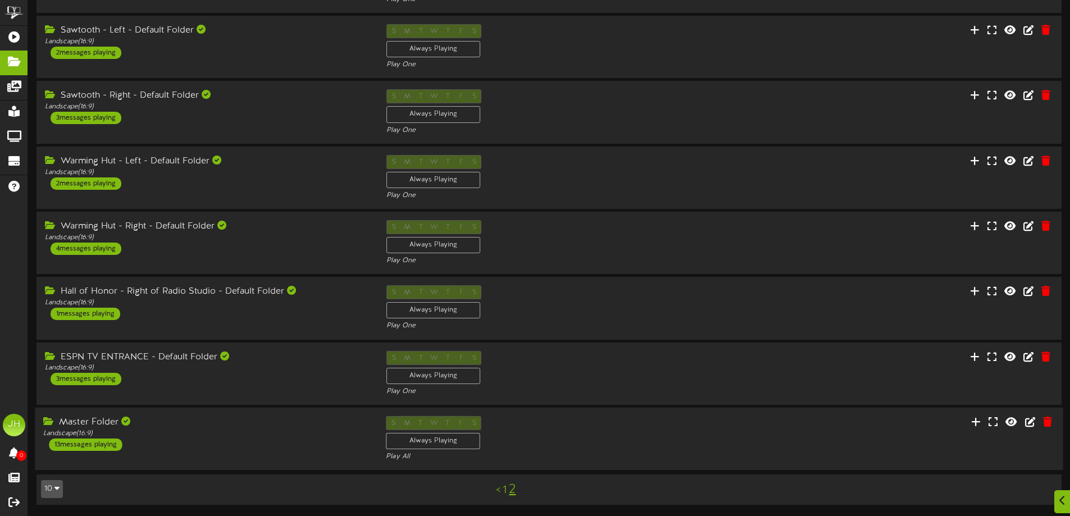
click at [185, 446] on div "Master Folder Landscape ( 16:9 ) 13 messages playing" at bounding box center [206, 433] width 343 height 35
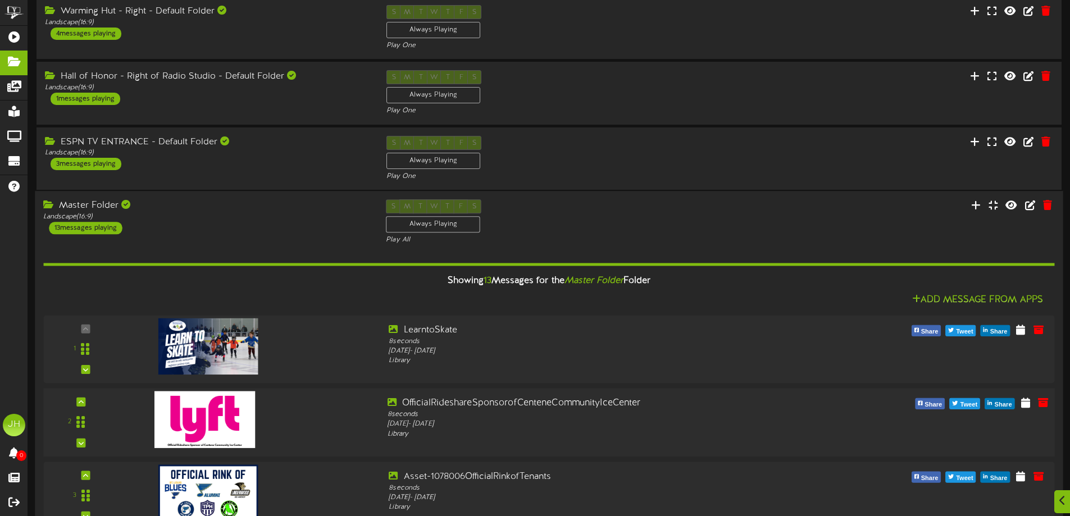
scroll to position [546, 0]
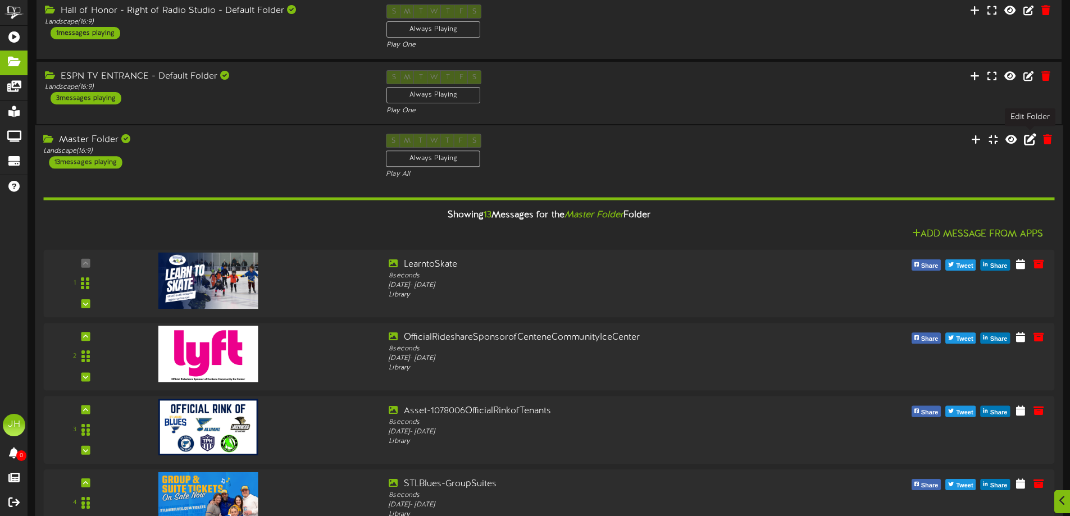
click at [1030, 139] on icon at bounding box center [1030, 139] width 12 height 12
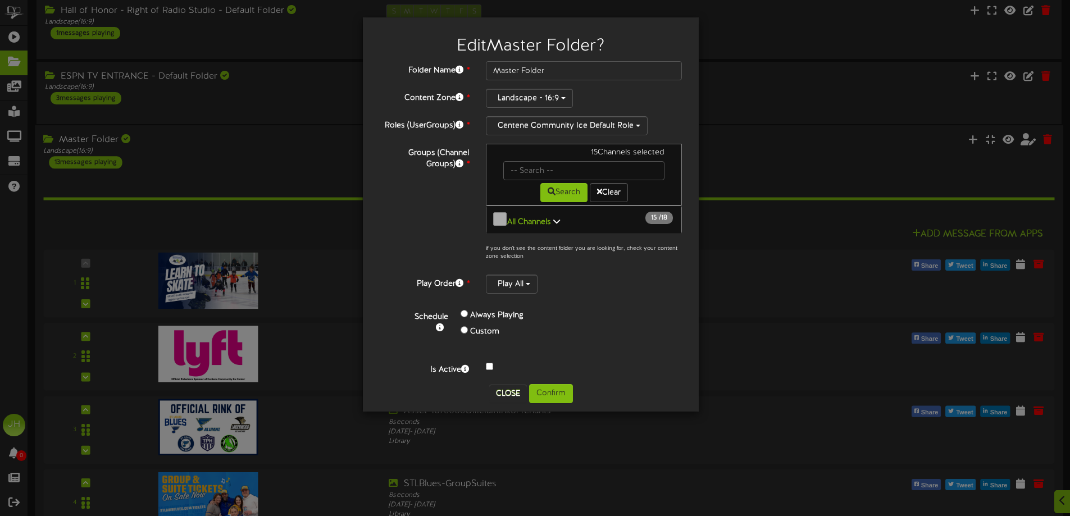
click at [555, 217] on icon at bounding box center [556, 221] width 7 height 8
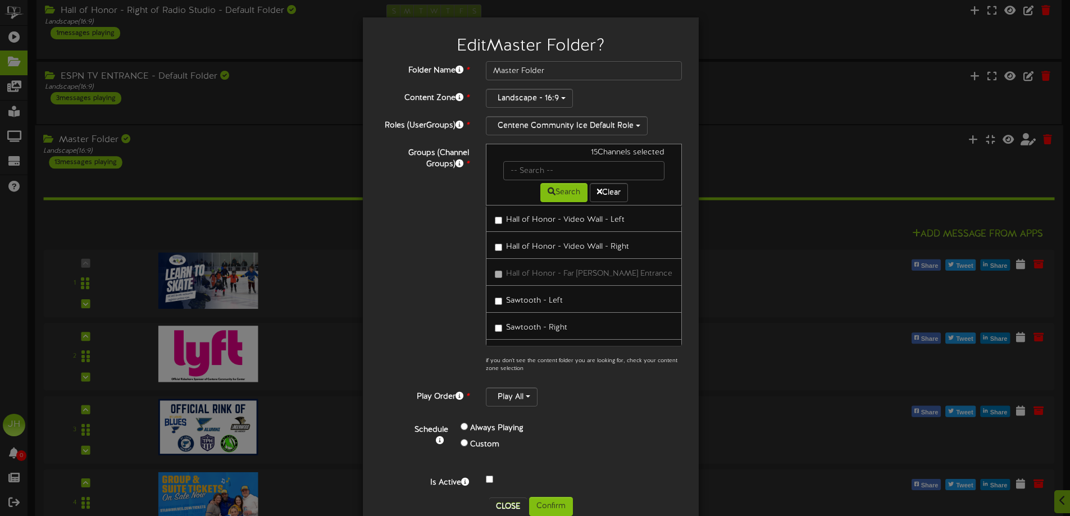
scroll to position [269, 0]
click at [228, 165] on div "Edit Master Folder ? Folder Name * Master Folder Content Zone * Landscape - 16:…" at bounding box center [535, 258] width 1070 height 516
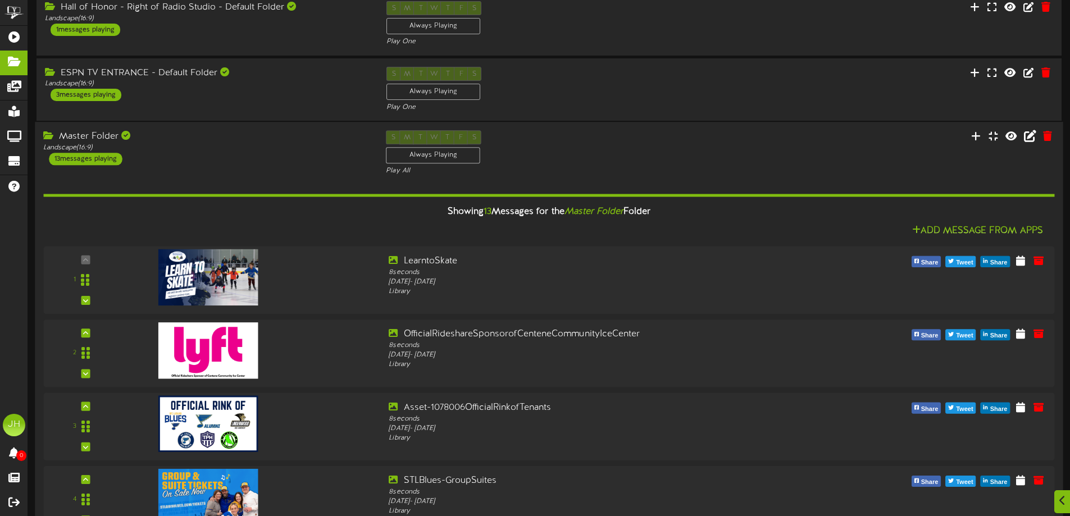
scroll to position [618, 0]
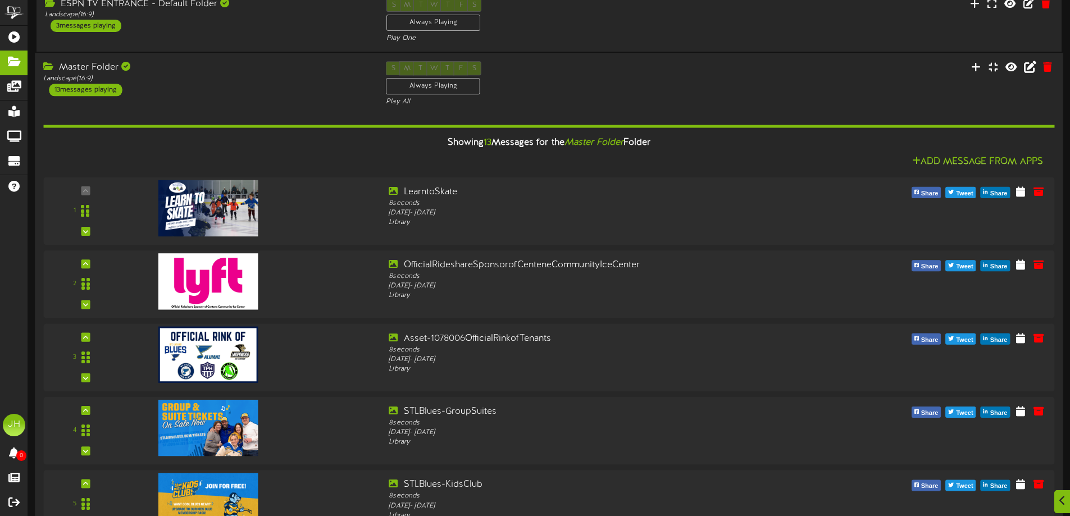
click at [226, 90] on div "Master Folder Landscape ( 16:9 ) 13 messages playing" at bounding box center [206, 78] width 343 height 35
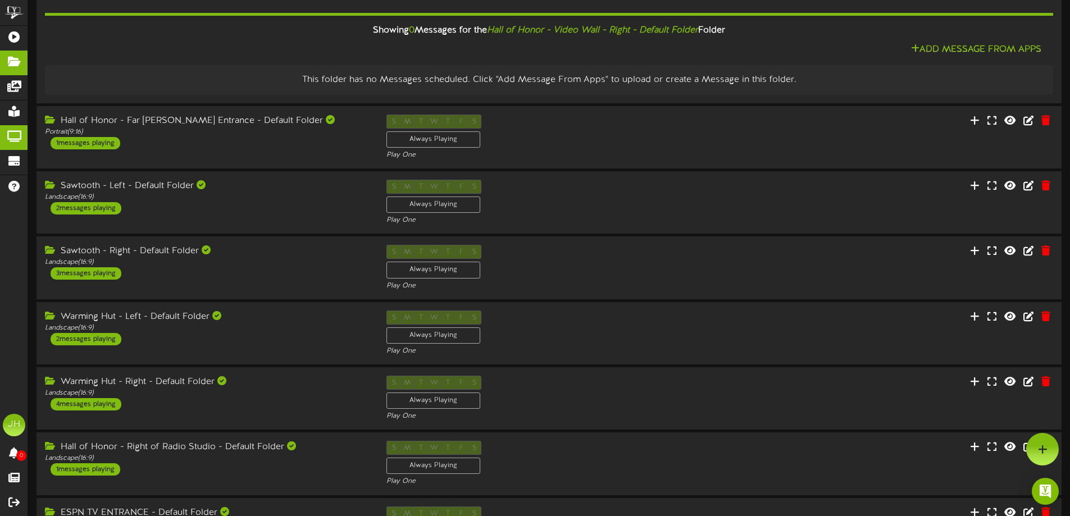
scroll to position [0, 0]
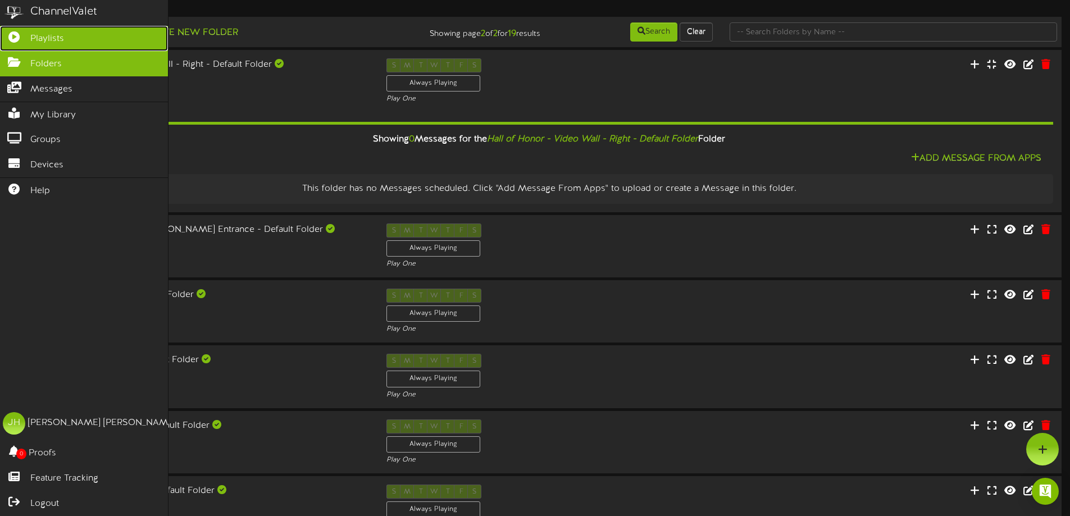
click at [20, 36] on icon at bounding box center [14, 35] width 28 height 8
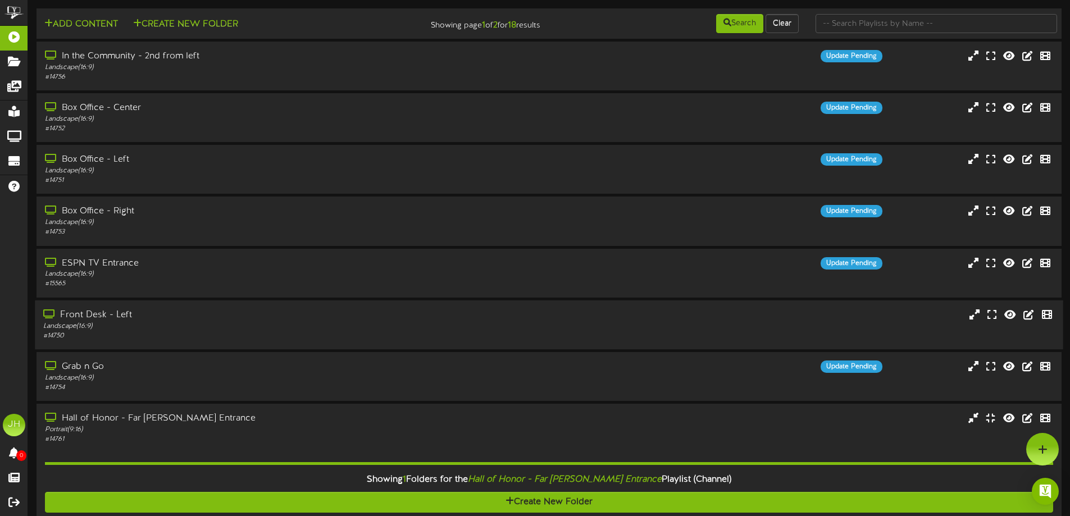
click at [259, 316] on div "Front Desk - Left" at bounding box center [249, 315] width 412 height 13
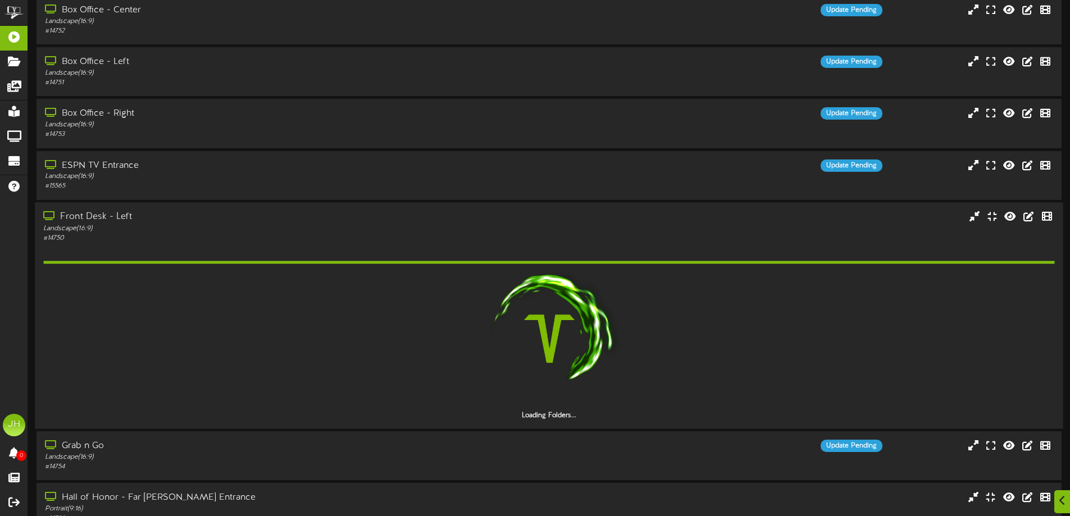
scroll to position [112, 0]
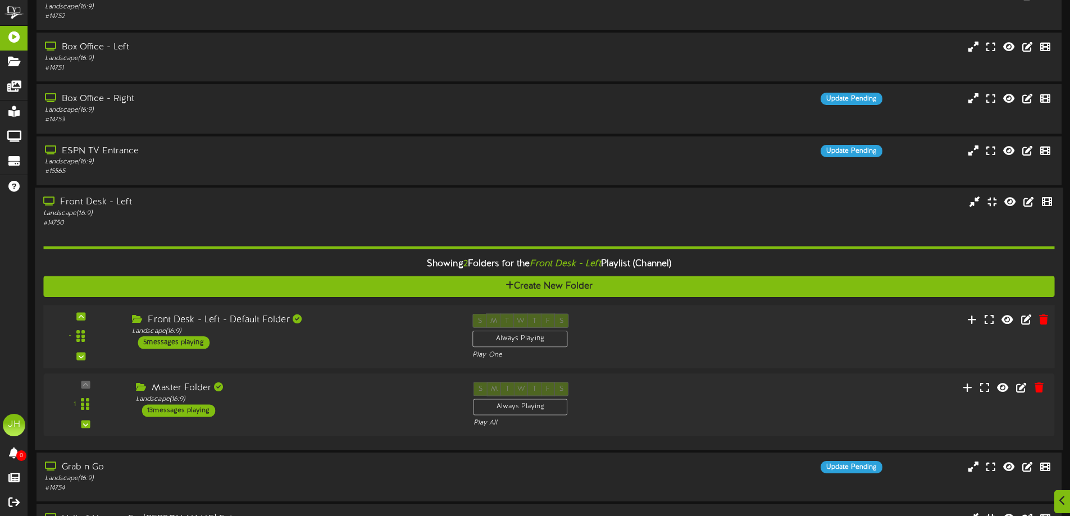
click at [270, 346] on div "Front Desk - Left - Default Folder Landscape ( 16:9 ) 5 messages playing" at bounding box center [294, 331] width 341 height 35
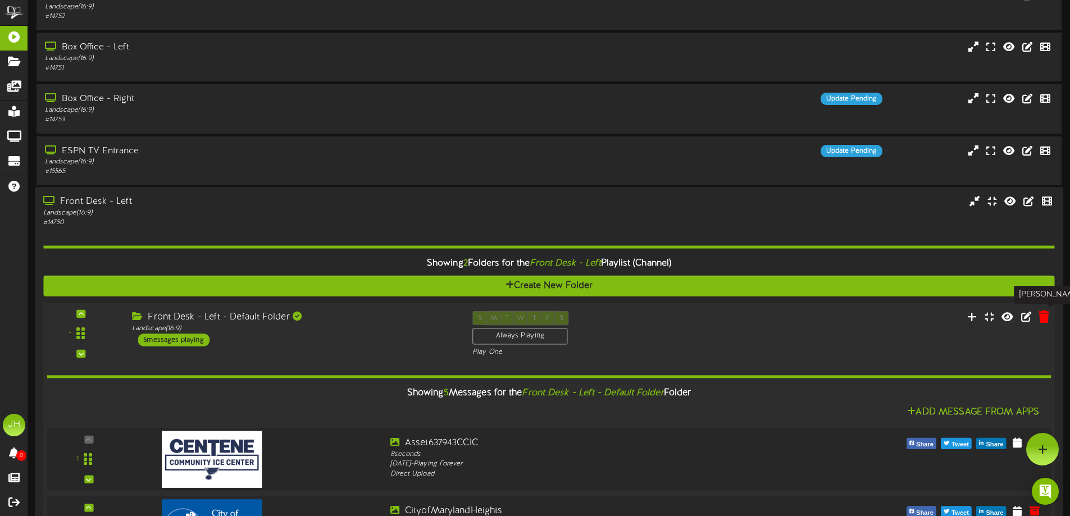
click at [1043, 321] on icon at bounding box center [1044, 316] width 11 height 12
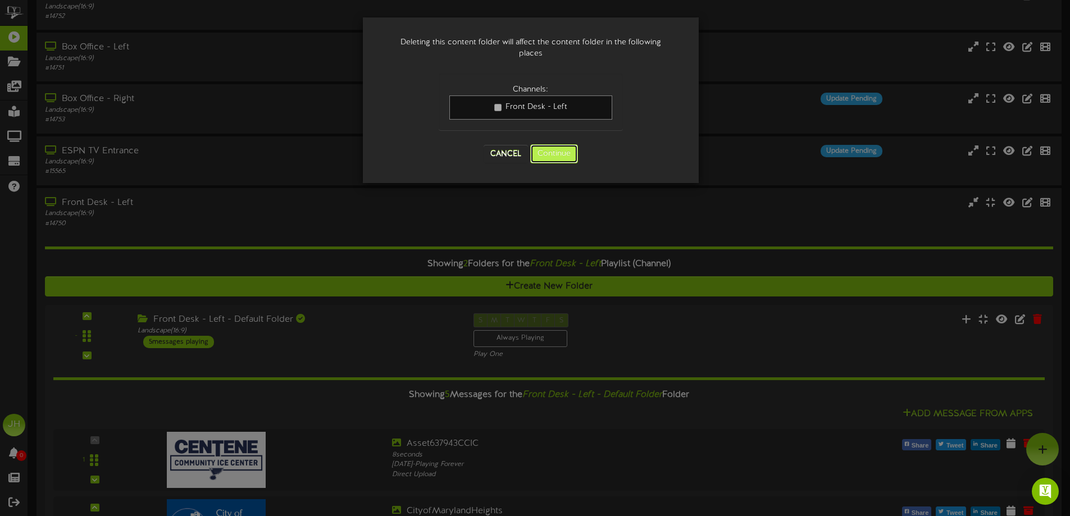
click at [562, 157] on button "Continue" at bounding box center [554, 153] width 48 height 19
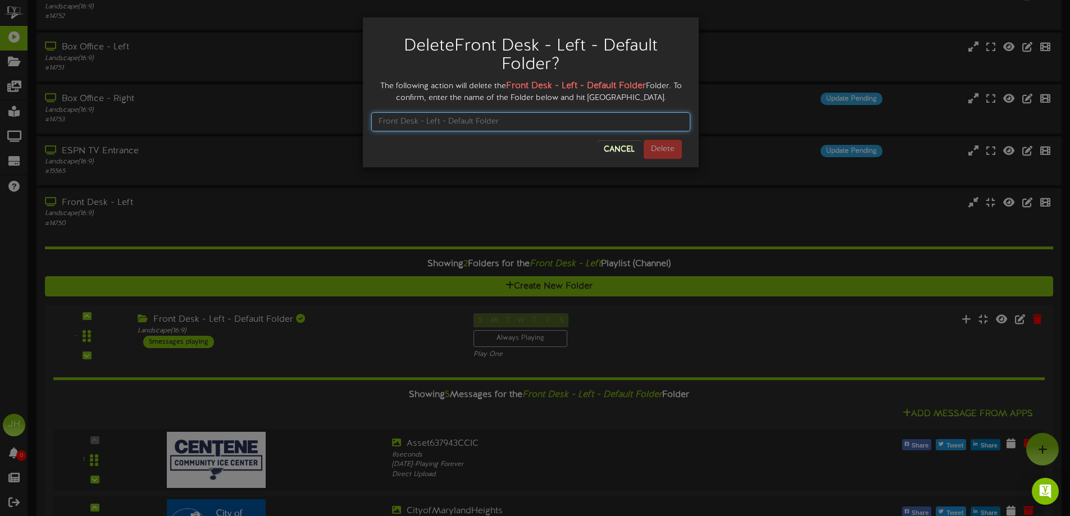
click at [557, 122] on input "text" at bounding box center [530, 121] width 319 height 19
type input "Front Desk - Left - Default Folder"
click at [670, 151] on button "Delete" at bounding box center [663, 149] width 38 height 19
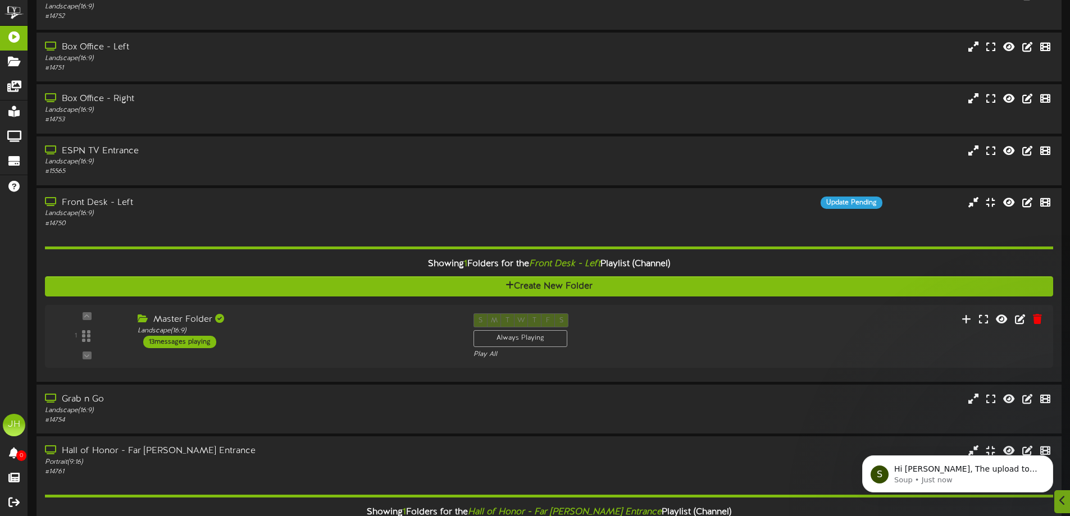
scroll to position [0, 0]
click at [975, 471] on p "Hi [PERSON_NAME], The upload to the displays are not instant. It could take up …" at bounding box center [967, 469] width 145 height 11
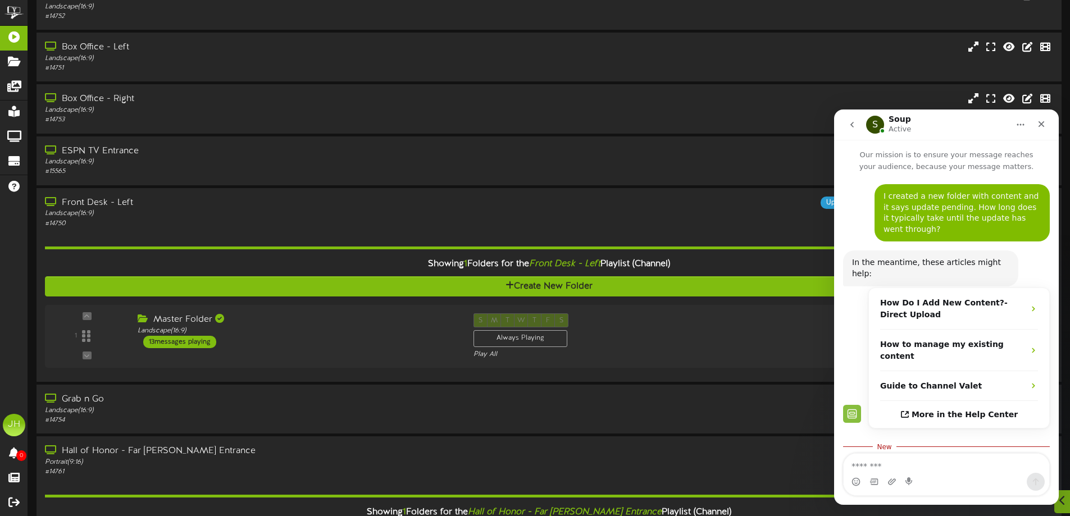
scroll to position [99, 0]
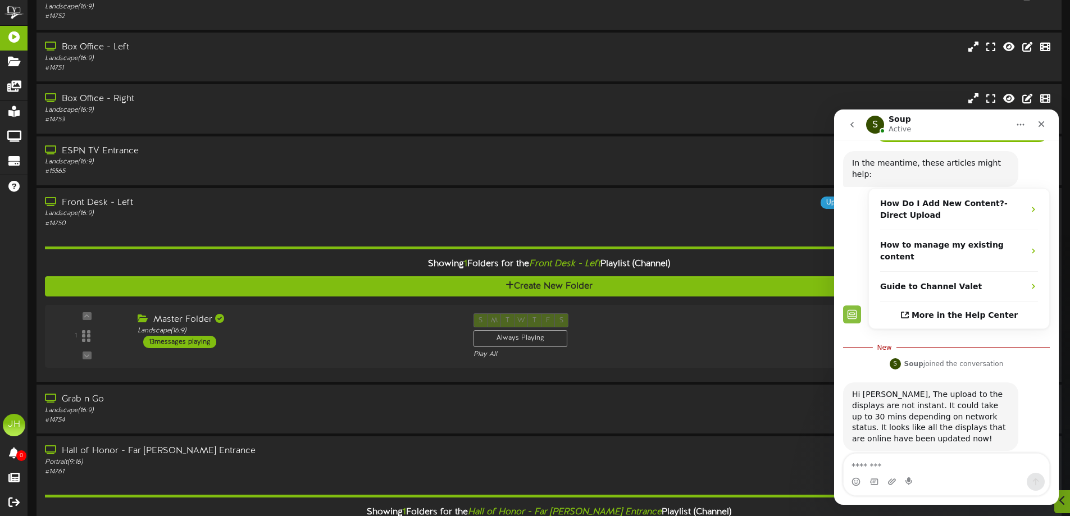
click at [917, 469] on textarea "Message…" at bounding box center [947, 463] width 206 height 19
type textarea "**********"
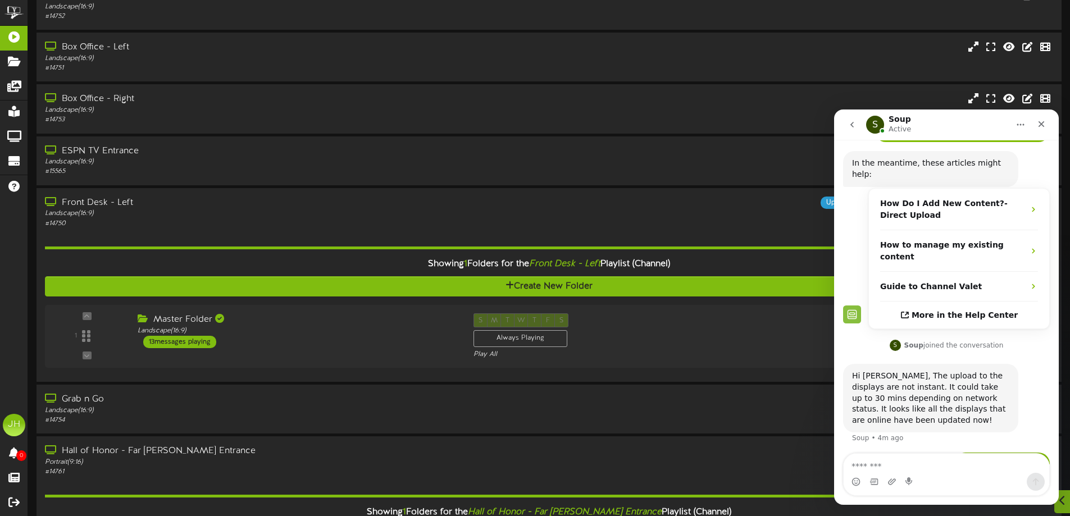
scroll to position [114, 0]
